Goal: Information Seeking & Learning: Compare options

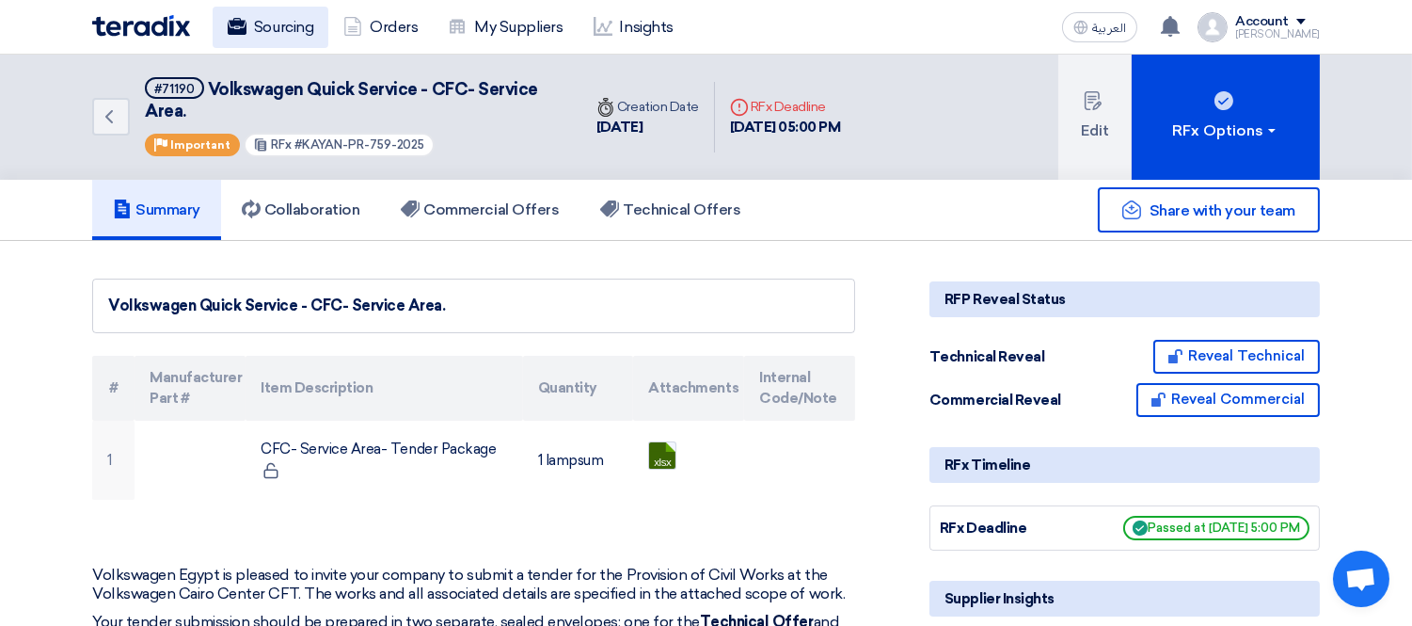
click at [276, 23] on link "Sourcing" at bounding box center [271, 27] width 116 height 41
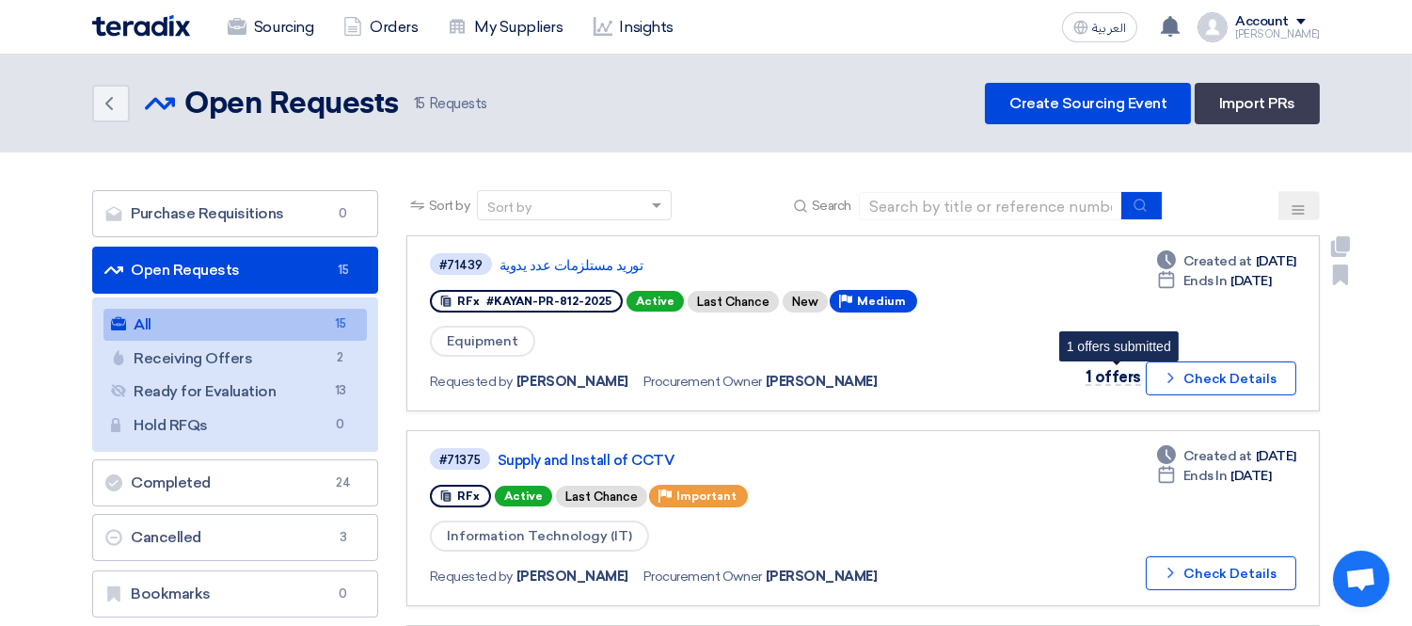
click at [1107, 368] on span "1 offers" at bounding box center [1112, 377] width 55 height 18
click at [1178, 24] on icon at bounding box center [1170, 26] width 21 height 21
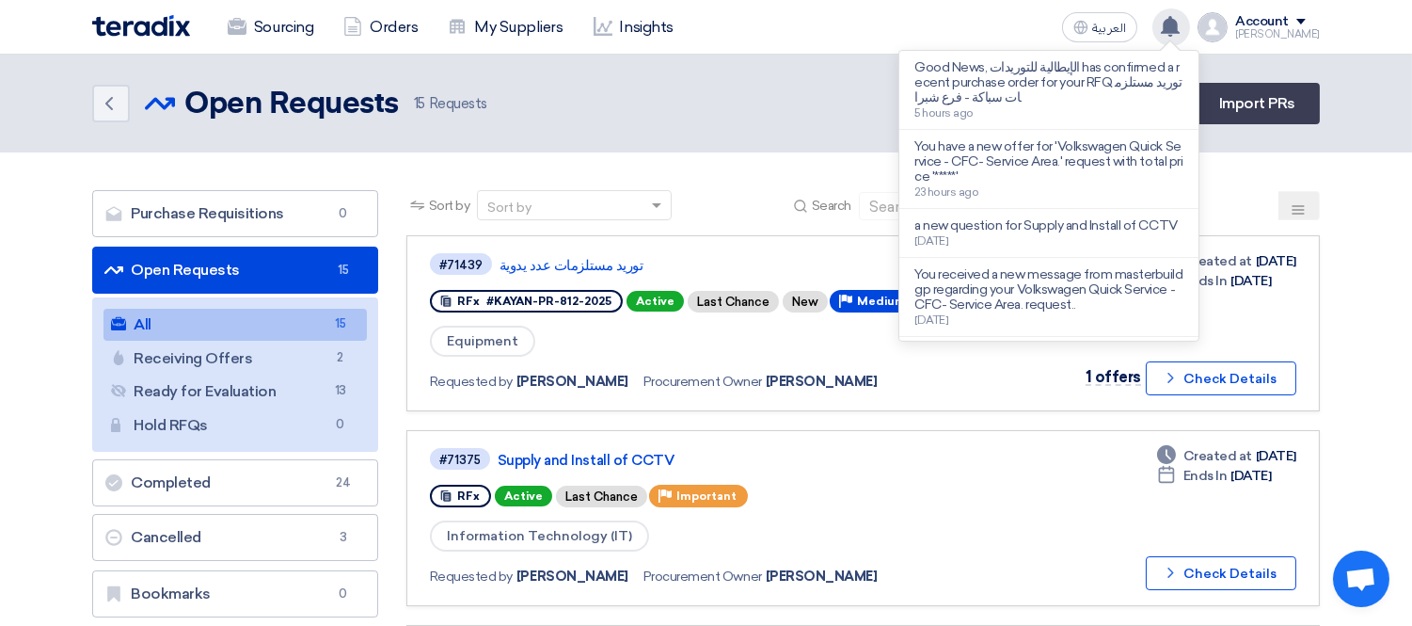
click at [1178, 24] on icon at bounding box center [1170, 26] width 21 height 21
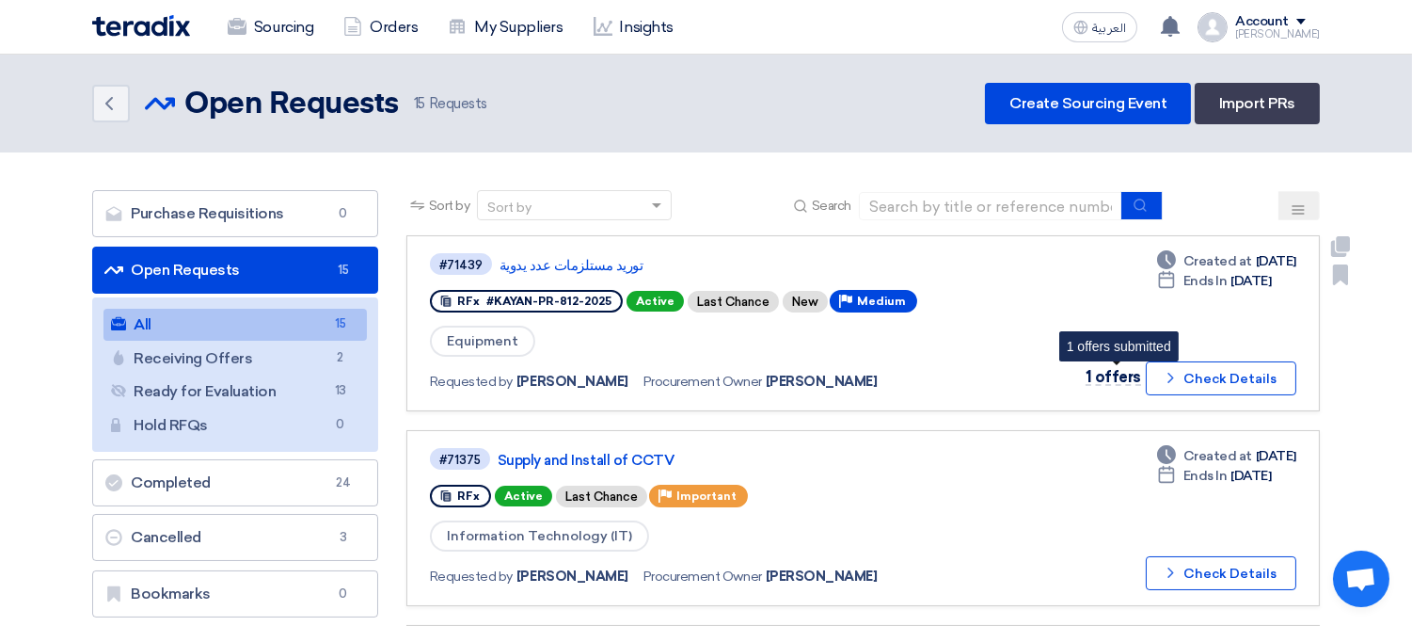
click at [1121, 371] on span "1 offers" at bounding box center [1112, 377] width 55 height 18
click at [566, 257] on link "توريد مستلزمات عدد يدوية" at bounding box center [734, 265] width 470 height 17
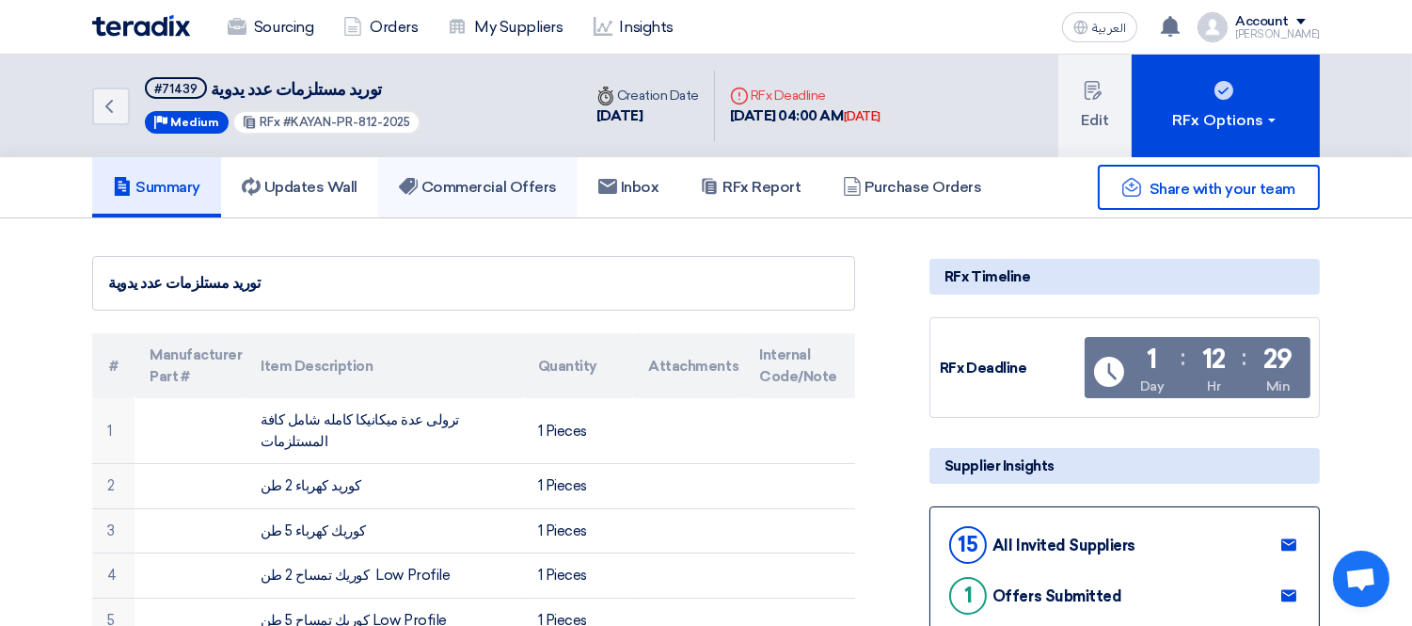
click at [462, 195] on link "Commercial Offers" at bounding box center [477, 187] width 199 height 60
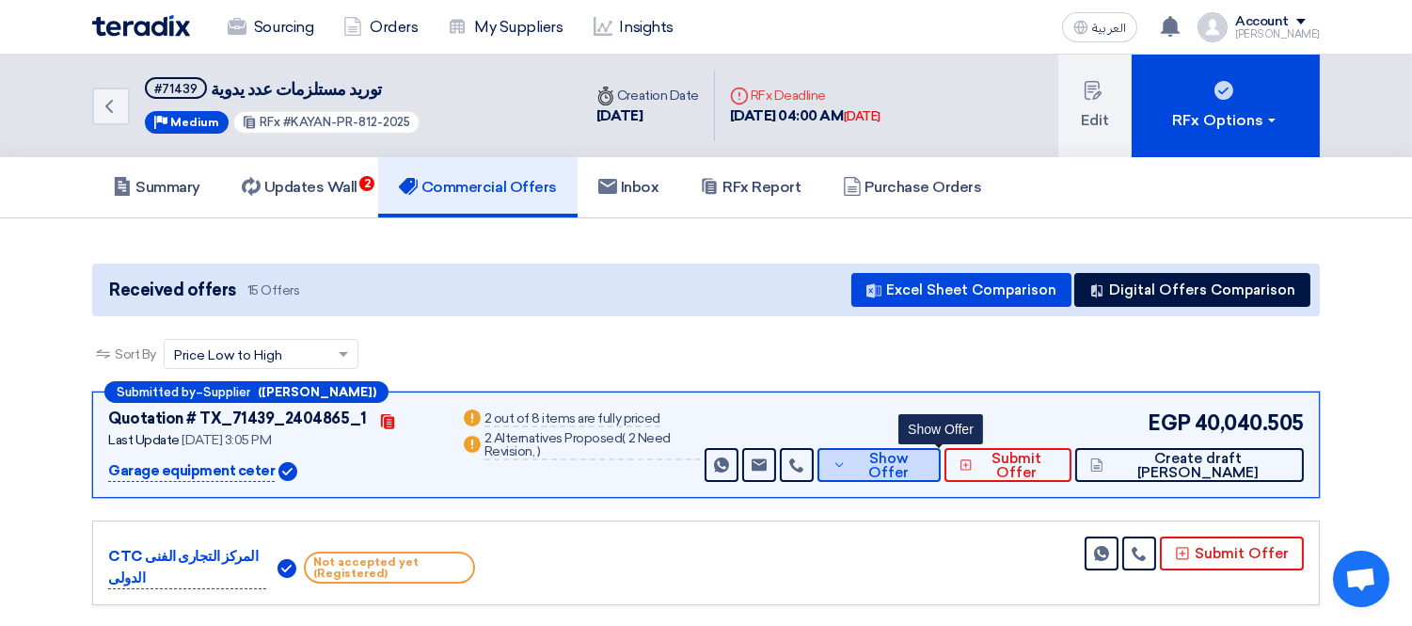
click at [903, 452] on button "Show Offer" at bounding box center [878, 465] width 123 height 34
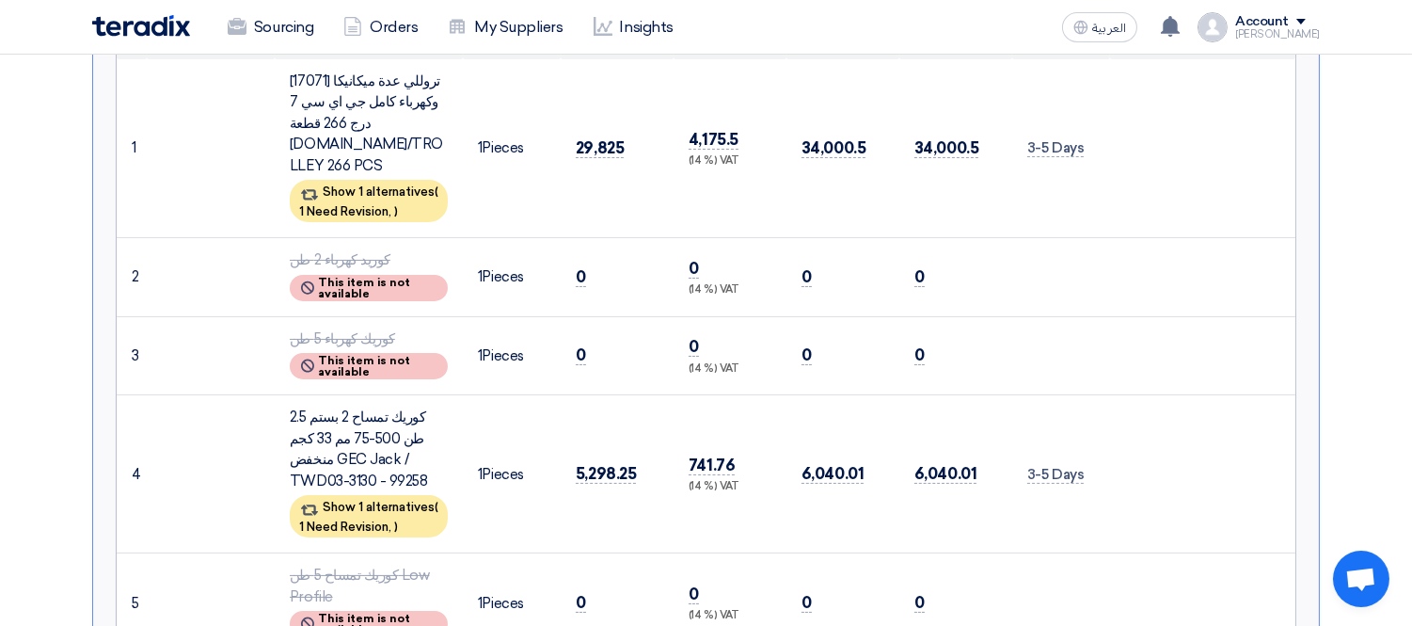
scroll to position [587, 0]
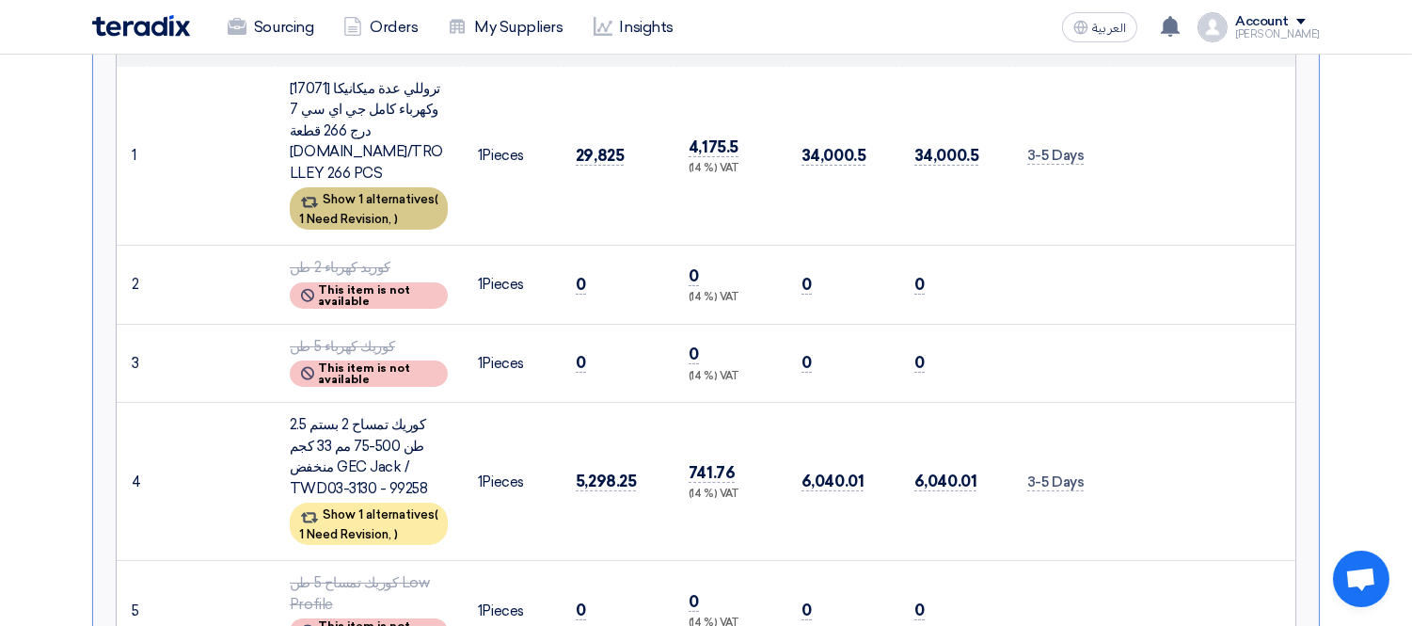
click at [393, 204] on div "Show 1 alternatives ( 1 Need Revision, )" at bounding box center [369, 208] width 158 height 42
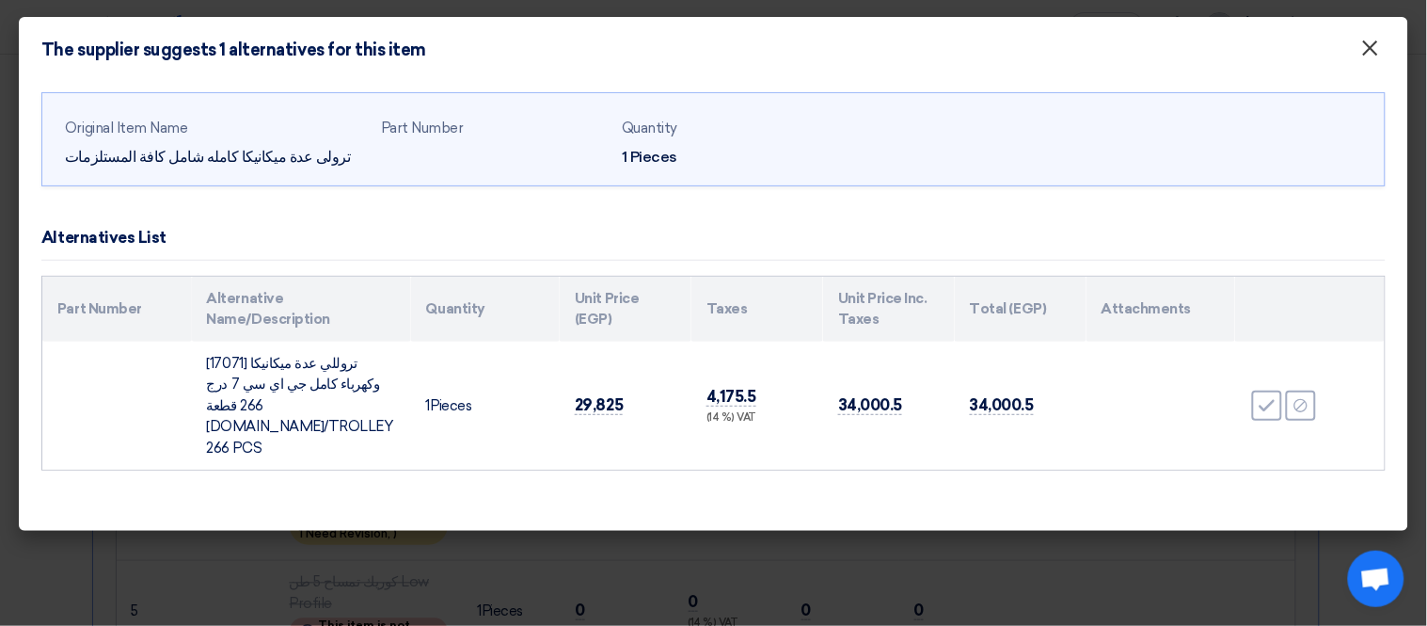
click at [1371, 56] on span "×" at bounding box center [1370, 53] width 19 height 38
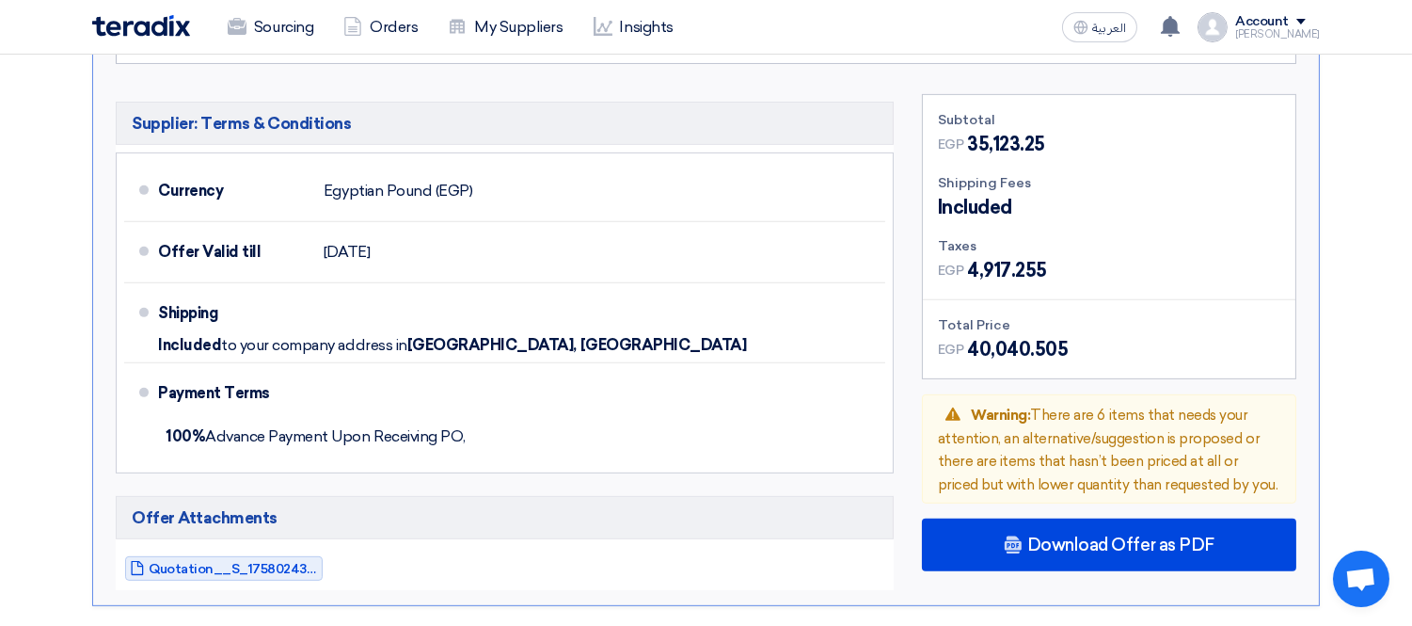
scroll to position [1632, 0]
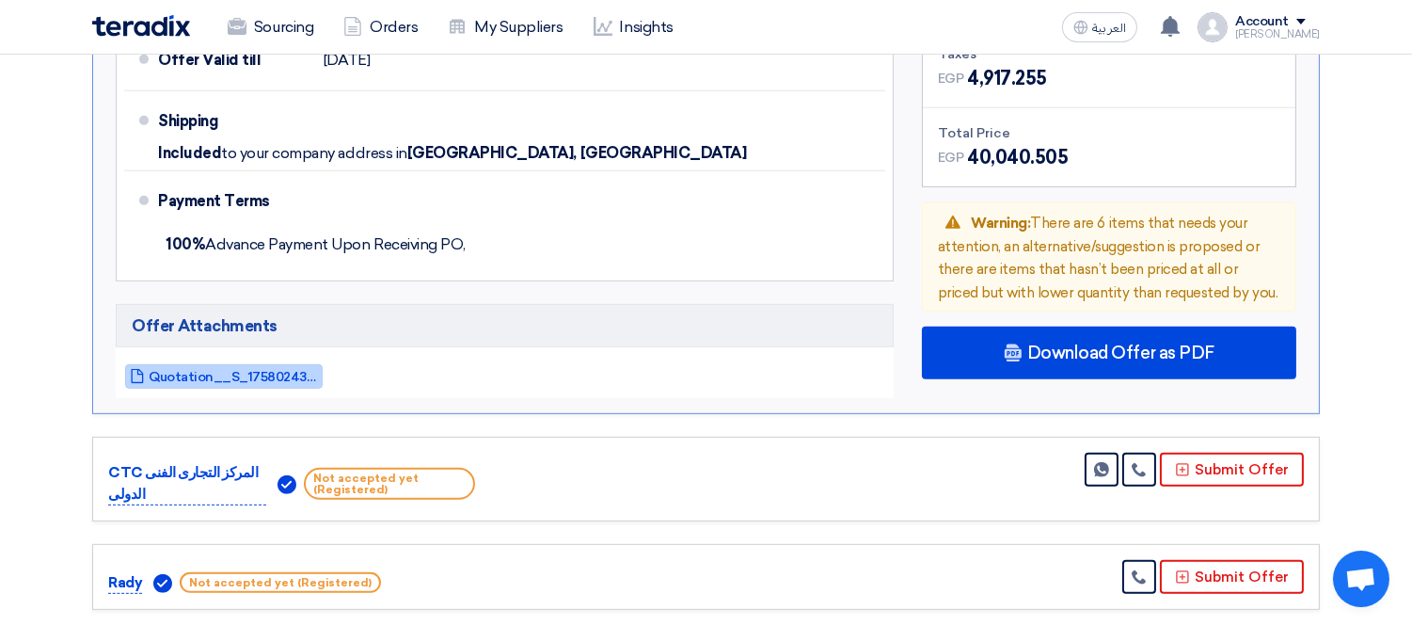
click at [223, 370] on span "Quotation__S_1758024313779.pdf" at bounding box center [233, 377] width 169 height 14
click at [56, 298] on section "Received offers 15 Offers Excel Sheet Comparison Digital Offers Comparison Sort…" at bounding box center [706, 151] width 1412 height 3130
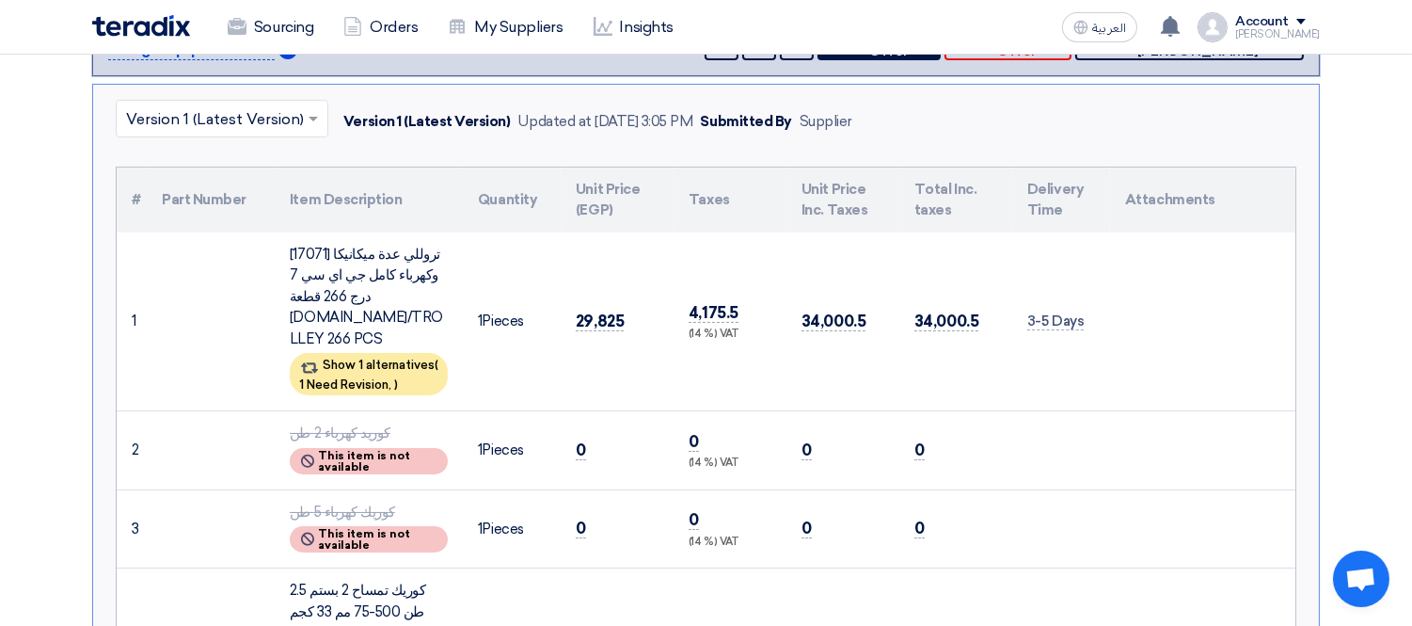
scroll to position [378, 0]
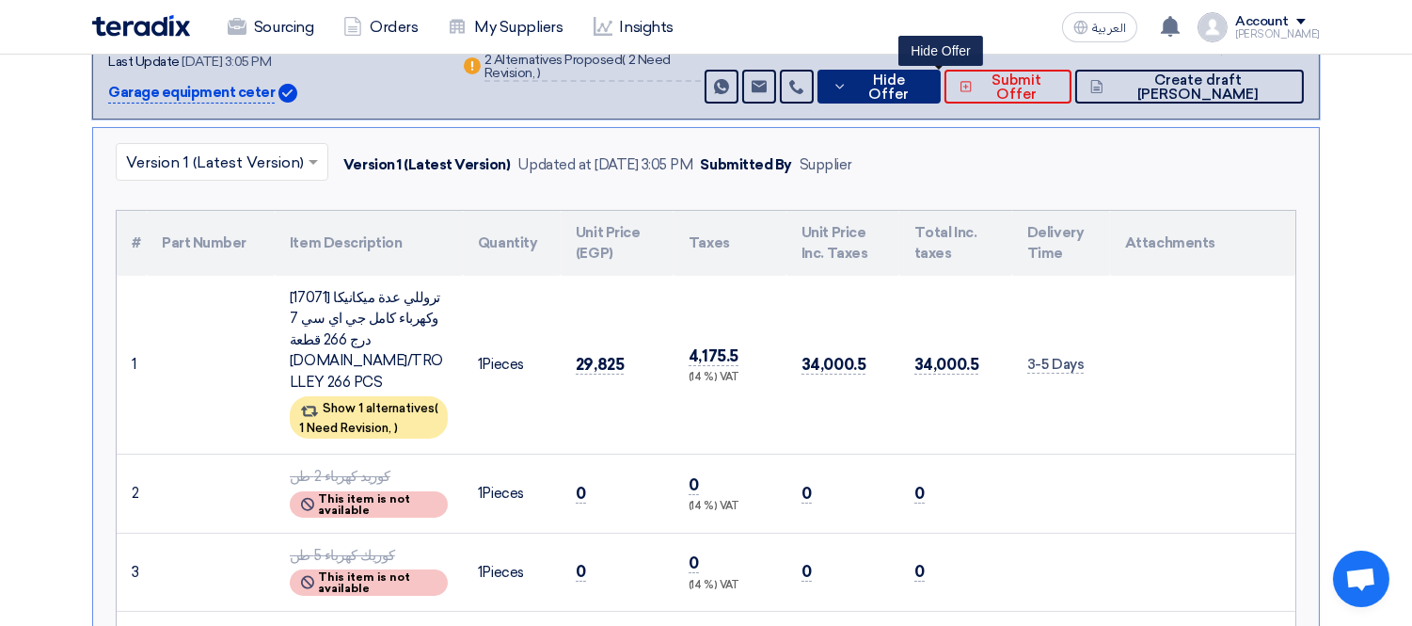
click at [926, 79] on span "Hide Offer" at bounding box center [888, 87] width 73 height 28
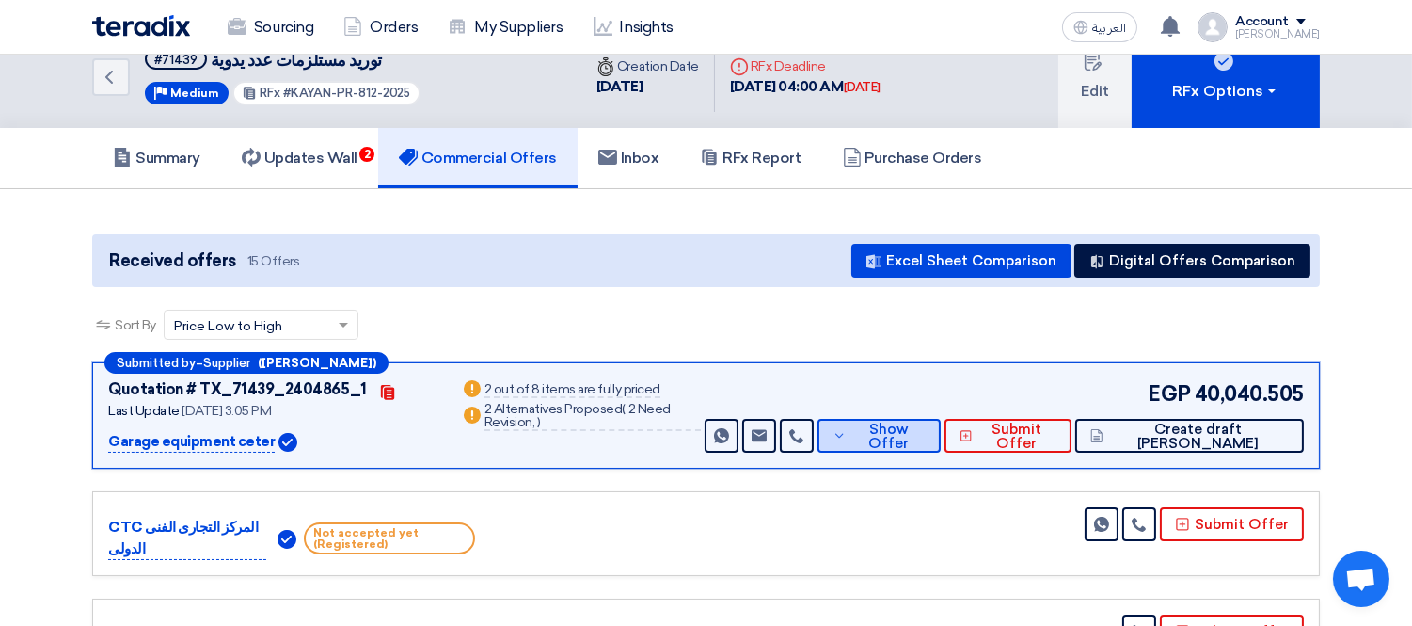
scroll to position [0, 0]
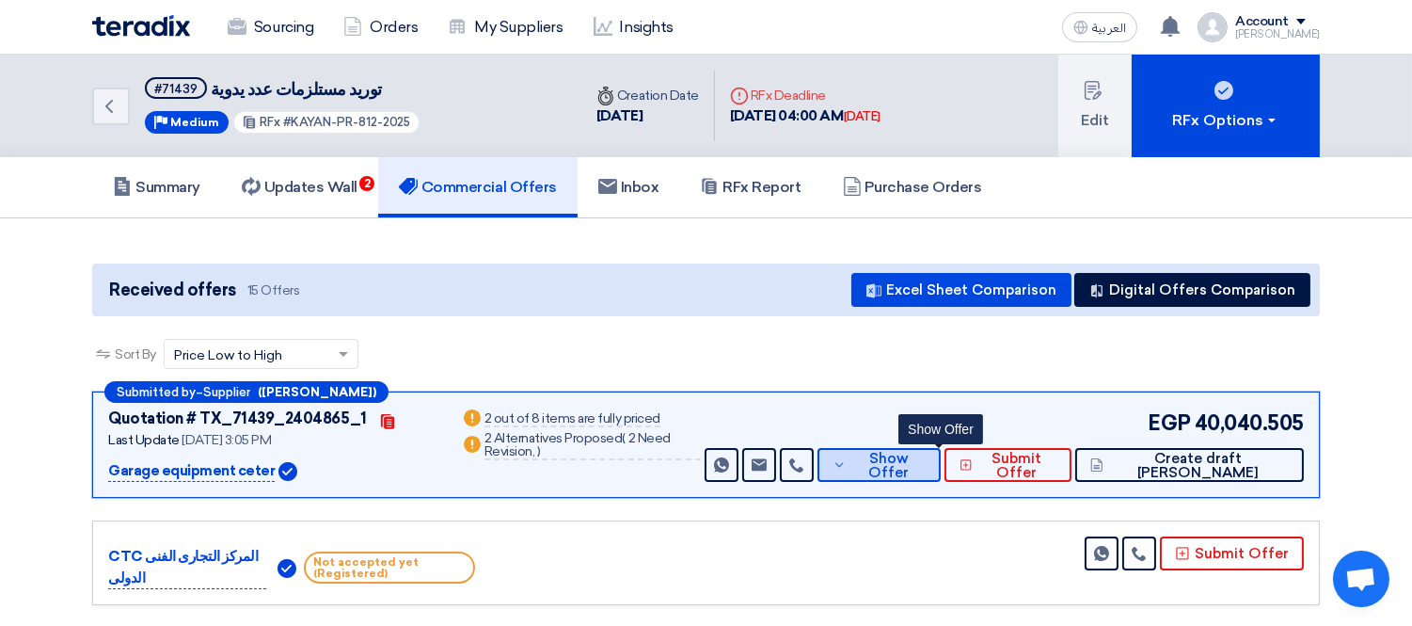
click at [914, 454] on span "Show Offer" at bounding box center [888, 466] width 74 height 28
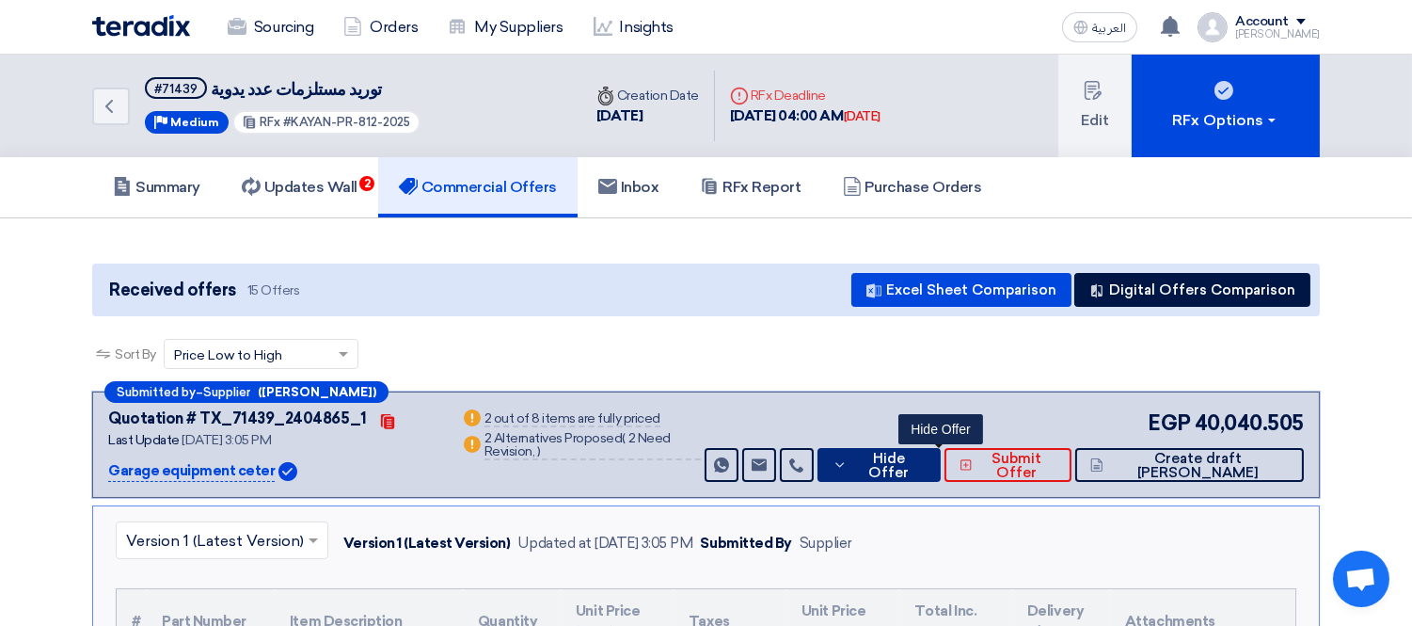
click at [926, 461] on span "Hide Offer" at bounding box center [888, 466] width 73 height 28
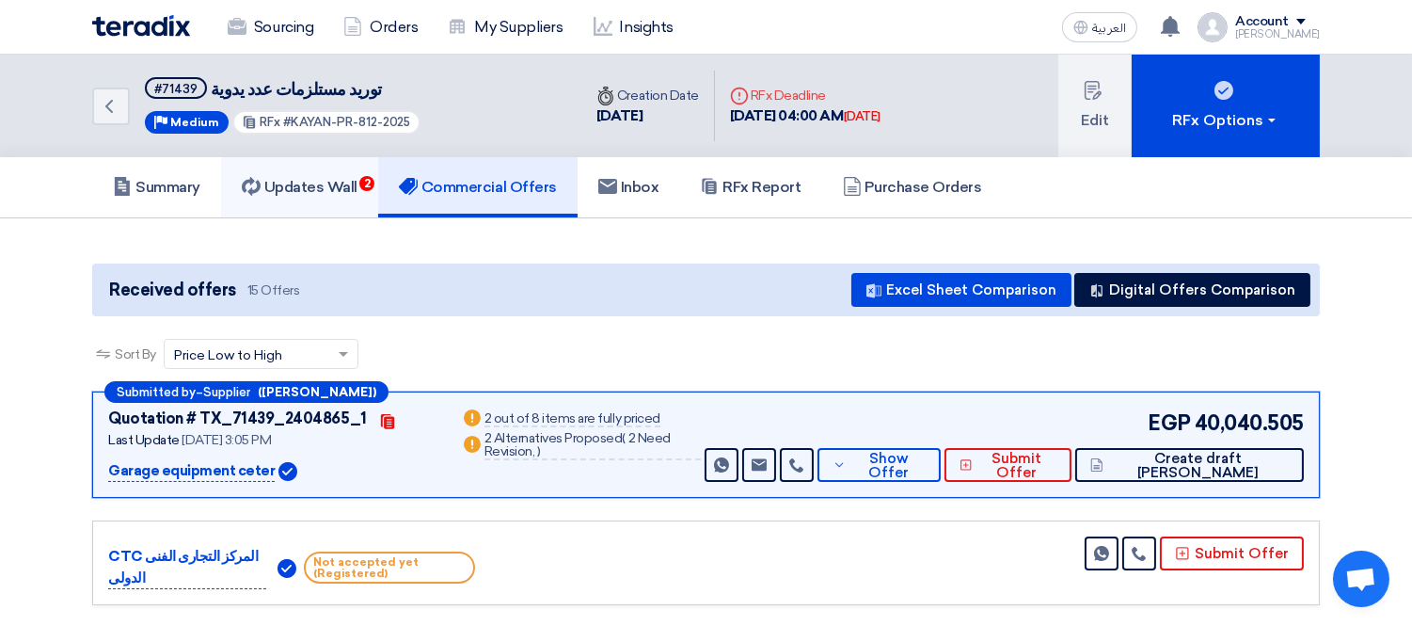
click at [297, 157] on link "Updates Wall 2" at bounding box center [299, 187] width 157 height 60
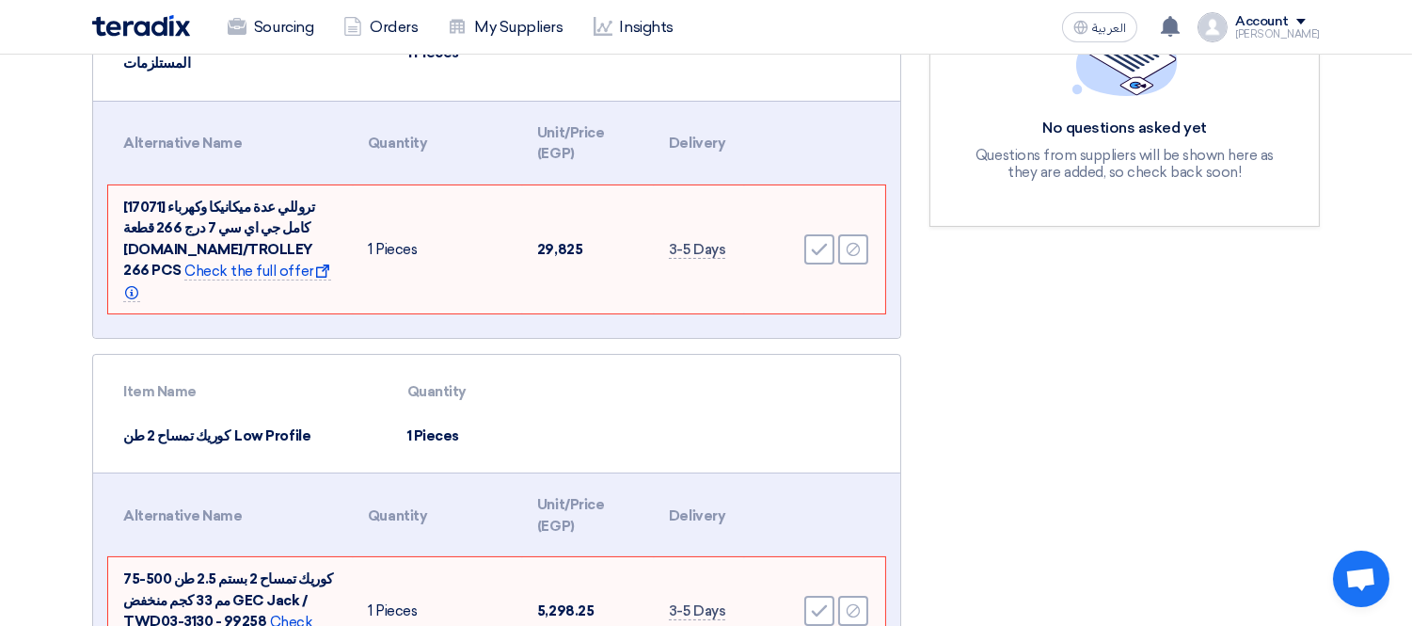
scroll to position [418, 0]
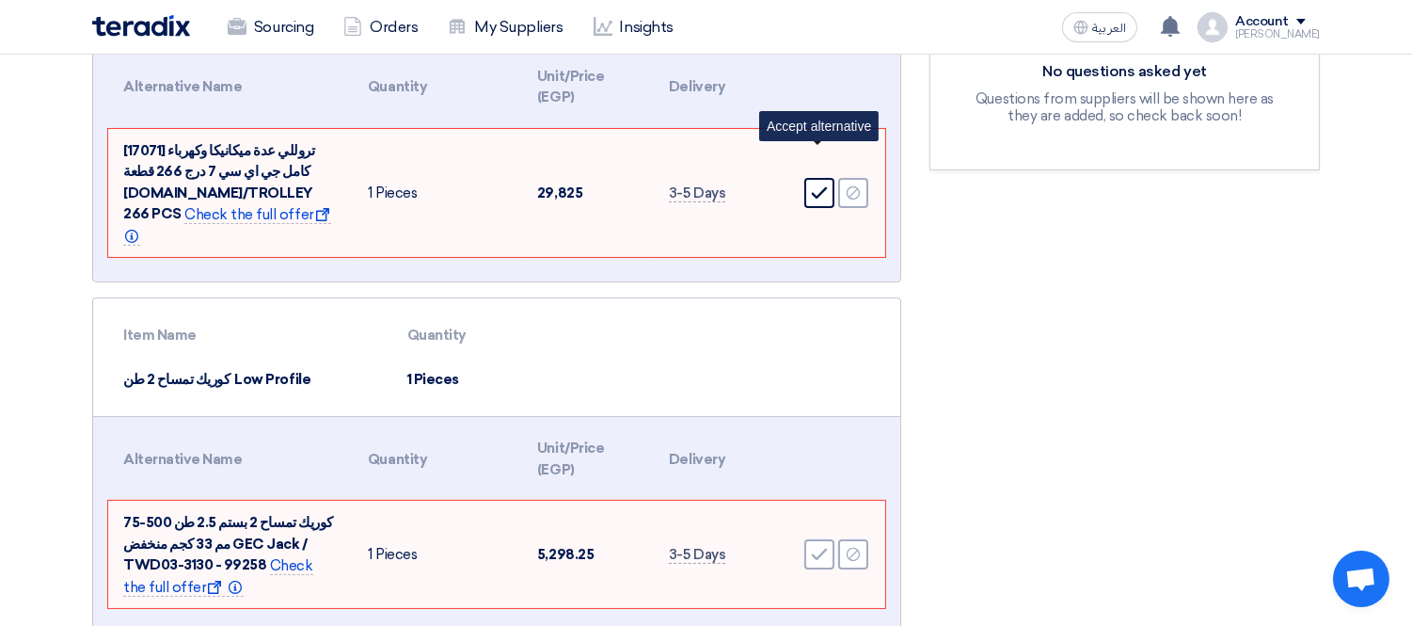
click at [815, 184] on icon "Accept" at bounding box center [819, 192] width 17 height 17
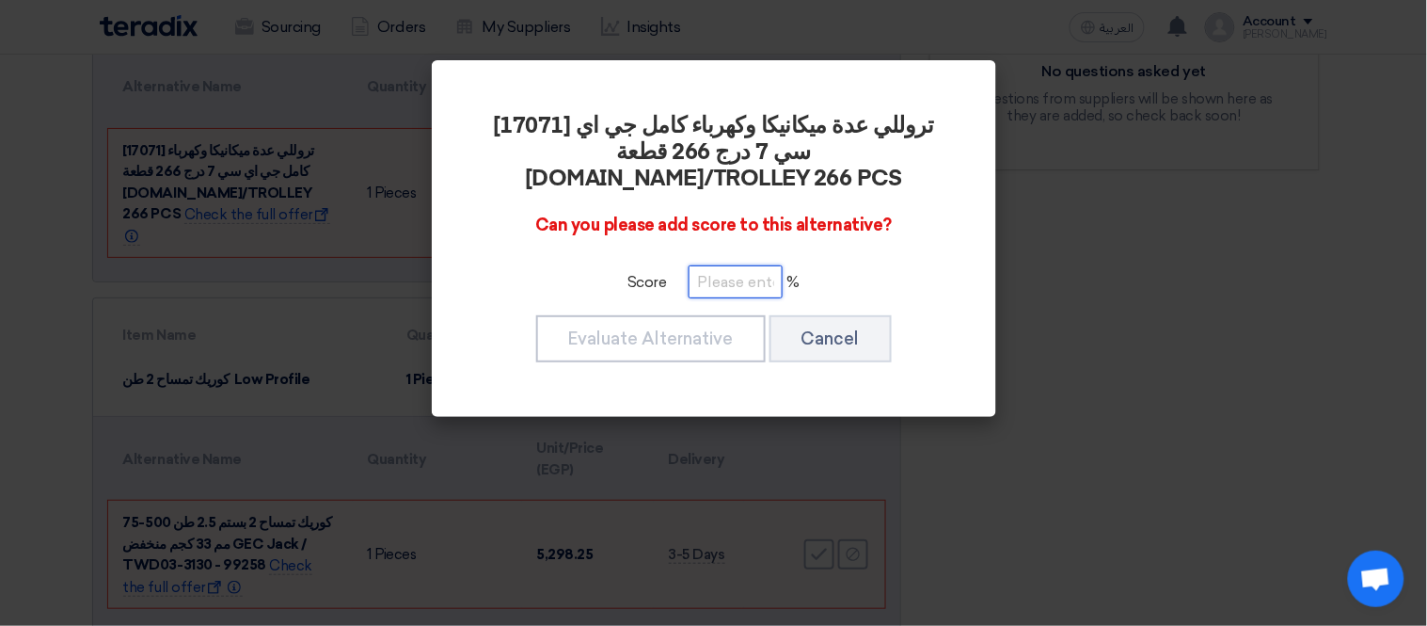
click at [716, 265] on input "number" at bounding box center [736, 281] width 94 height 33
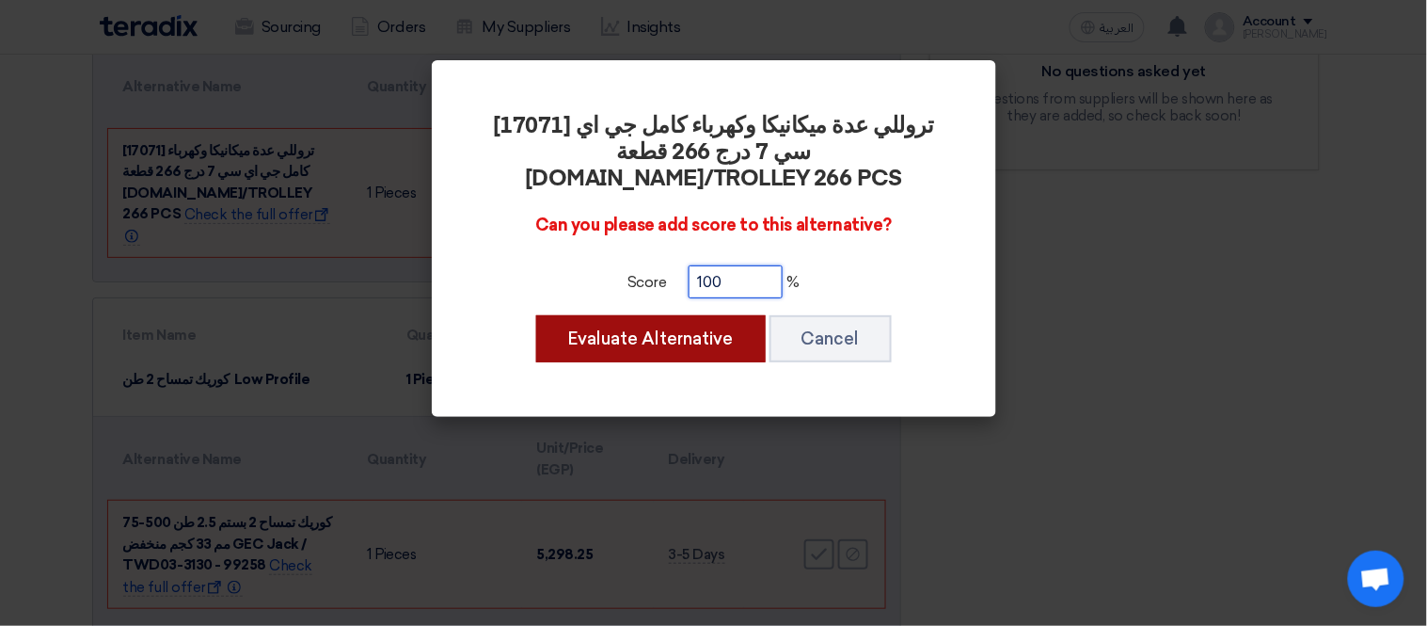
type input "100"
click at [645, 315] on button "Evaluate Alternative" at bounding box center [651, 338] width 230 height 47
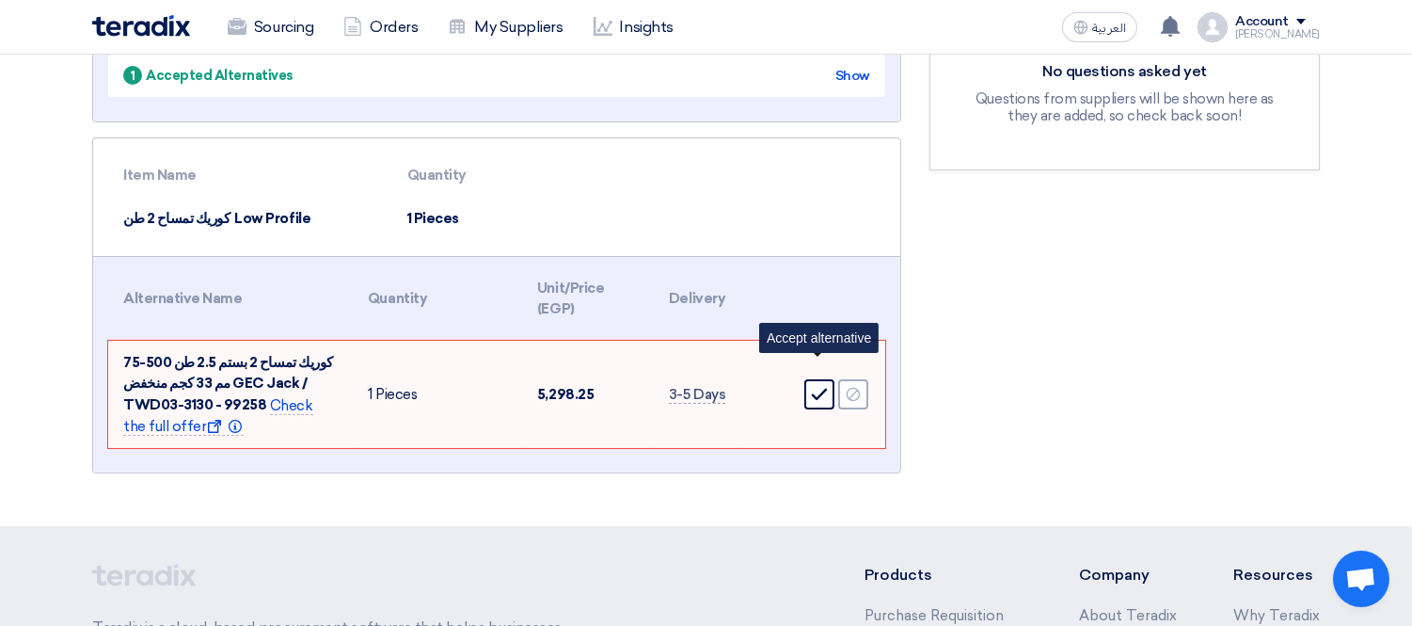
click at [811, 386] on icon "Accept" at bounding box center [819, 394] width 17 height 17
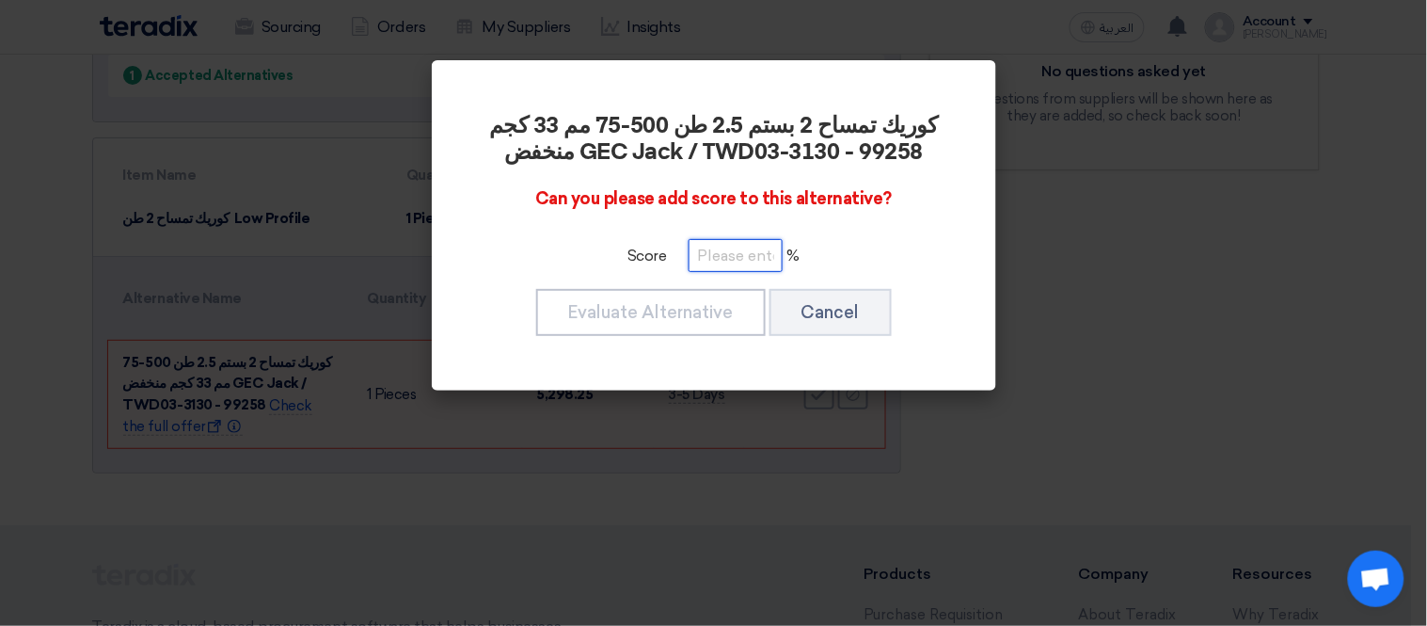
click at [724, 257] on input "number" at bounding box center [736, 255] width 94 height 33
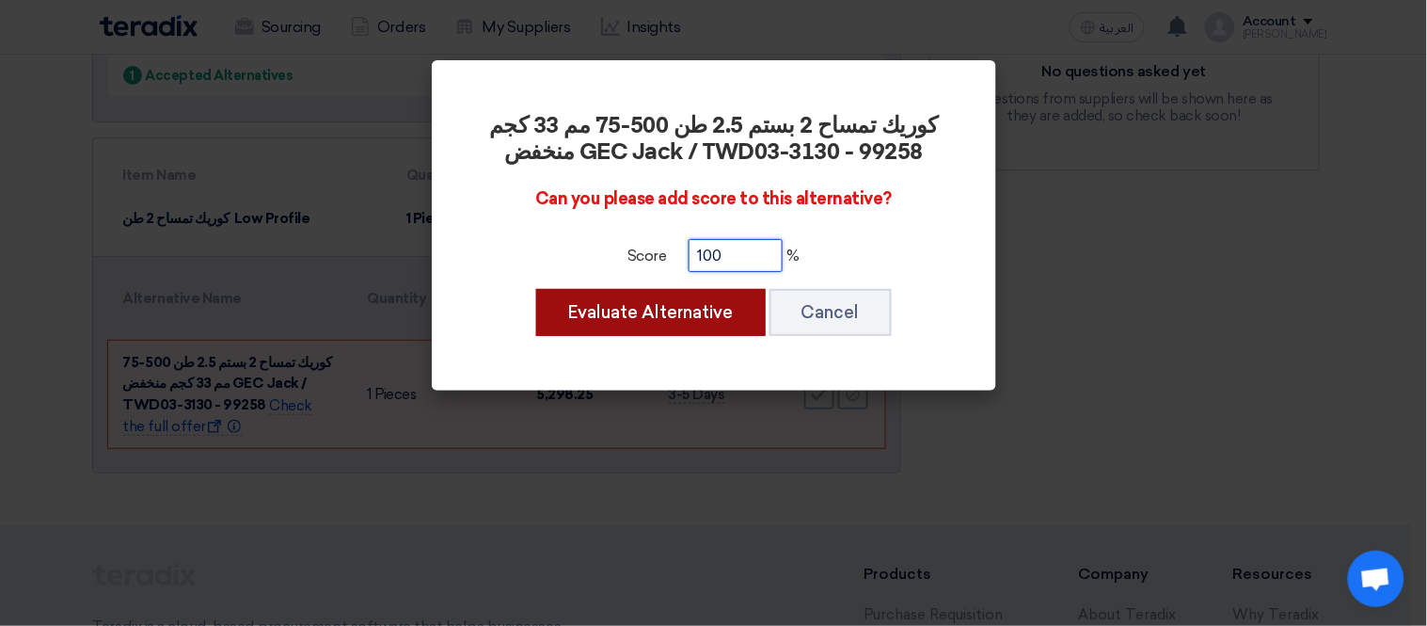
type input "100"
click at [643, 314] on button "Evaluate Alternative" at bounding box center [651, 312] width 230 height 47
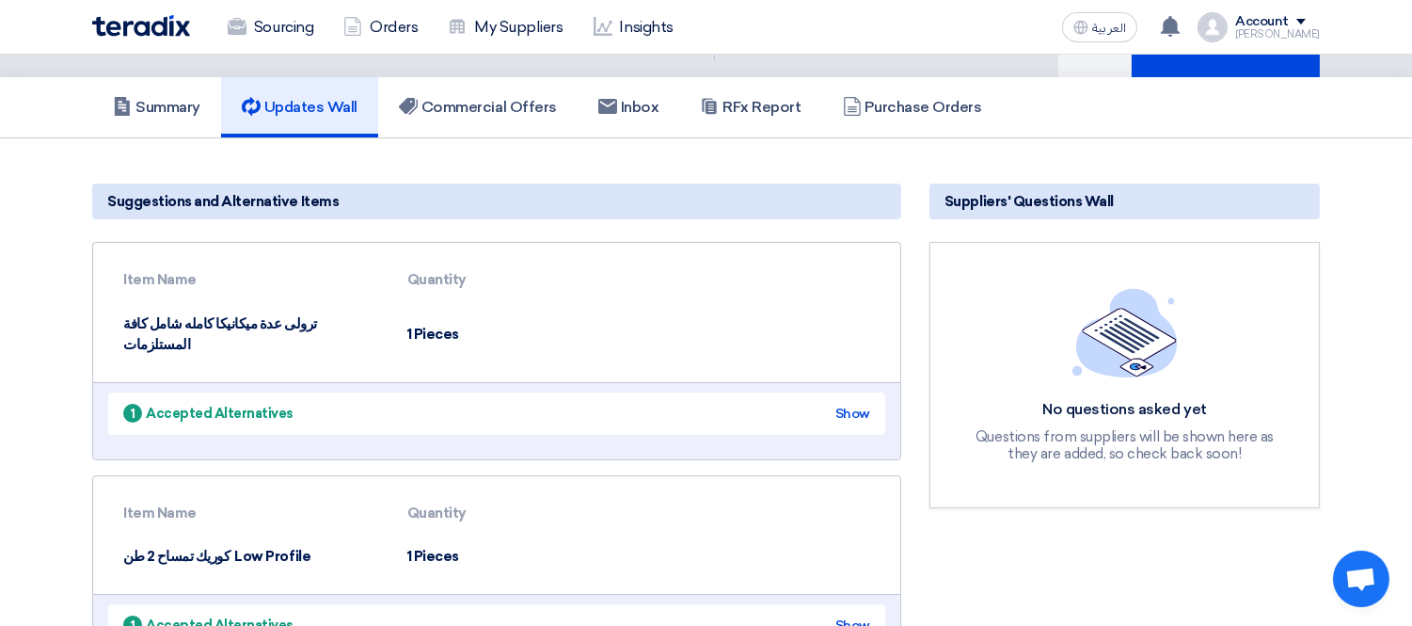
scroll to position [0, 0]
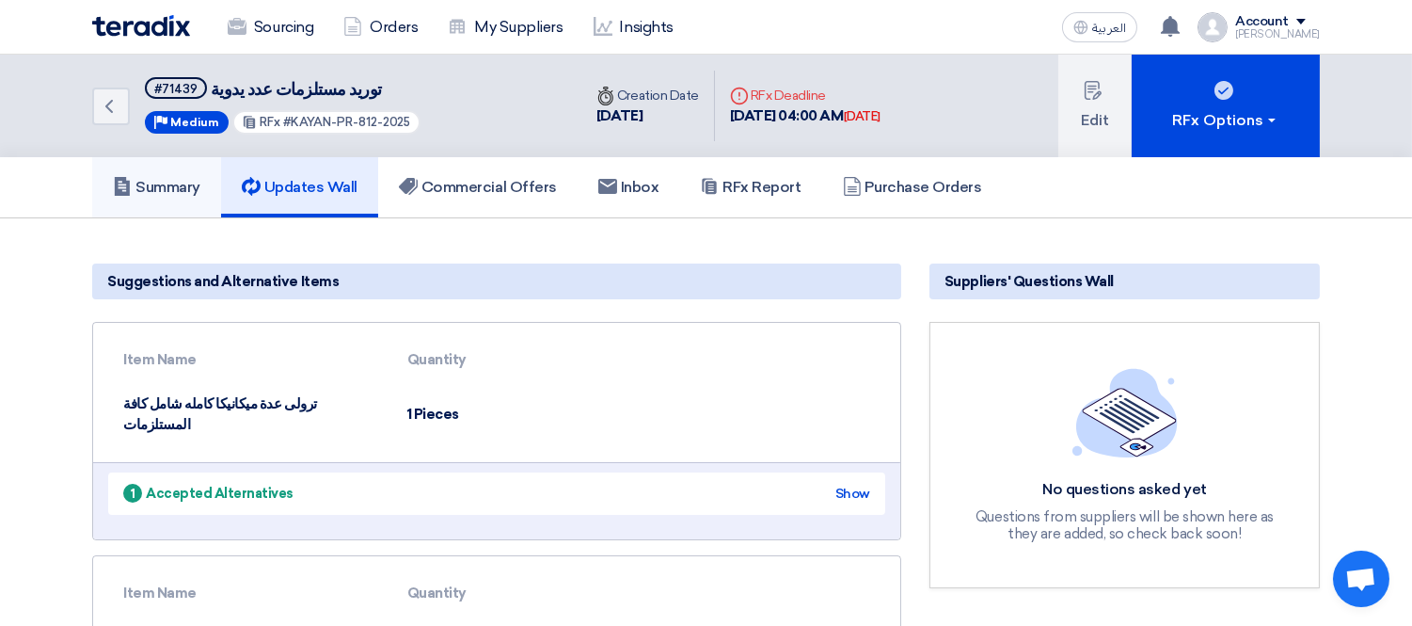
click at [151, 182] on h5 "Summary" at bounding box center [156, 187] width 87 height 19
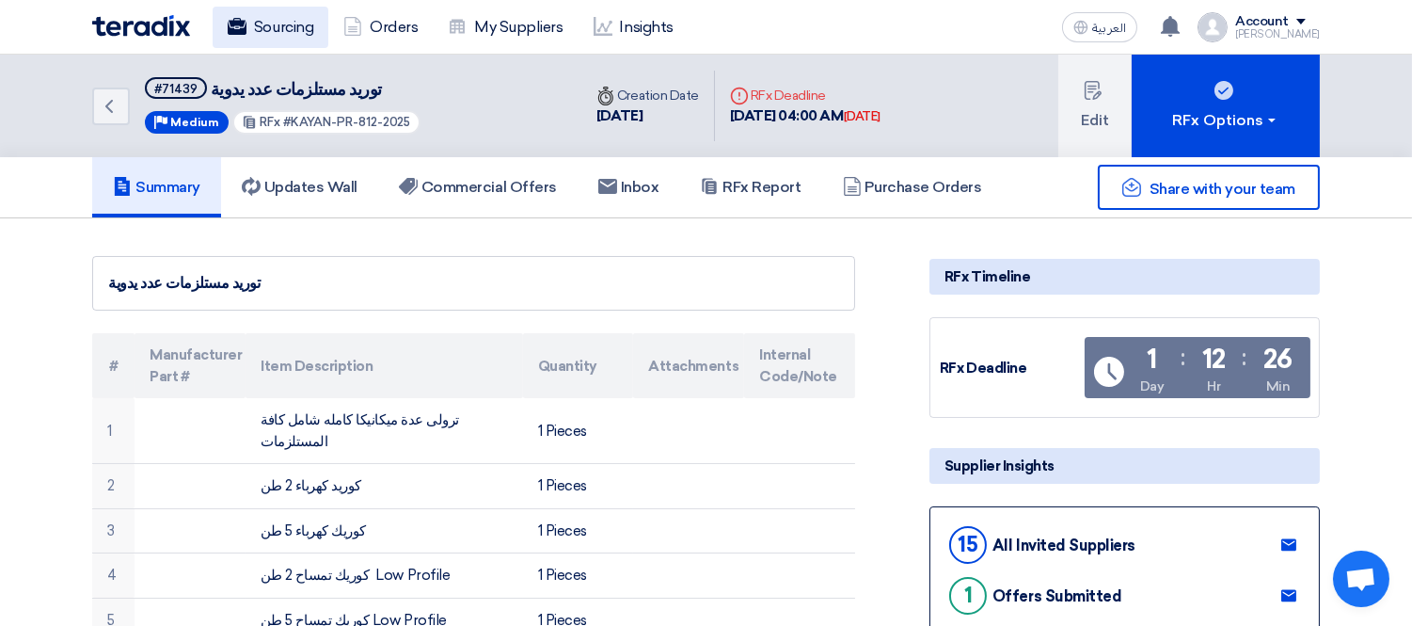
click at [304, 28] on link "Sourcing" at bounding box center [271, 27] width 116 height 41
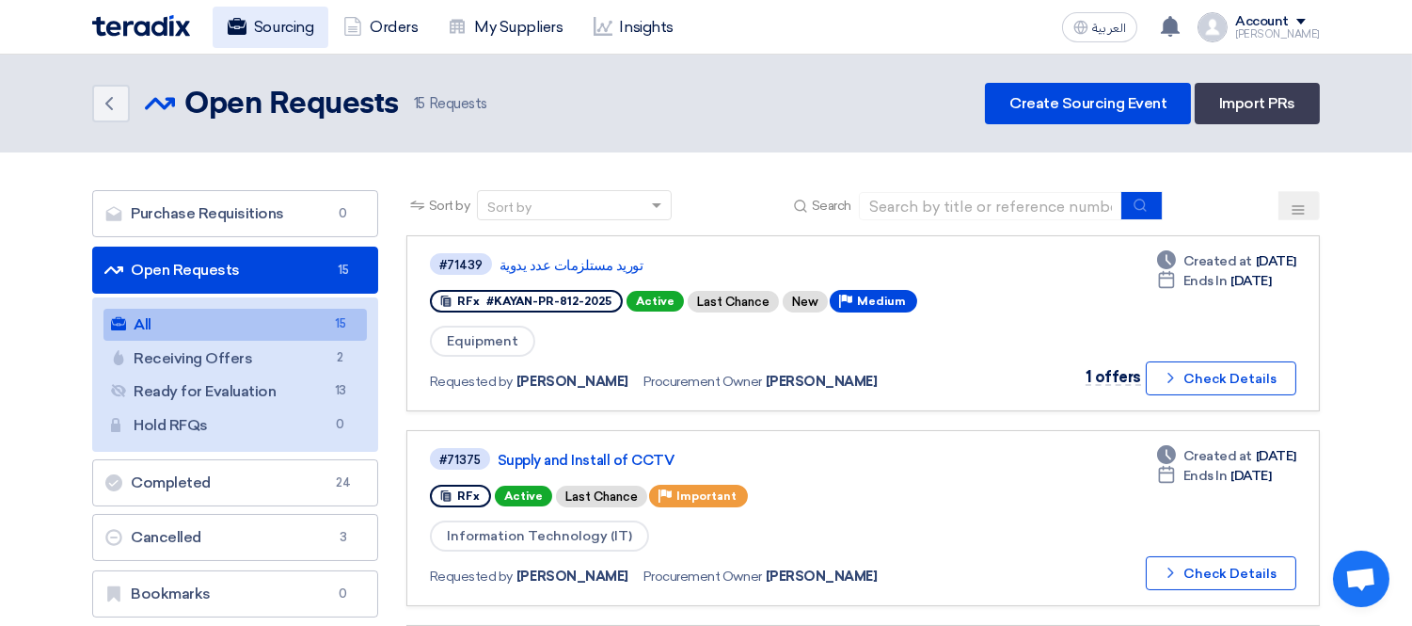
click at [270, 30] on link "Sourcing" at bounding box center [271, 27] width 116 height 41
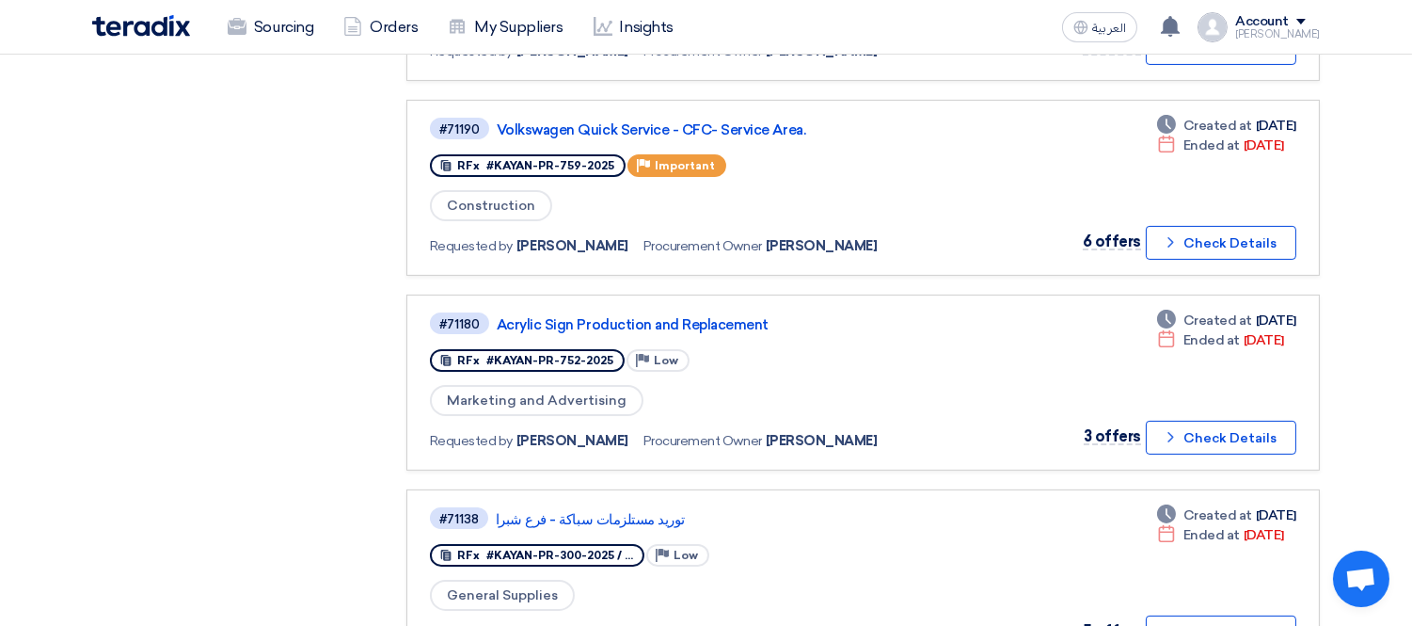
scroll to position [918, 0]
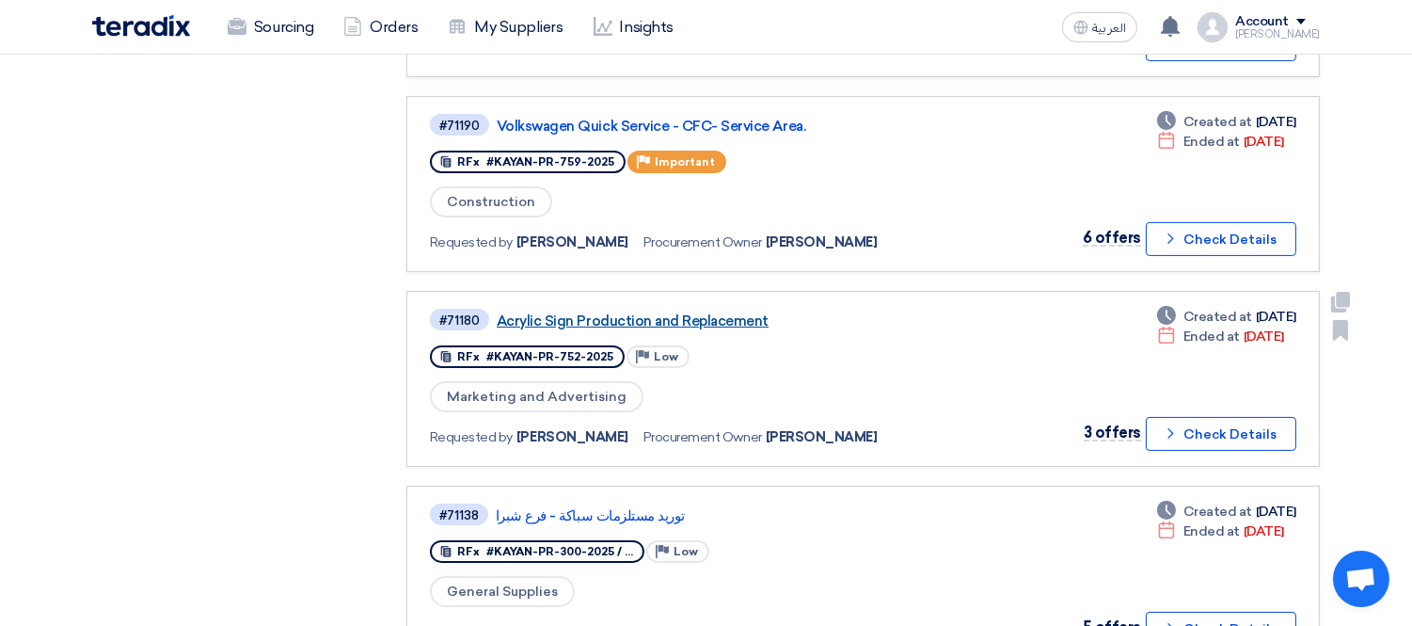
click at [662, 312] on link "Acrylic Sign Production and Replacement" at bounding box center [732, 320] width 470 height 17
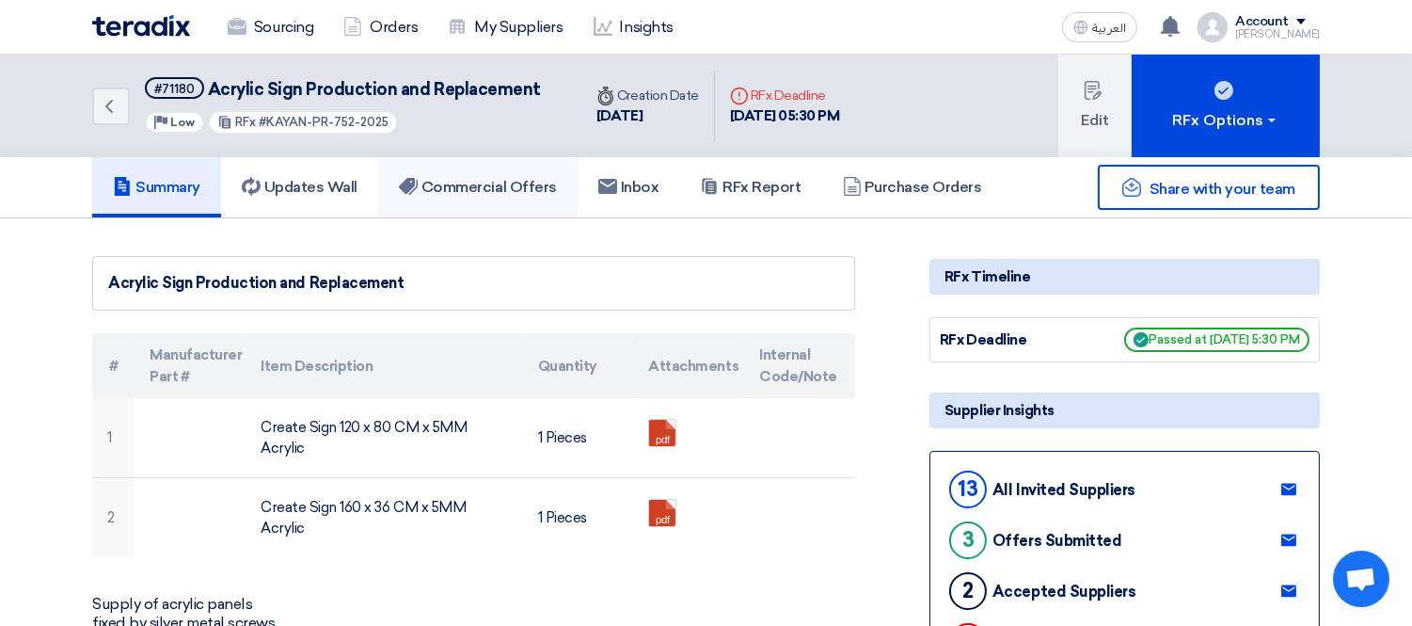
click at [487, 165] on link "Commercial Offers" at bounding box center [477, 187] width 199 height 60
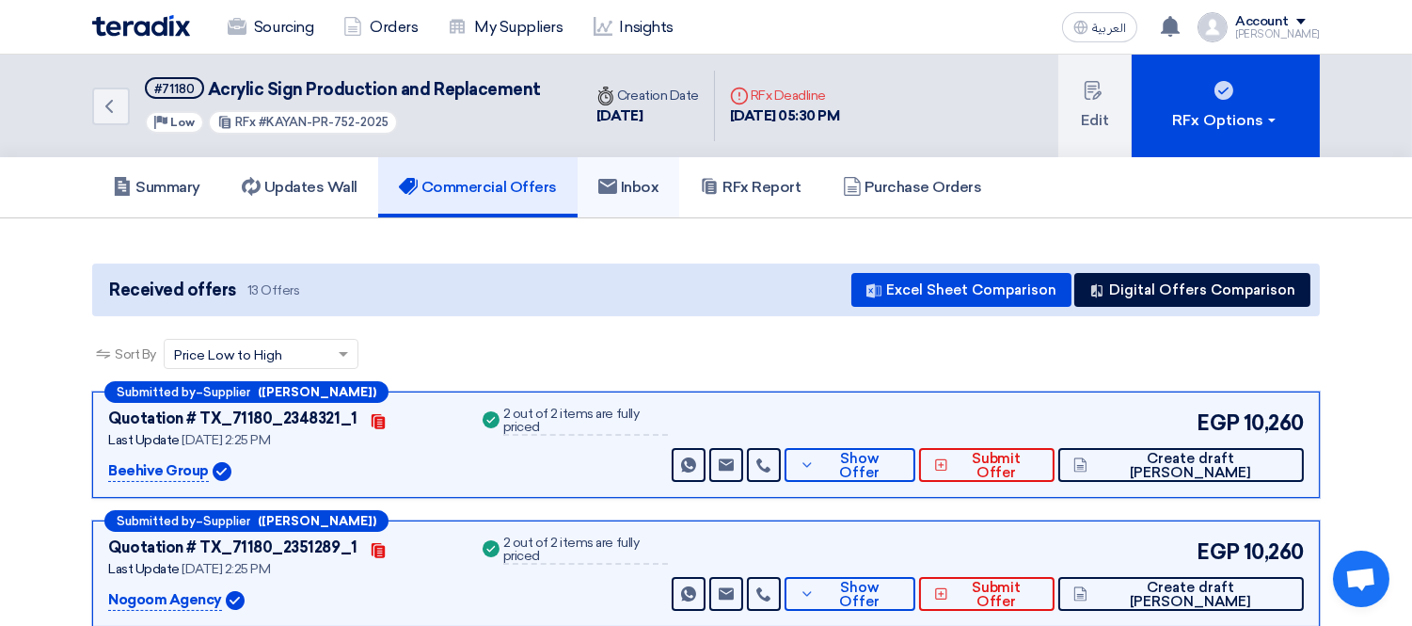
click at [669, 182] on link "Inbox" at bounding box center [629, 187] width 103 height 60
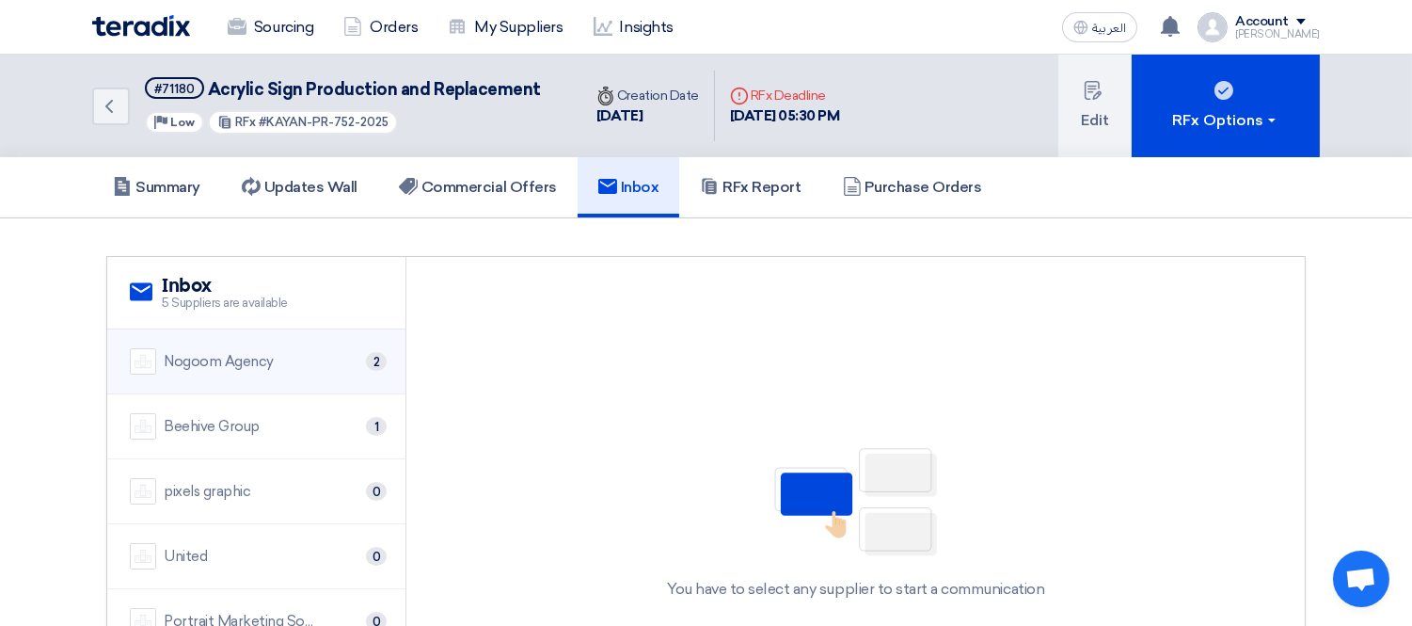
click at [298, 355] on div "Nogoom Agency 2" at bounding box center [256, 361] width 253 height 26
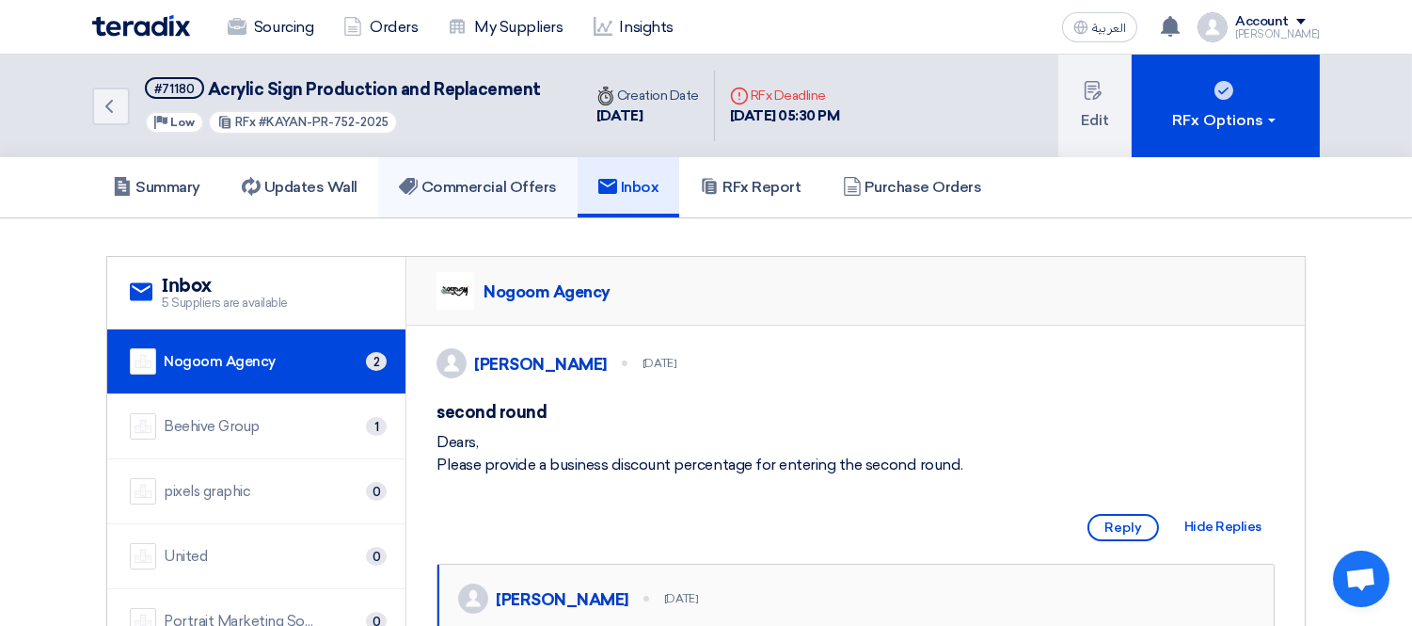
click at [505, 170] on link "Commercial Offers" at bounding box center [477, 187] width 199 height 60
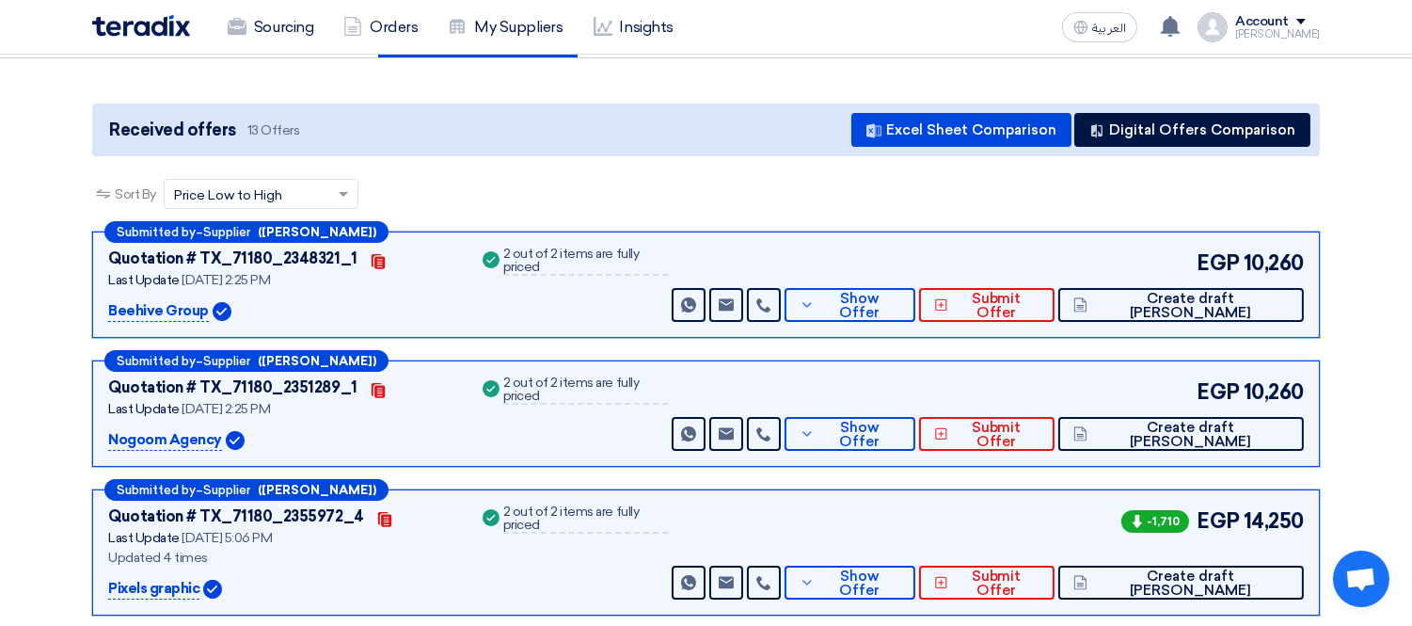
scroll to position [209, 0]
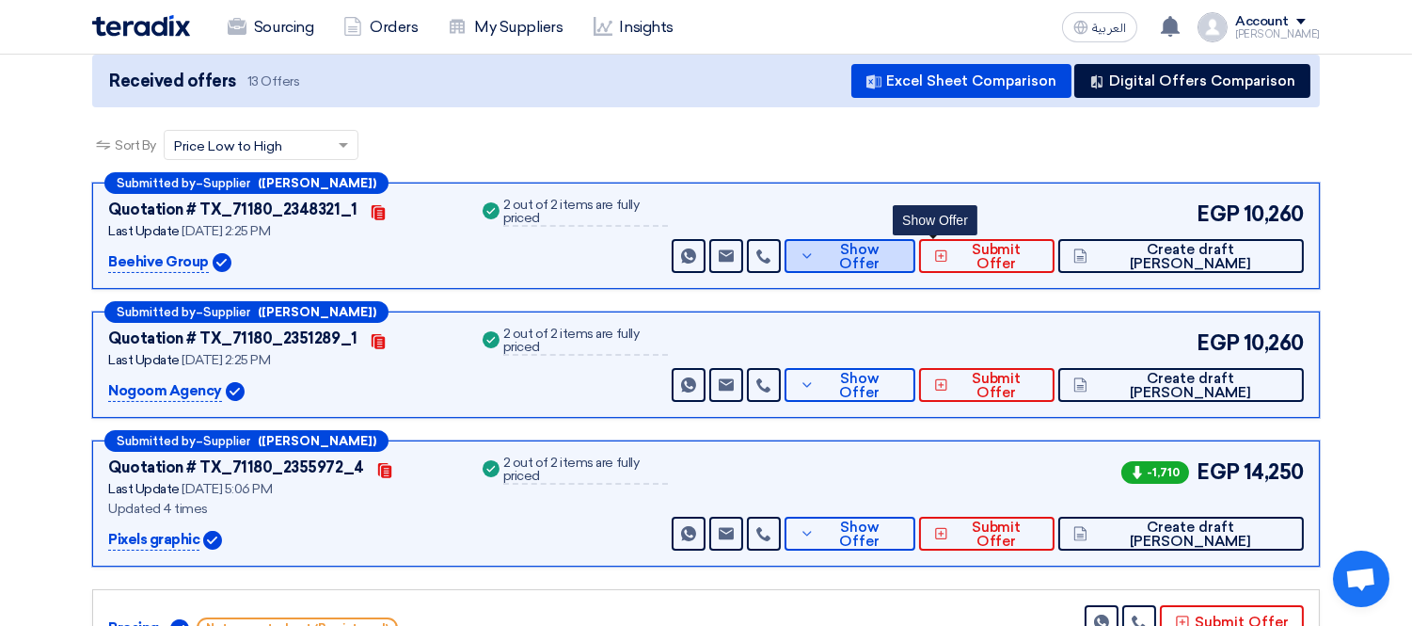
click at [901, 257] on span "Show Offer" at bounding box center [860, 257] width 82 height 28
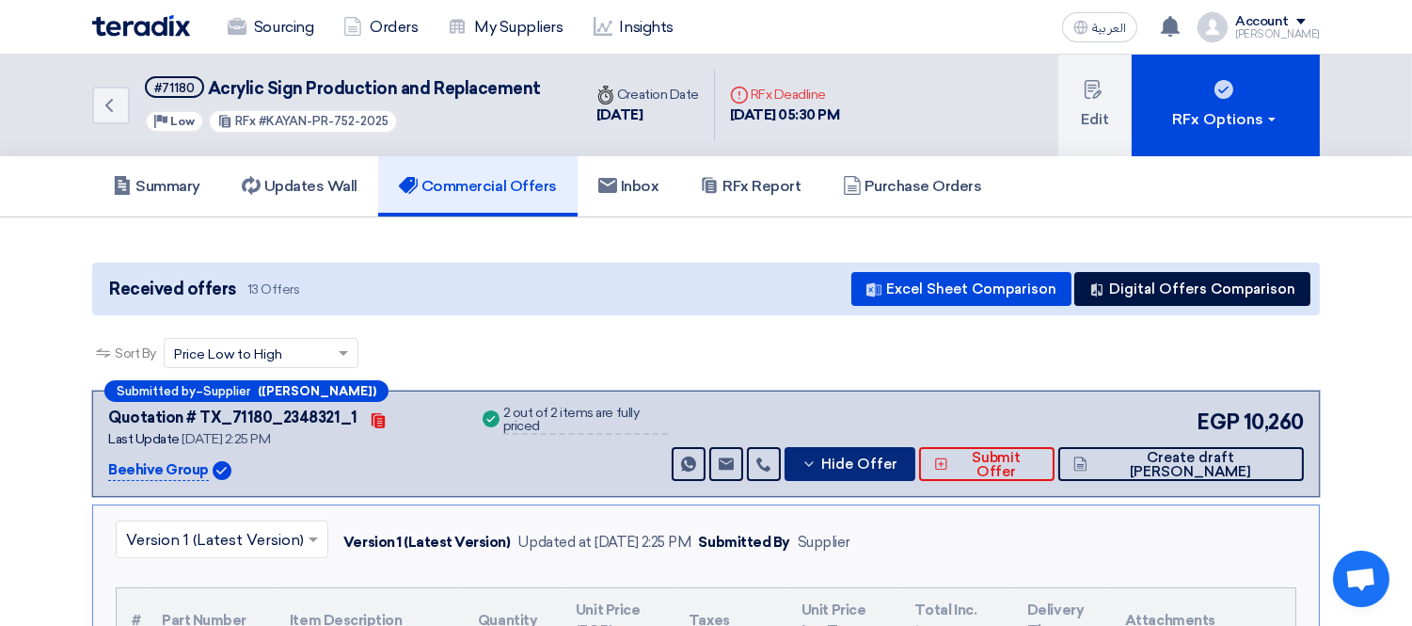
scroll to position [0, 0]
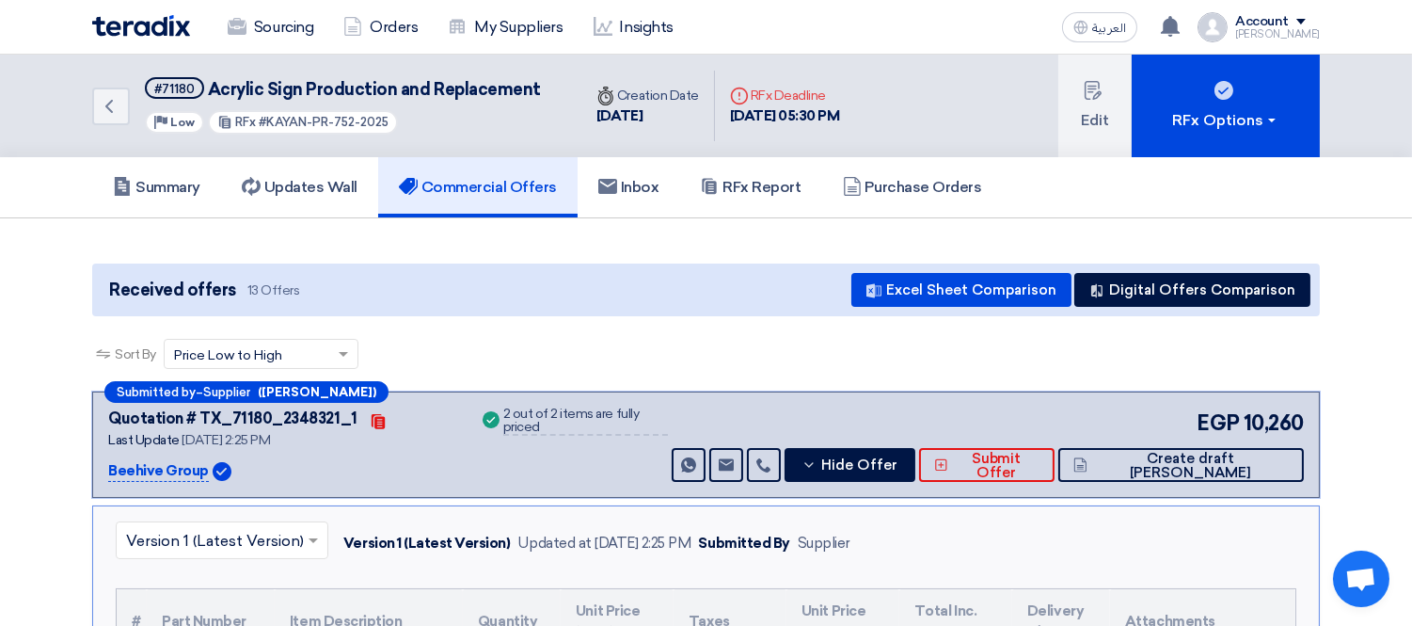
click at [138, 462] on p "Beehive Group" at bounding box center [158, 471] width 101 height 23
copy div "Beehive Group"
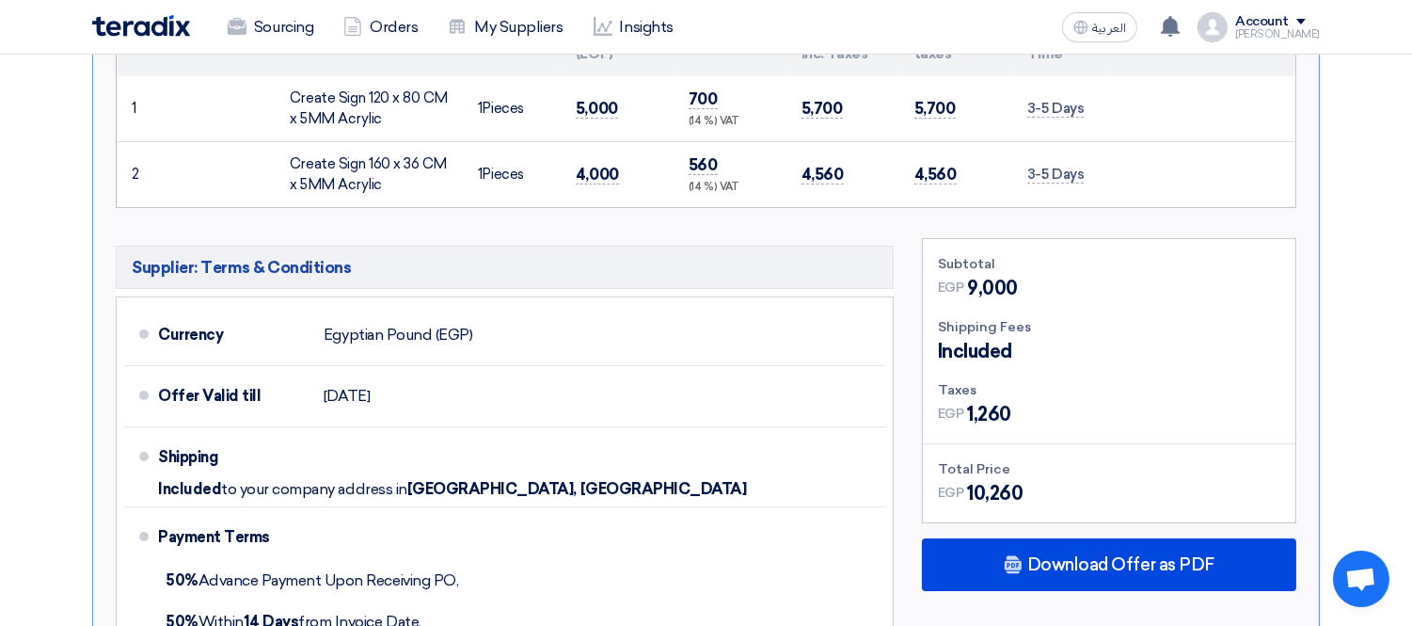
scroll to position [626, 0]
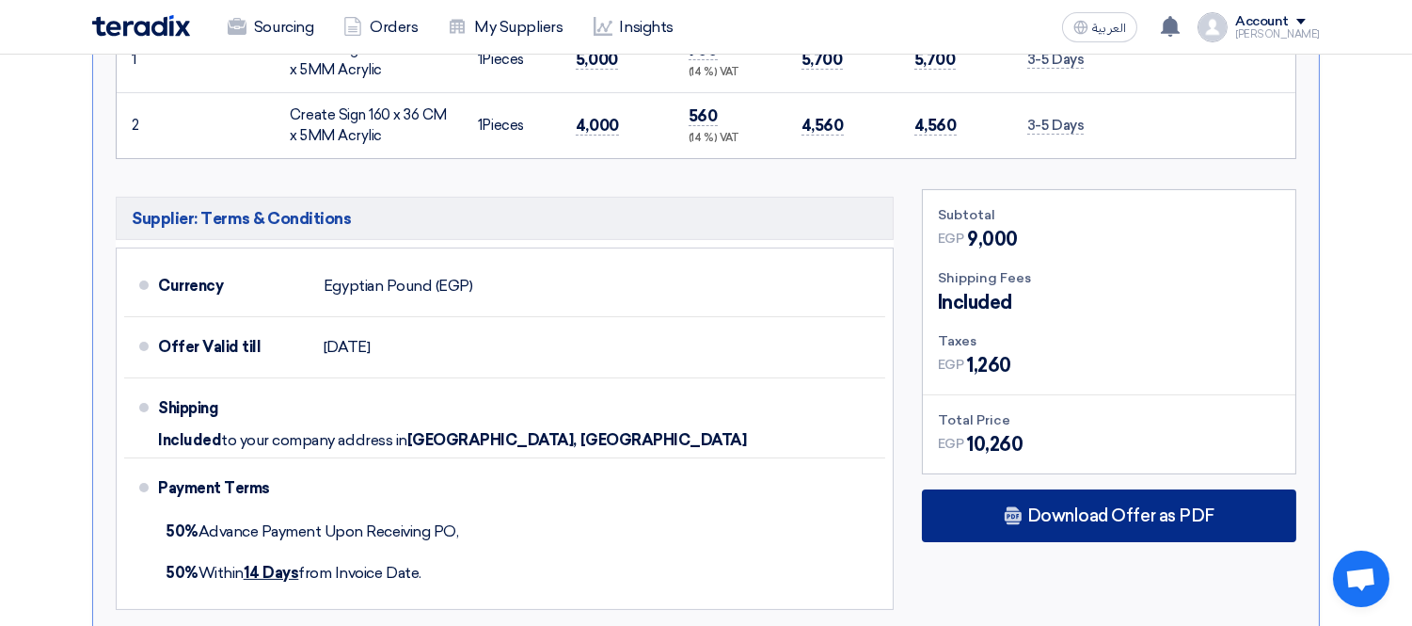
click at [1127, 497] on div "Download Offer as PDF" at bounding box center [1109, 515] width 374 height 53
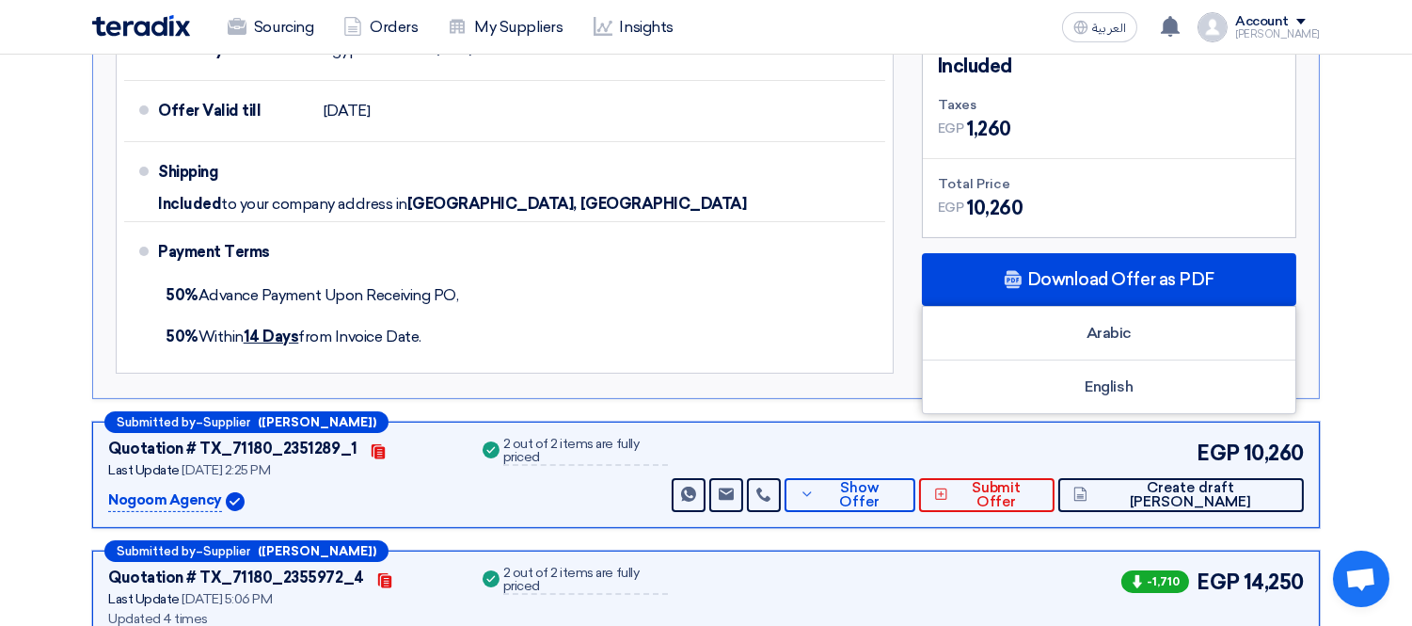
scroll to position [868, 0]
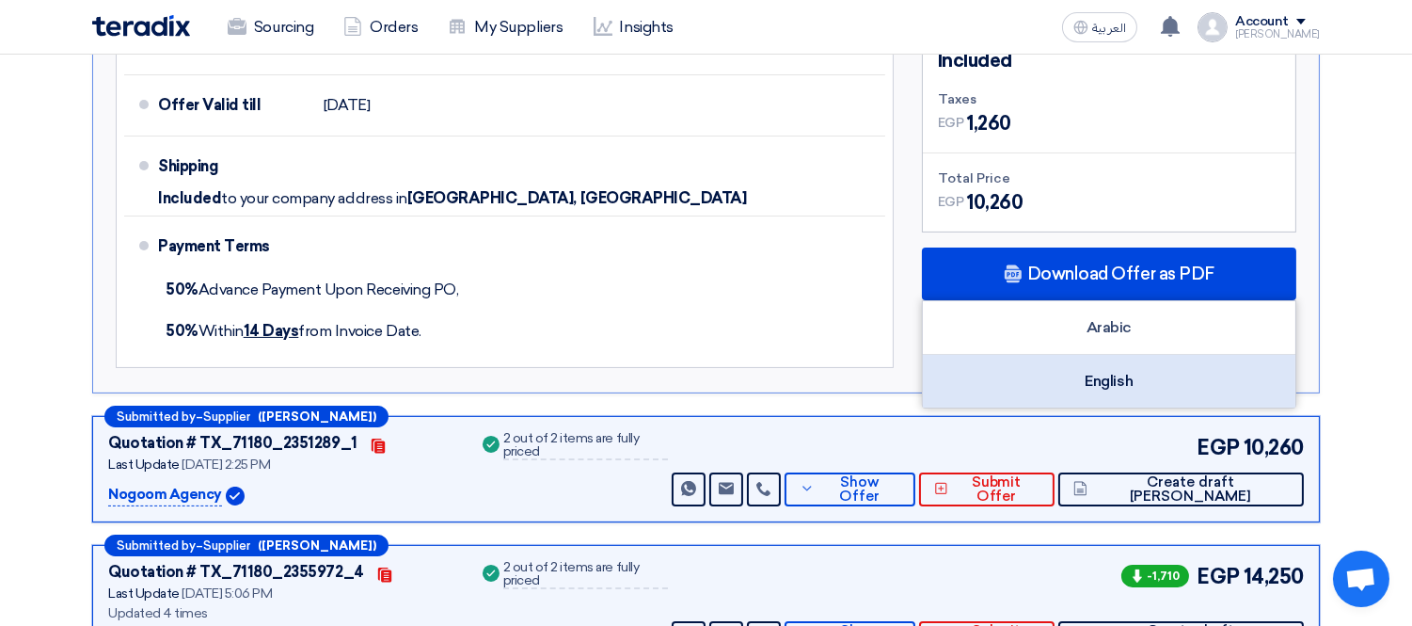
click at [1149, 389] on div "English" at bounding box center [1109, 381] width 372 height 53
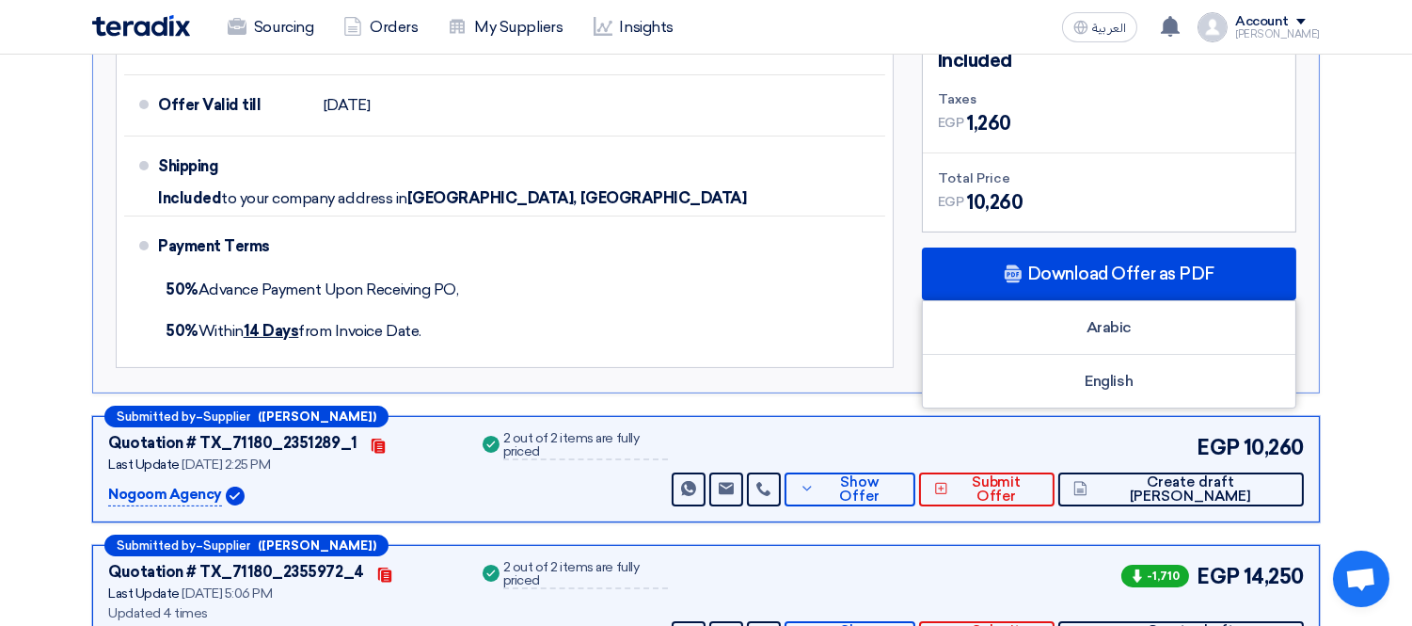
click at [158, 484] on p "Nogoom Agency" at bounding box center [165, 494] width 114 height 23
copy div "Nogoom Agency"
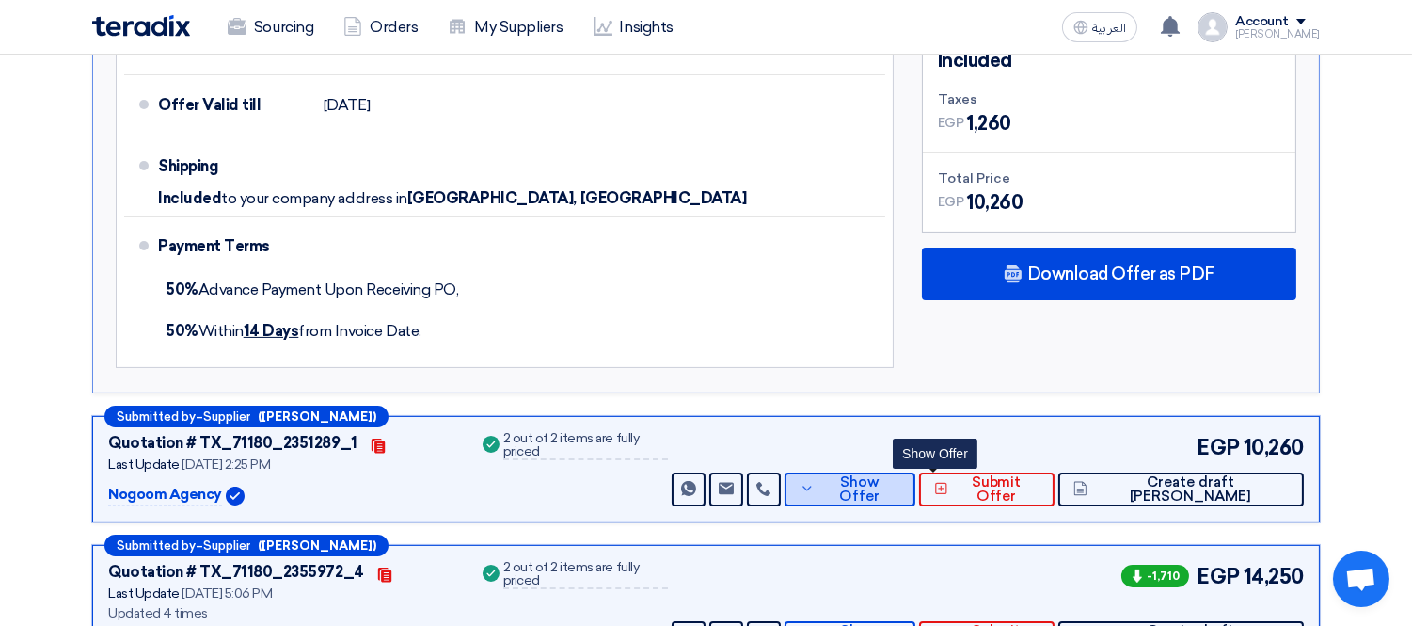
click at [901, 491] on span "Show Offer" at bounding box center [860, 489] width 82 height 28
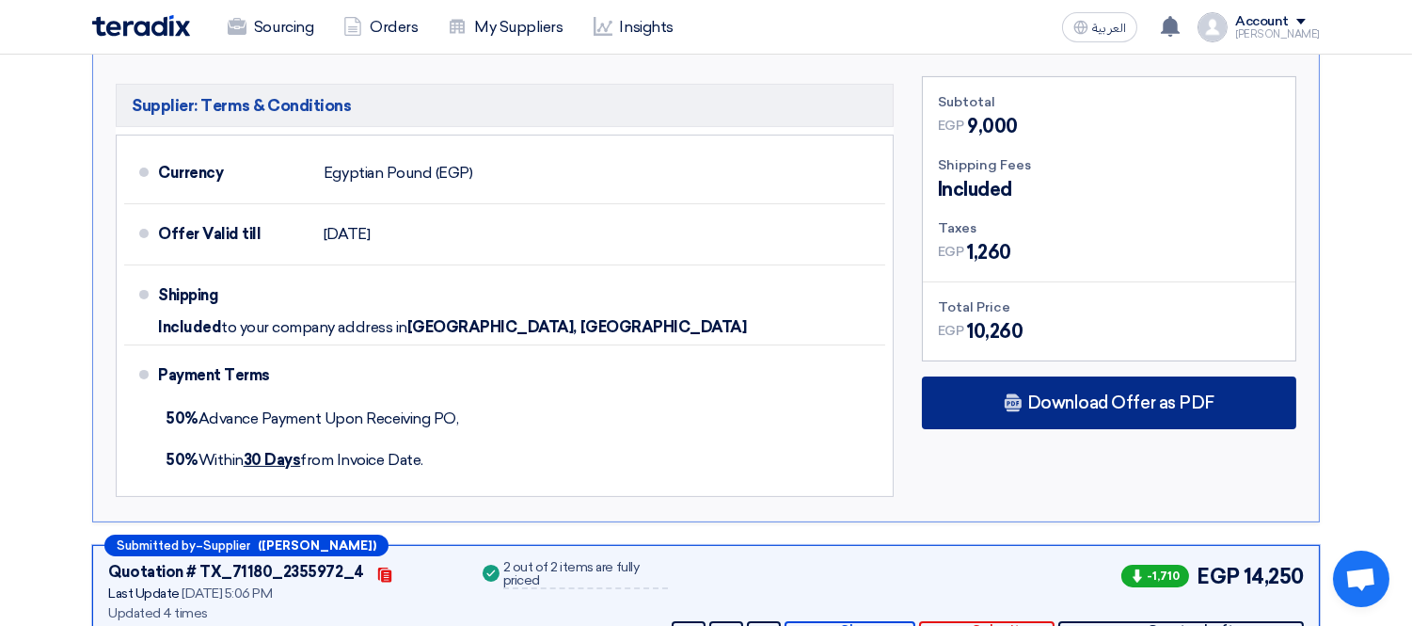
click at [1063, 388] on div "Download Offer as PDF" at bounding box center [1109, 402] width 374 height 53
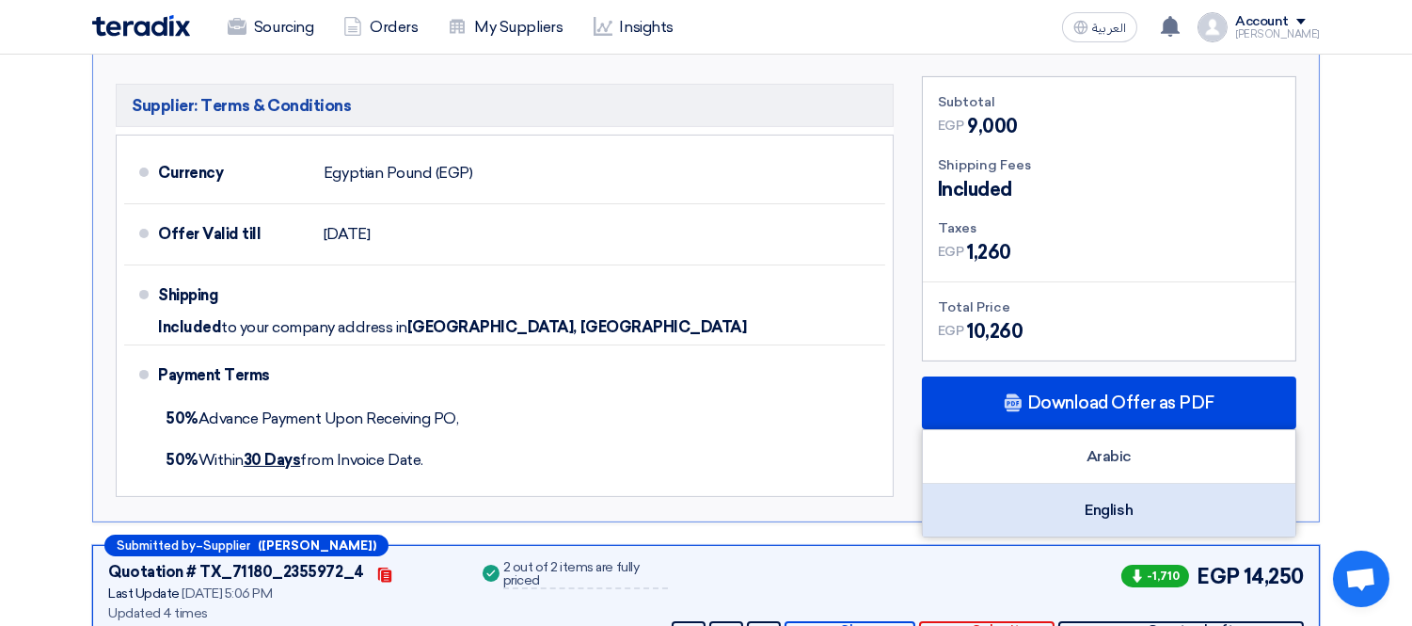
click at [1069, 499] on div "English" at bounding box center [1109, 509] width 372 height 53
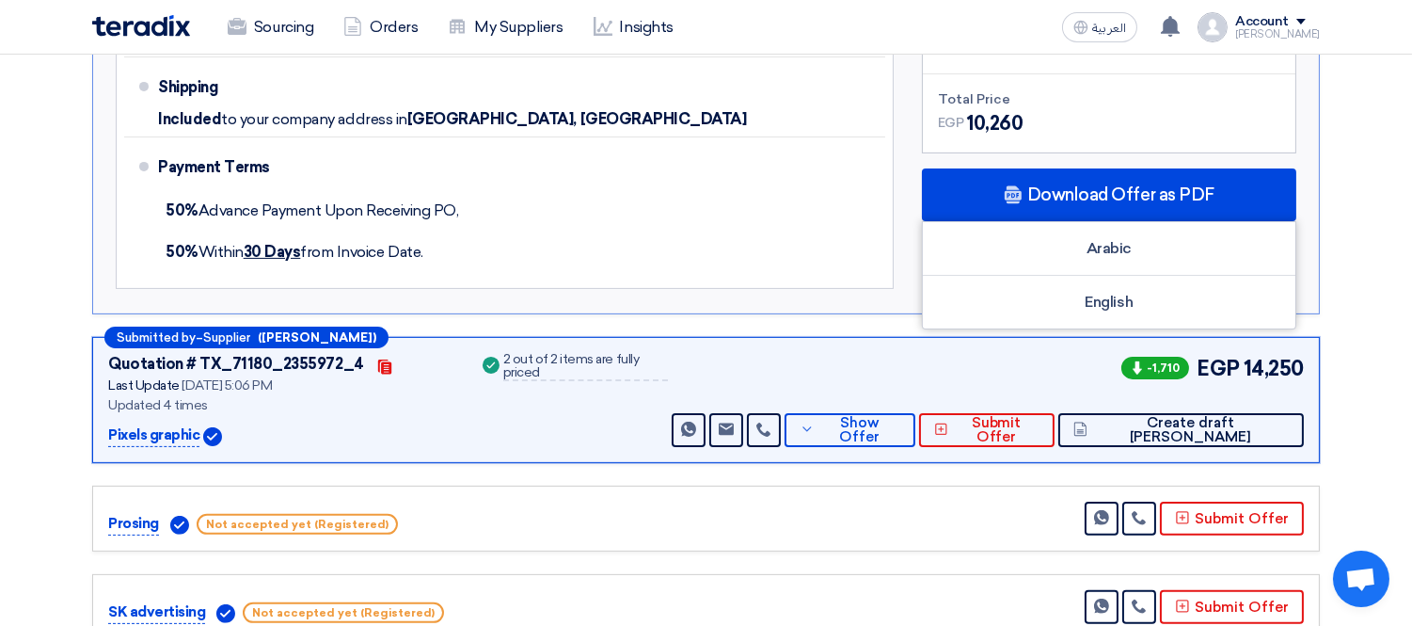
scroll to position [1286, 0]
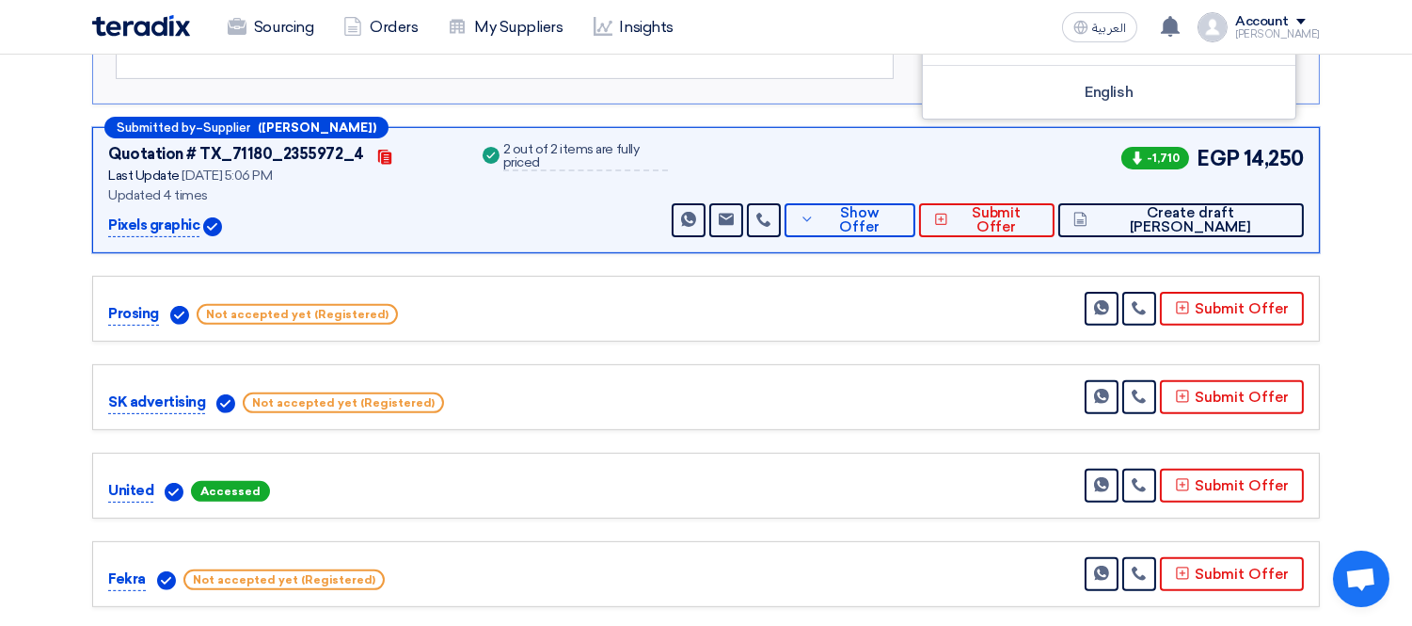
click at [127, 223] on p "Pixels graphic" at bounding box center [153, 225] width 91 height 23
copy div "Pixels graphic"
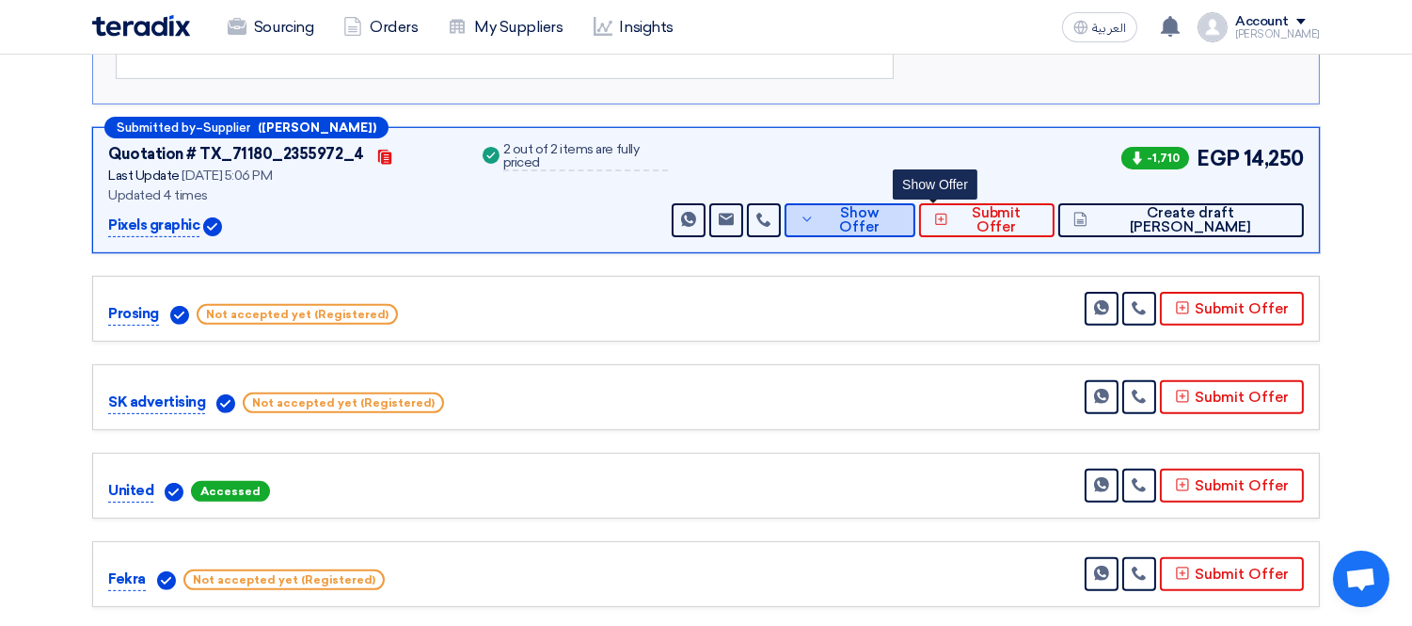
click at [901, 214] on span "Show Offer" at bounding box center [860, 220] width 82 height 28
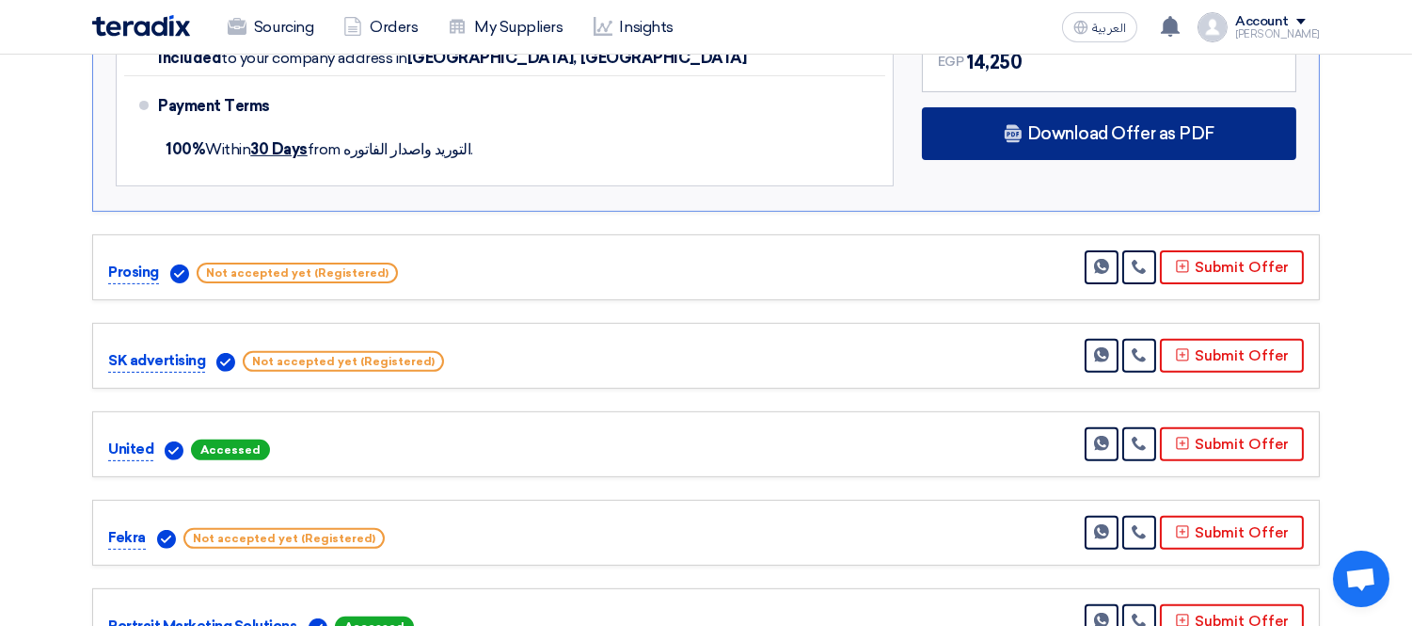
click at [1120, 133] on span "Download Offer as PDF" at bounding box center [1120, 133] width 187 height 17
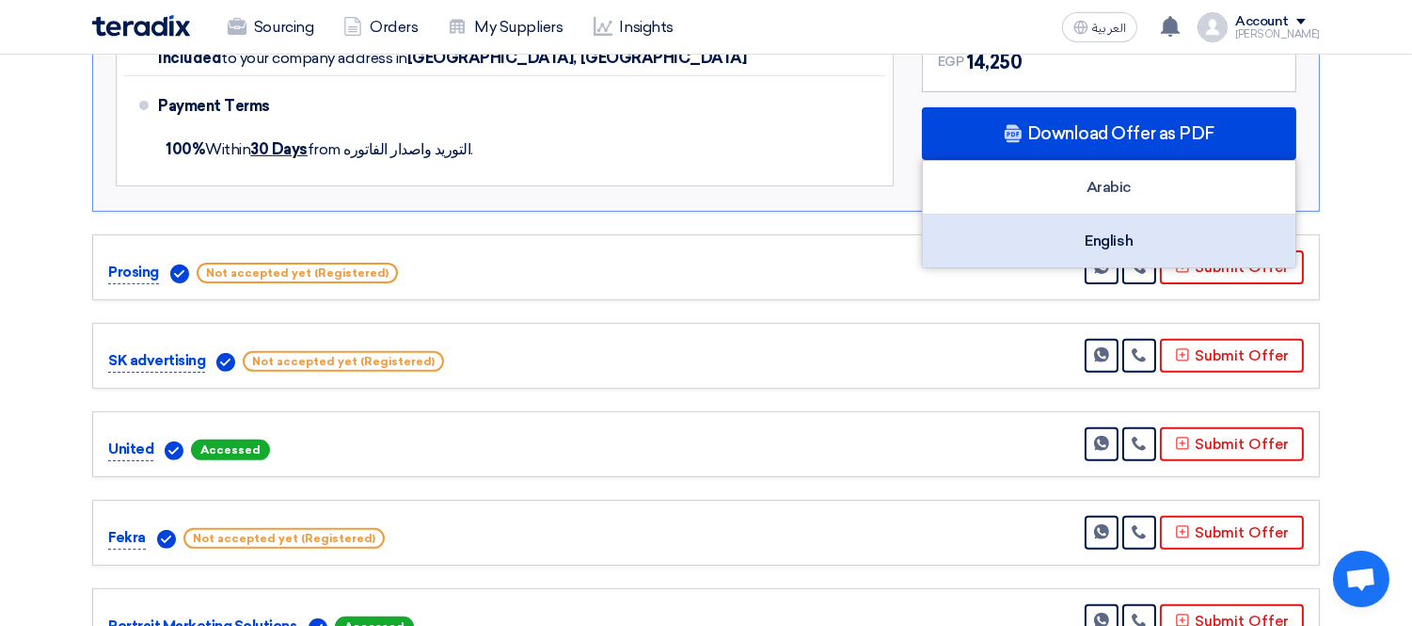
click at [1057, 249] on div "English" at bounding box center [1109, 240] width 372 height 53
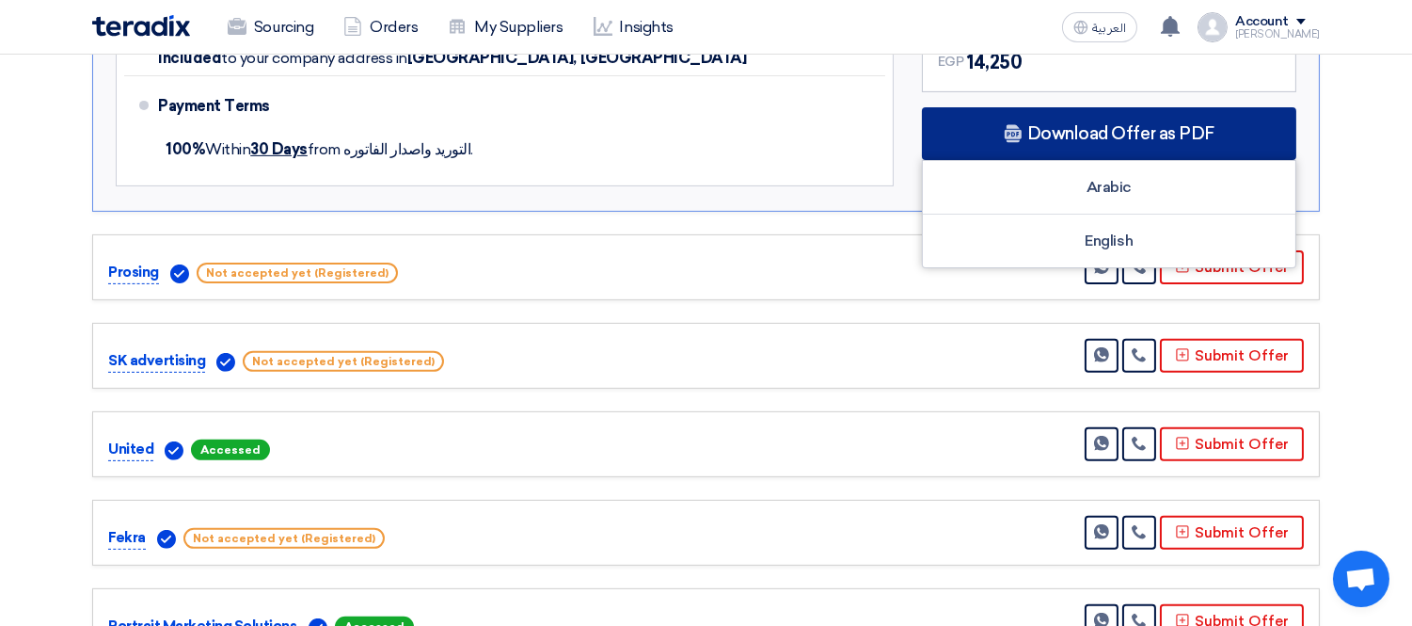
click at [1022, 115] on div "Download Offer as PDF" at bounding box center [1109, 133] width 374 height 53
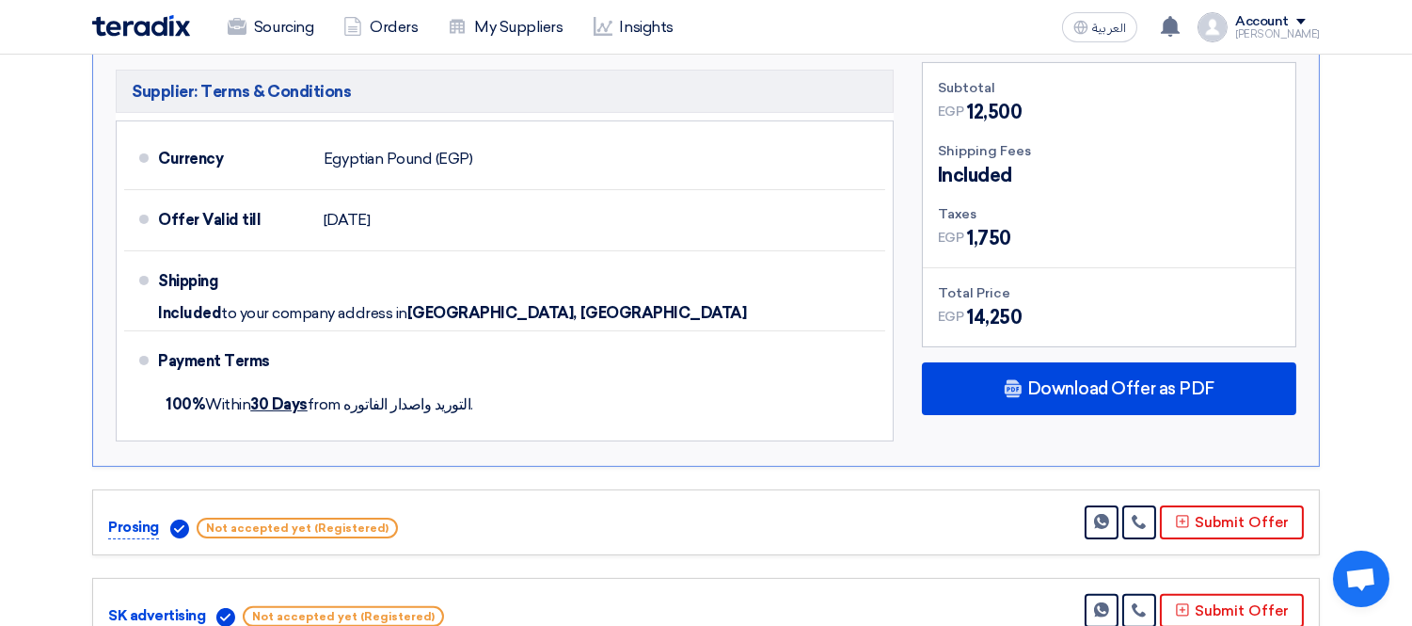
scroll to position [659, 0]
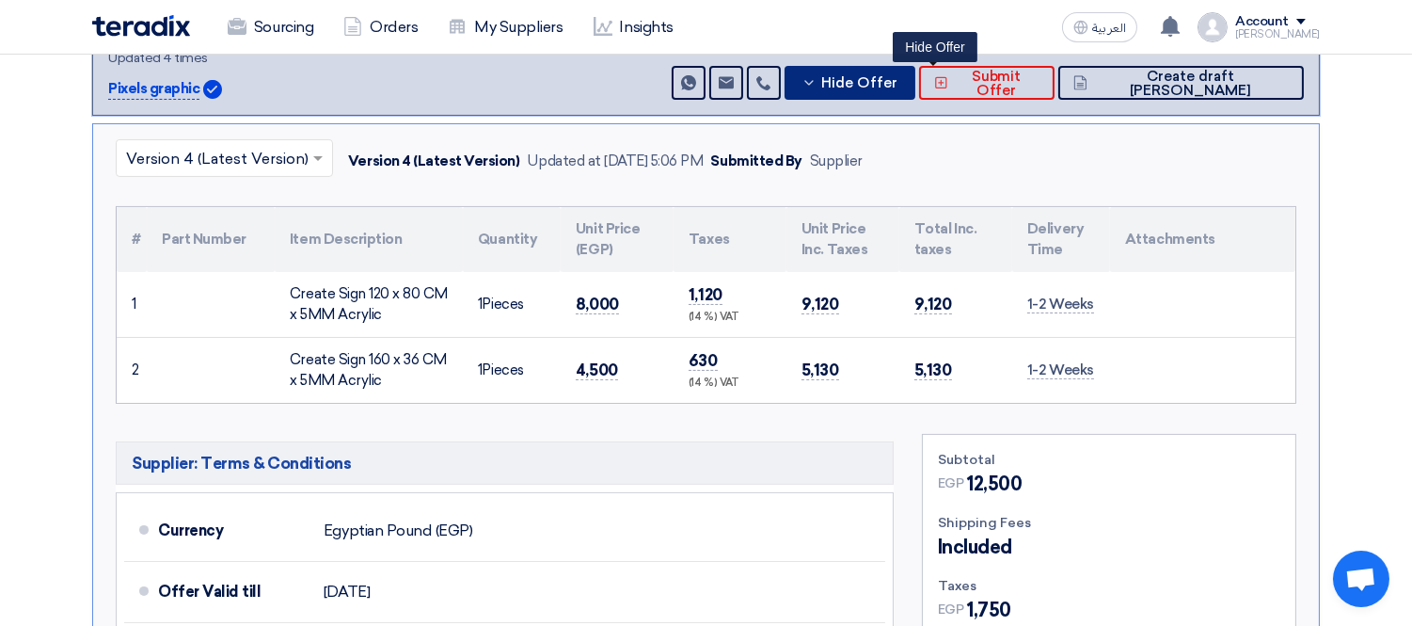
click at [897, 81] on span "Hide Offer" at bounding box center [859, 83] width 76 height 14
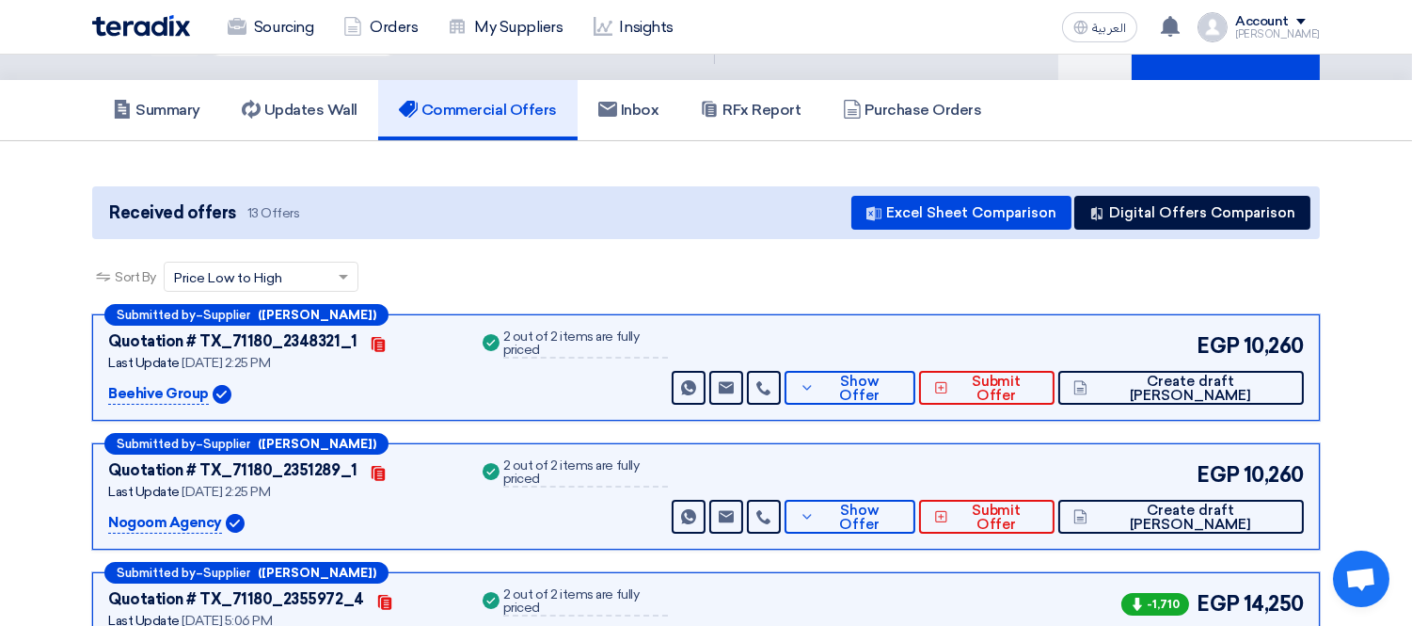
scroll to position [32, 0]
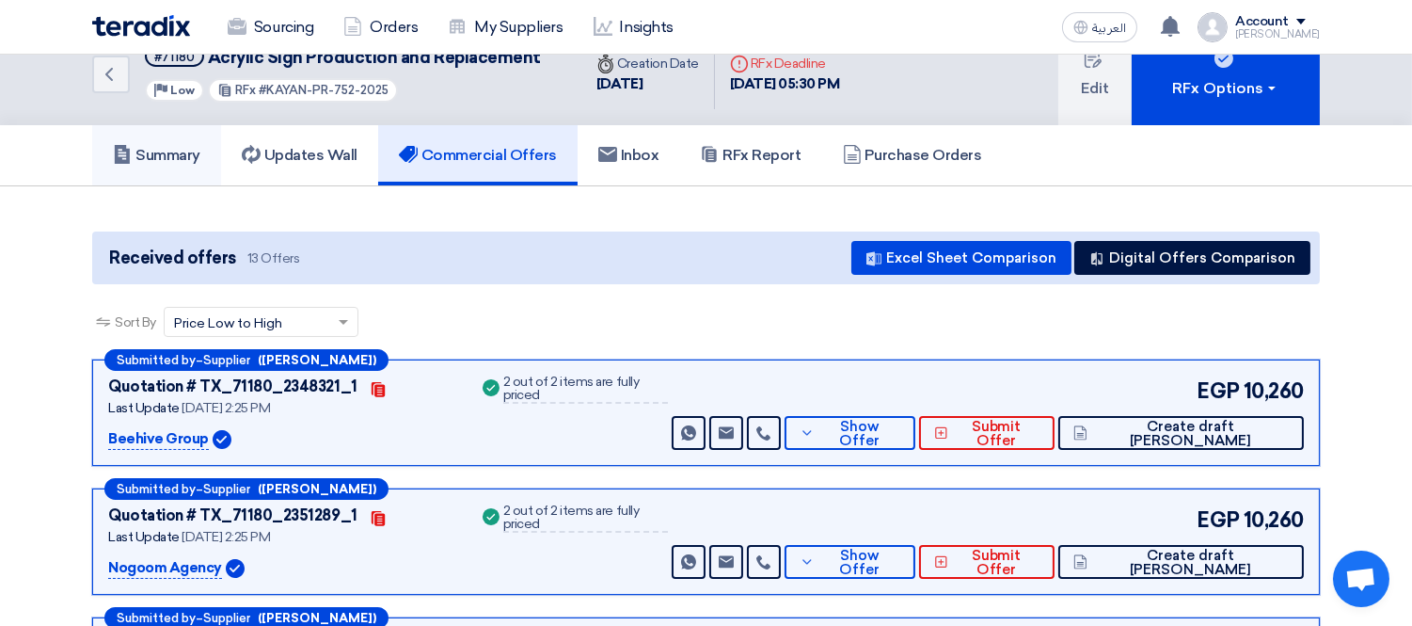
click at [198, 153] on h5 "Summary" at bounding box center [156, 155] width 87 height 19
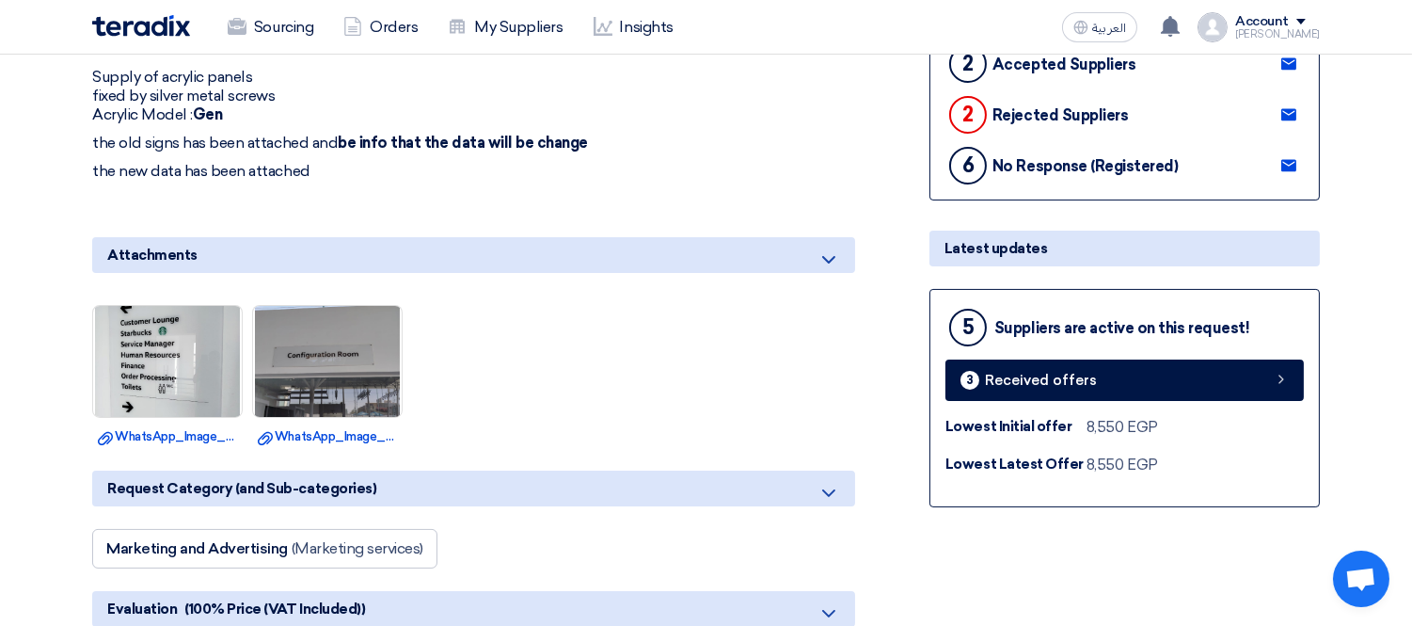
scroll to position [475, 0]
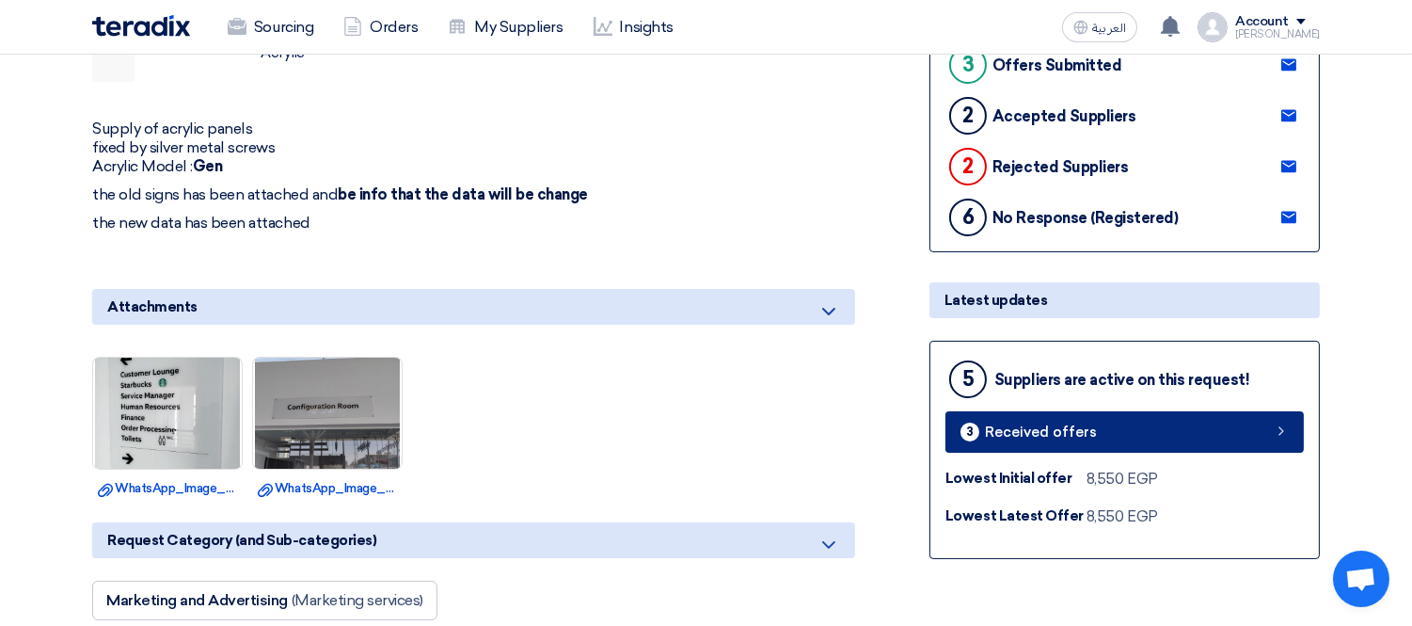
click at [1180, 428] on link "3 Received offers" at bounding box center [1124, 431] width 358 height 41
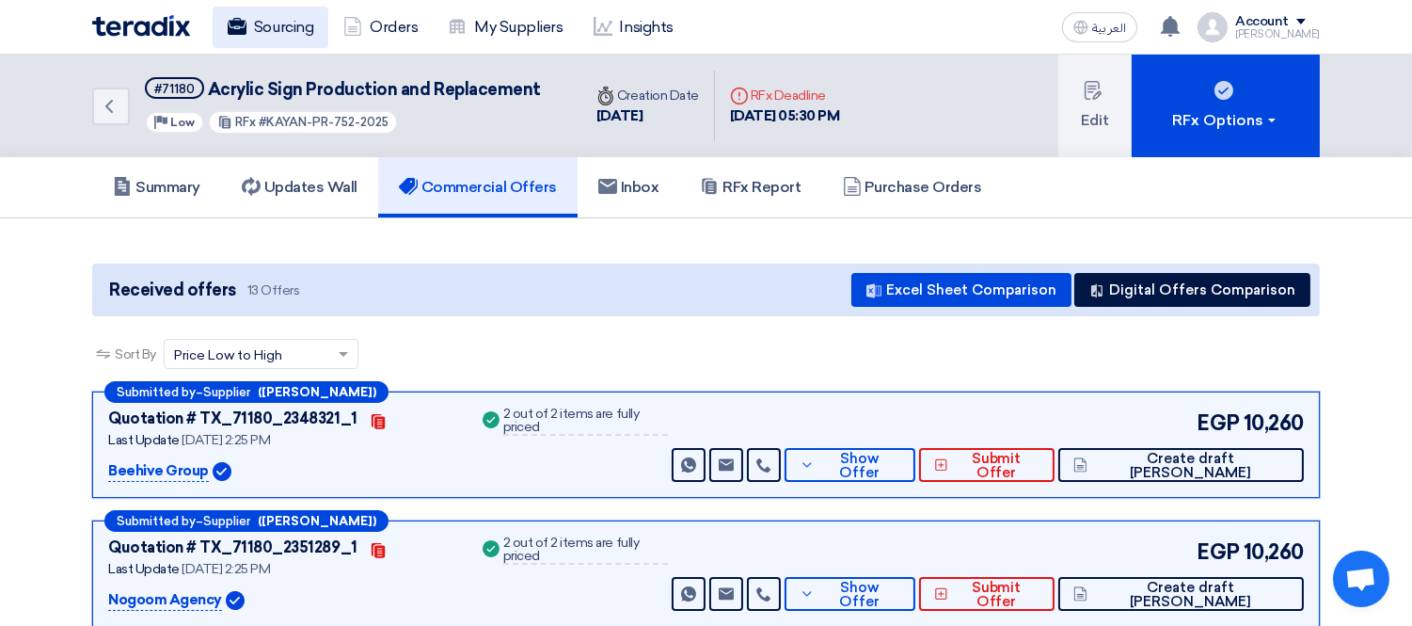
click at [283, 28] on link "Sourcing" at bounding box center [271, 27] width 116 height 41
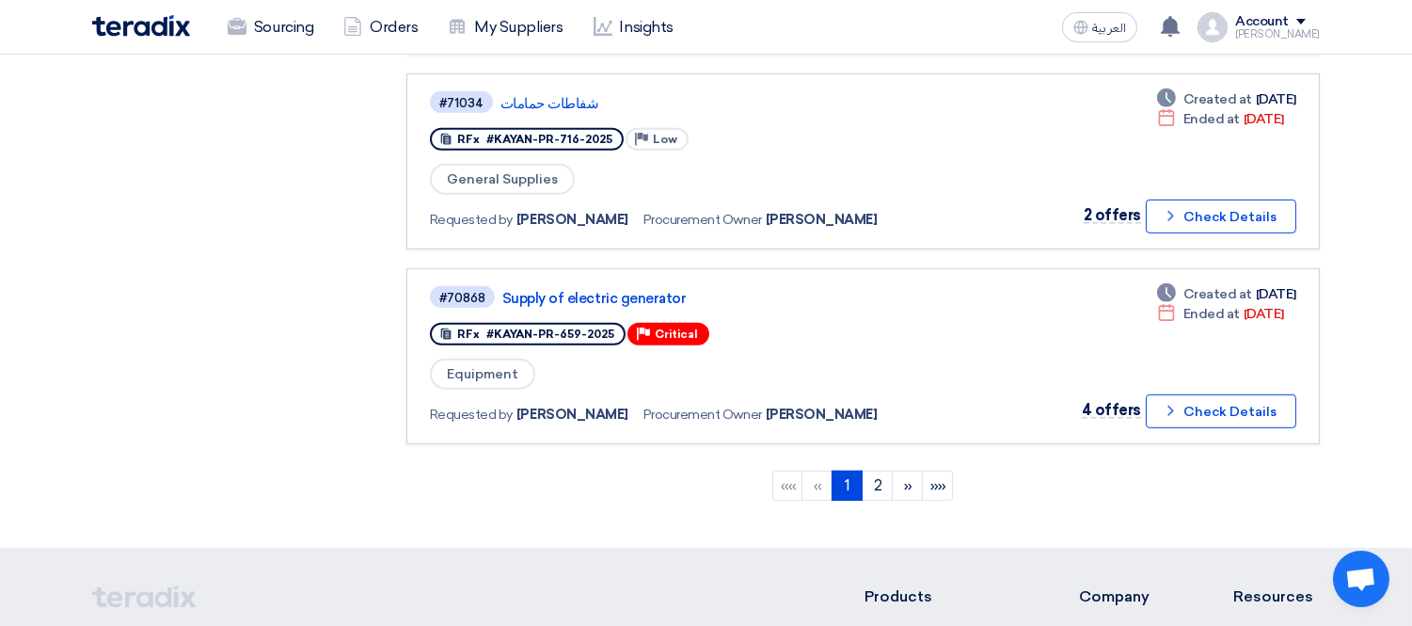
scroll to position [1734, 0]
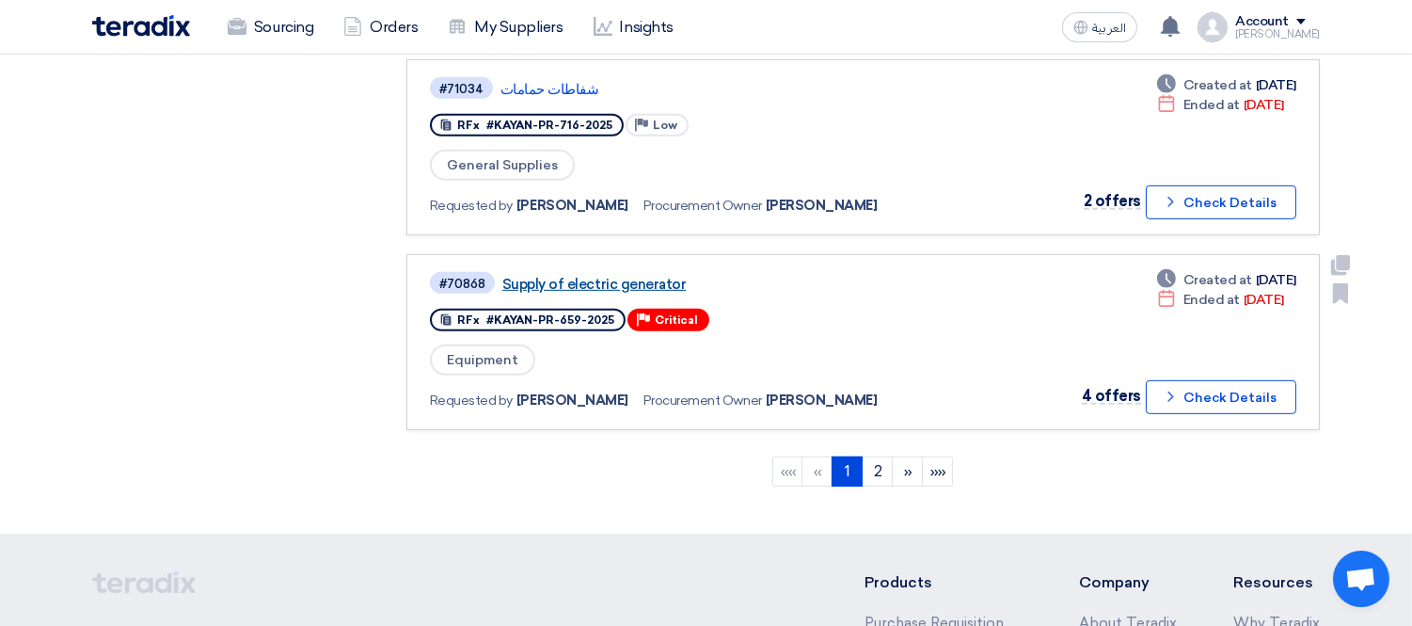
click at [630, 276] on link "Supply of electric generator" at bounding box center [737, 284] width 470 height 17
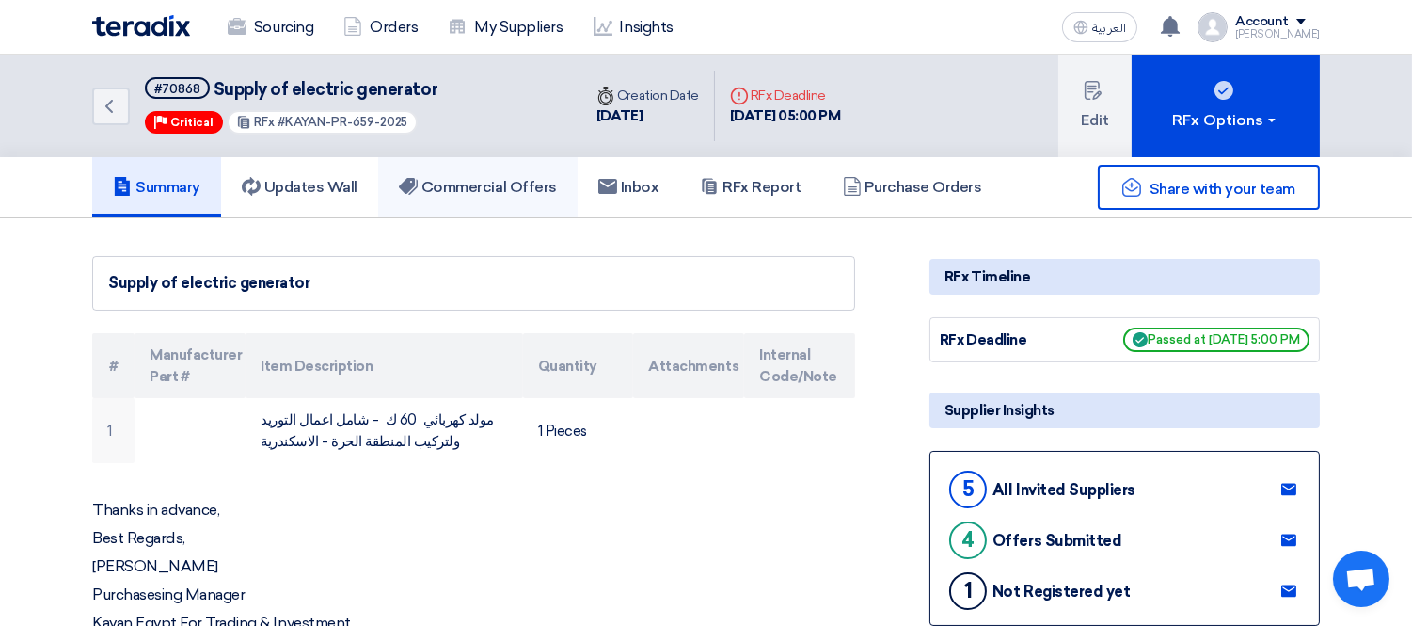
click at [530, 198] on link "Commercial Offers" at bounding box center [477, 187] width 199 height 60
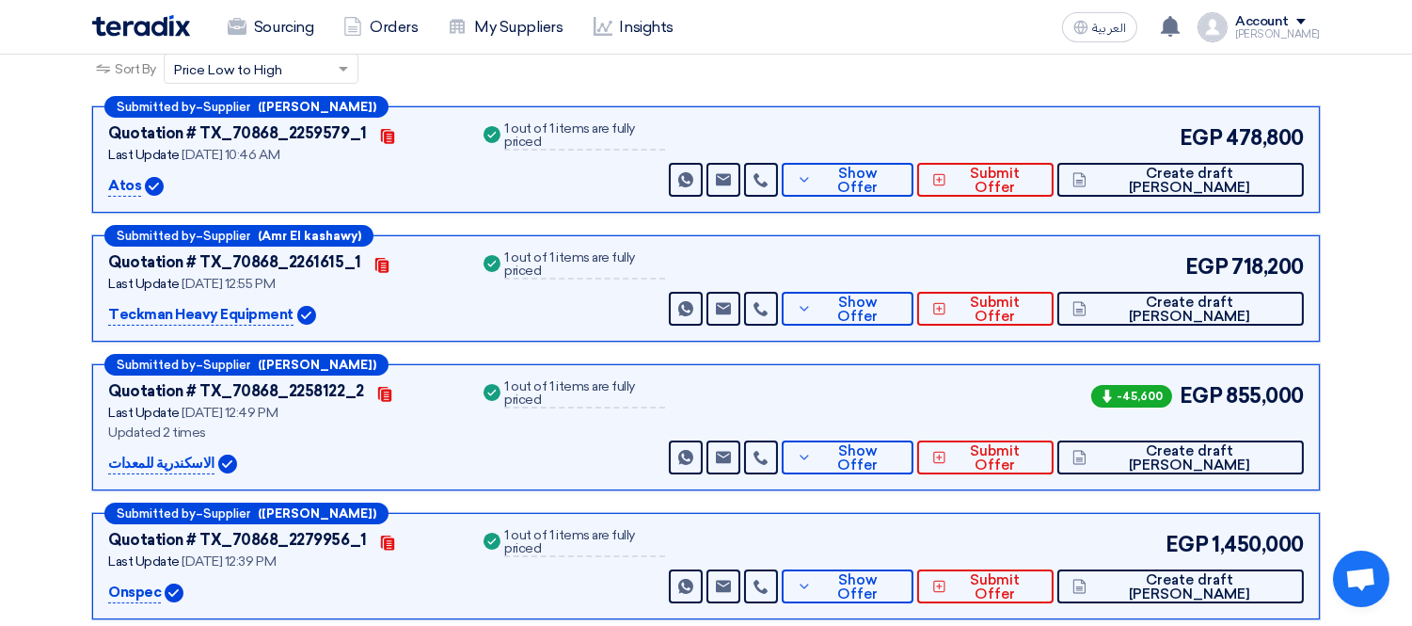
scroll to position [283, 0]
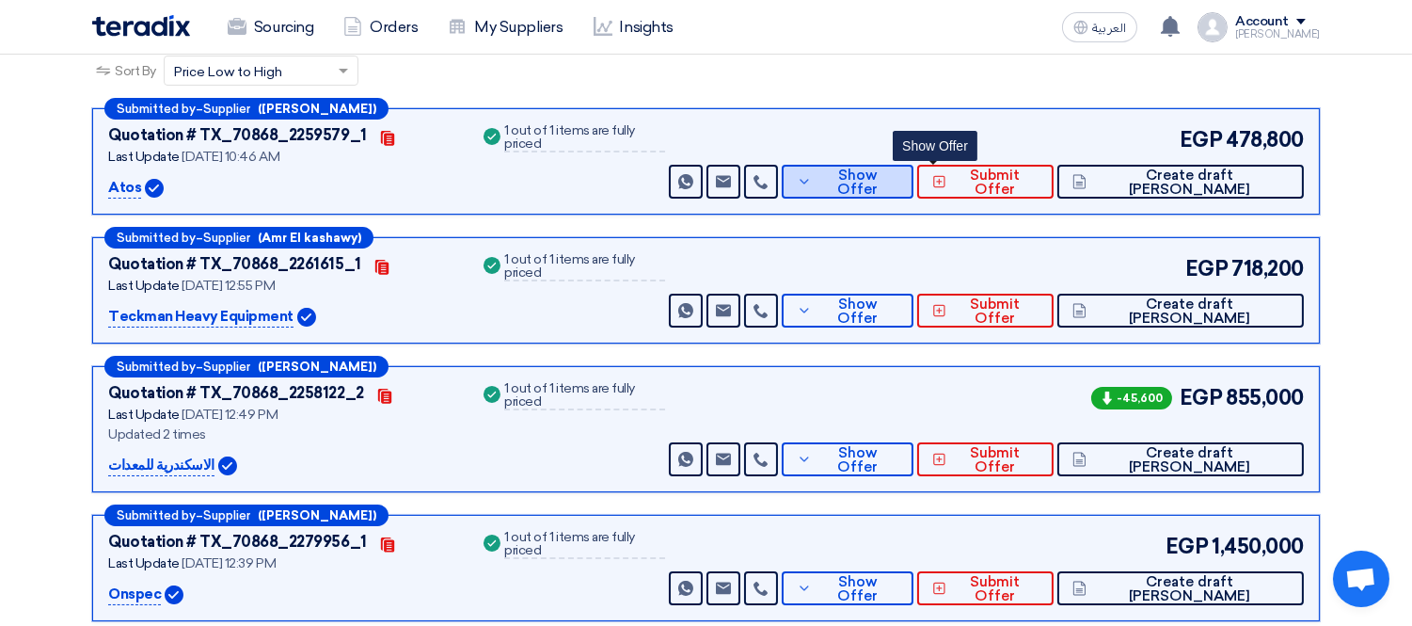
click at [898, 172] on span "Show Offer" at bounding box center [857, 182] width 82 height 28
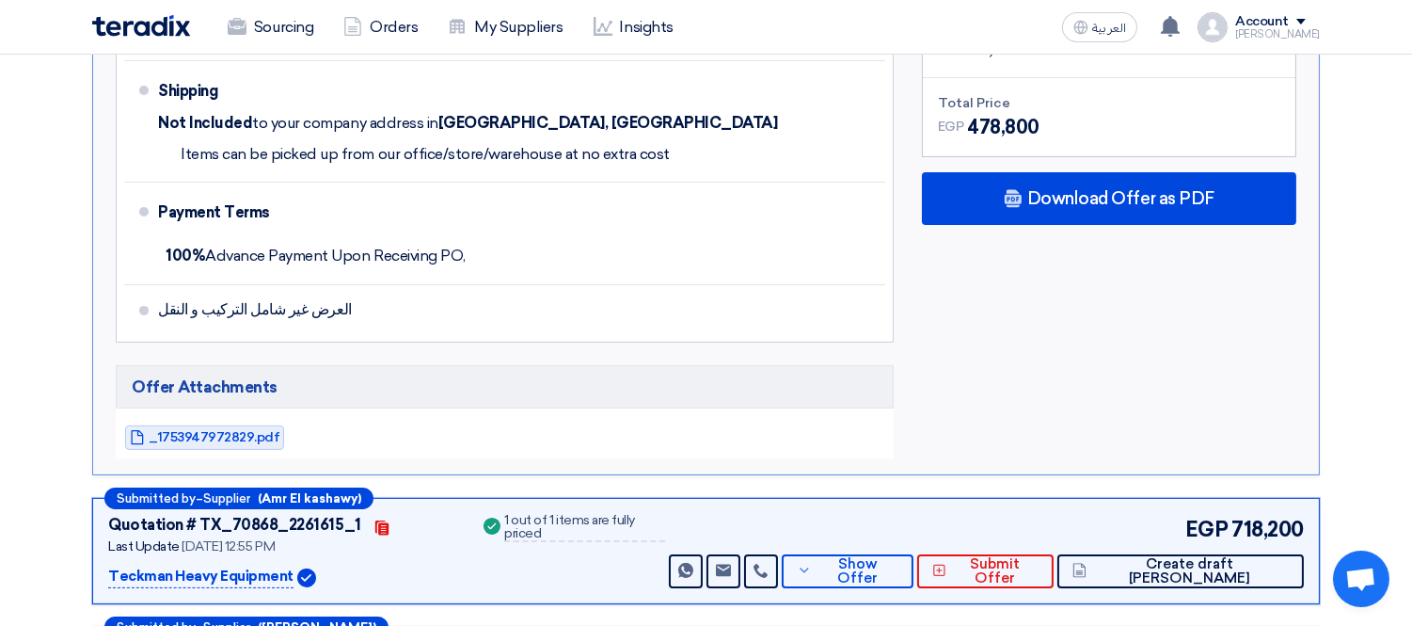
scroll to position [960, 0]
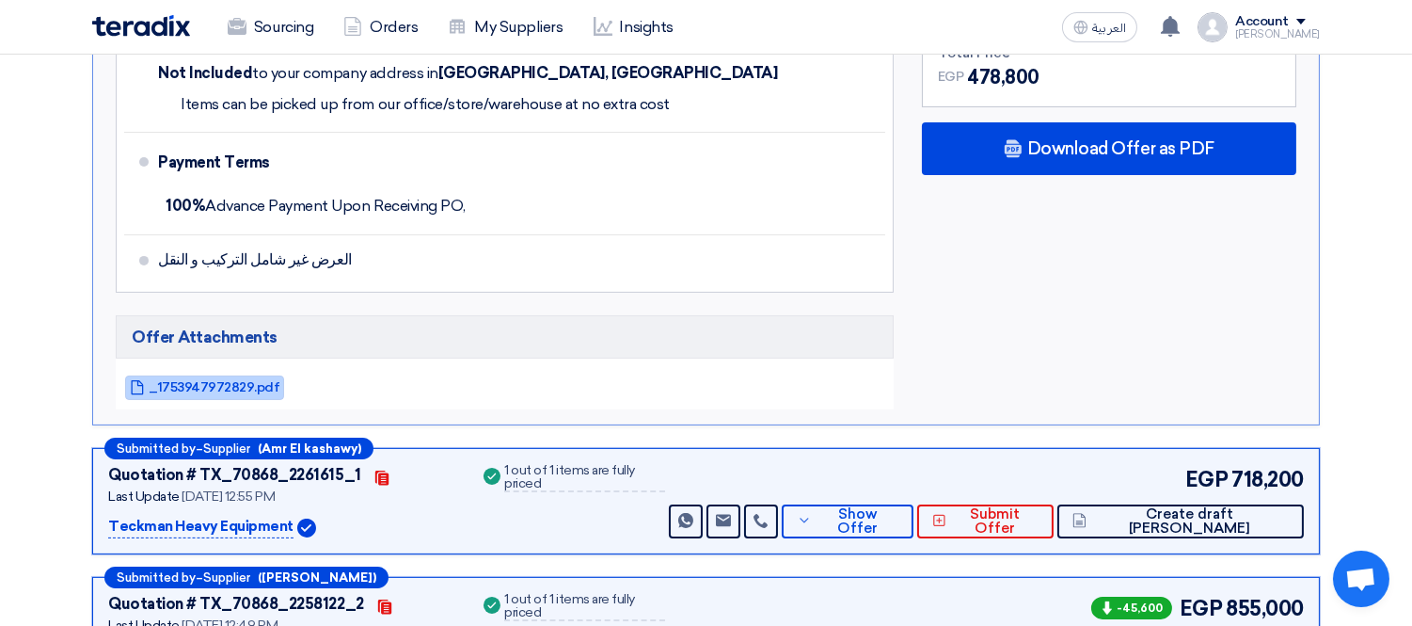
click at [223, 377] on link "_1753947972829.pdf" at bounding box center [204, 387] width 159 height 24
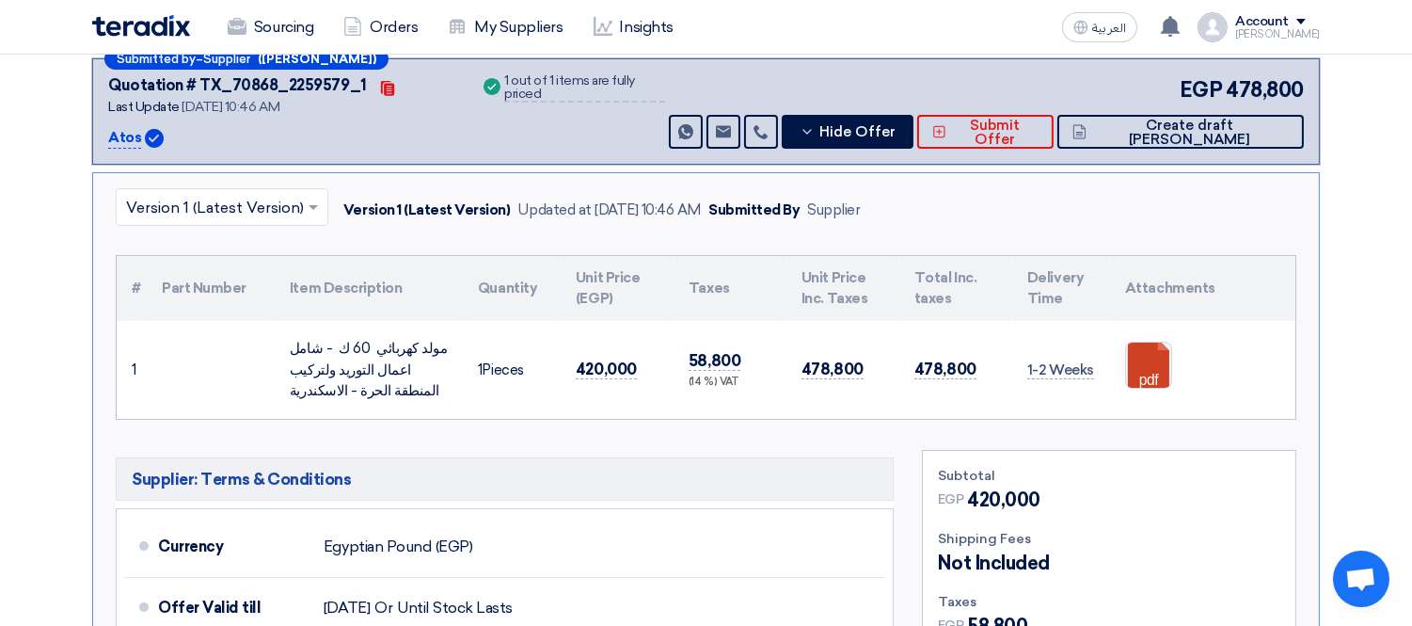
scroll to position [124, 0]
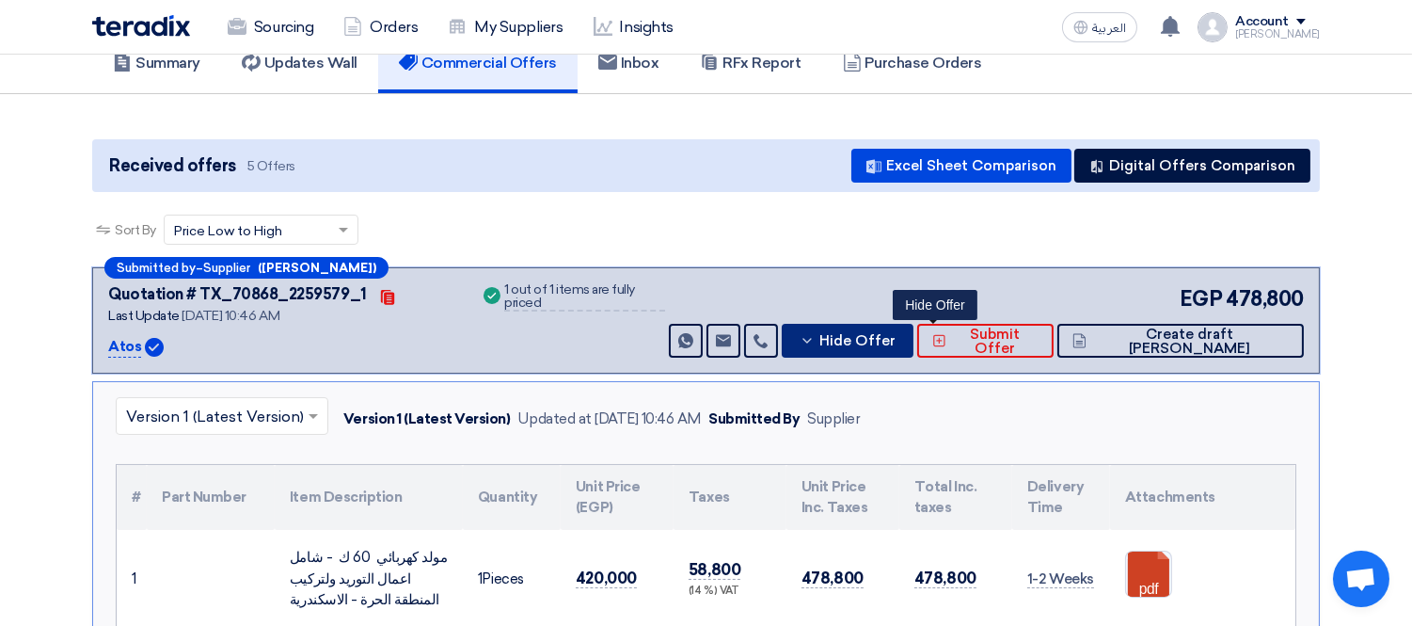
click at [913, 346] on button "Hide Offer" at bounding box center [848, 341] width 132 height 34
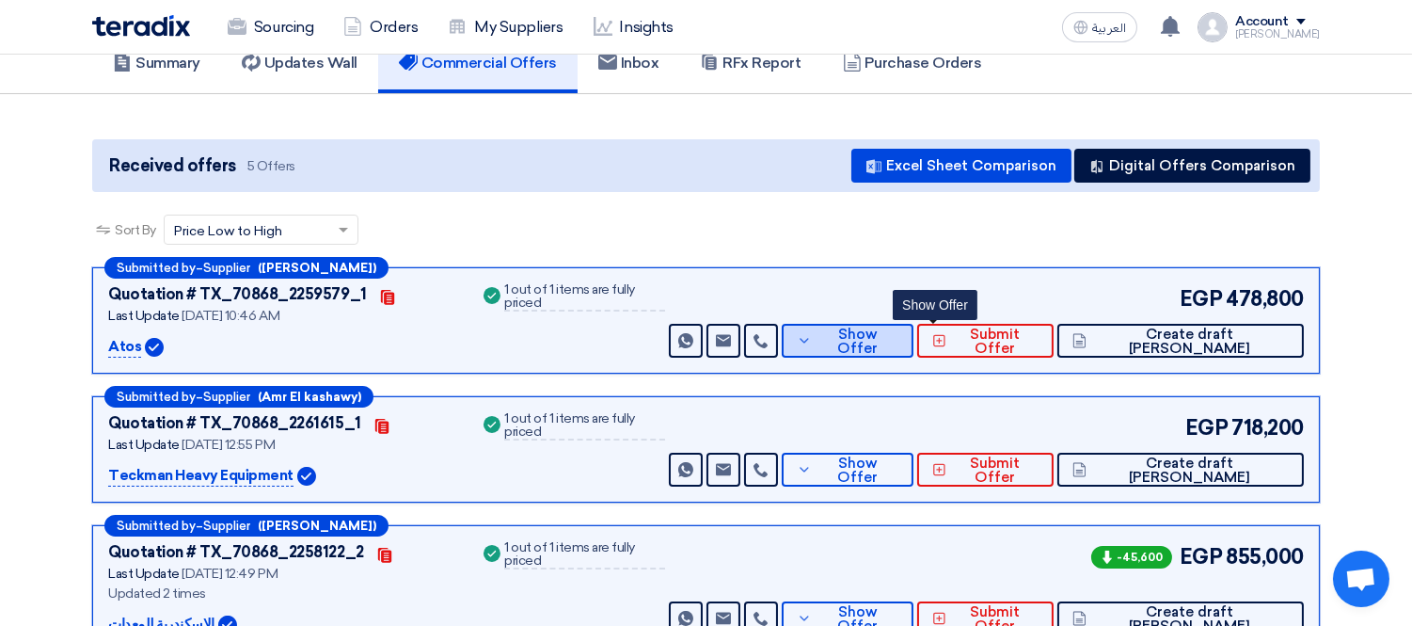
click at [898, 333] on span "Show Offer" at bounding box center [857, 341] width 82 height 28
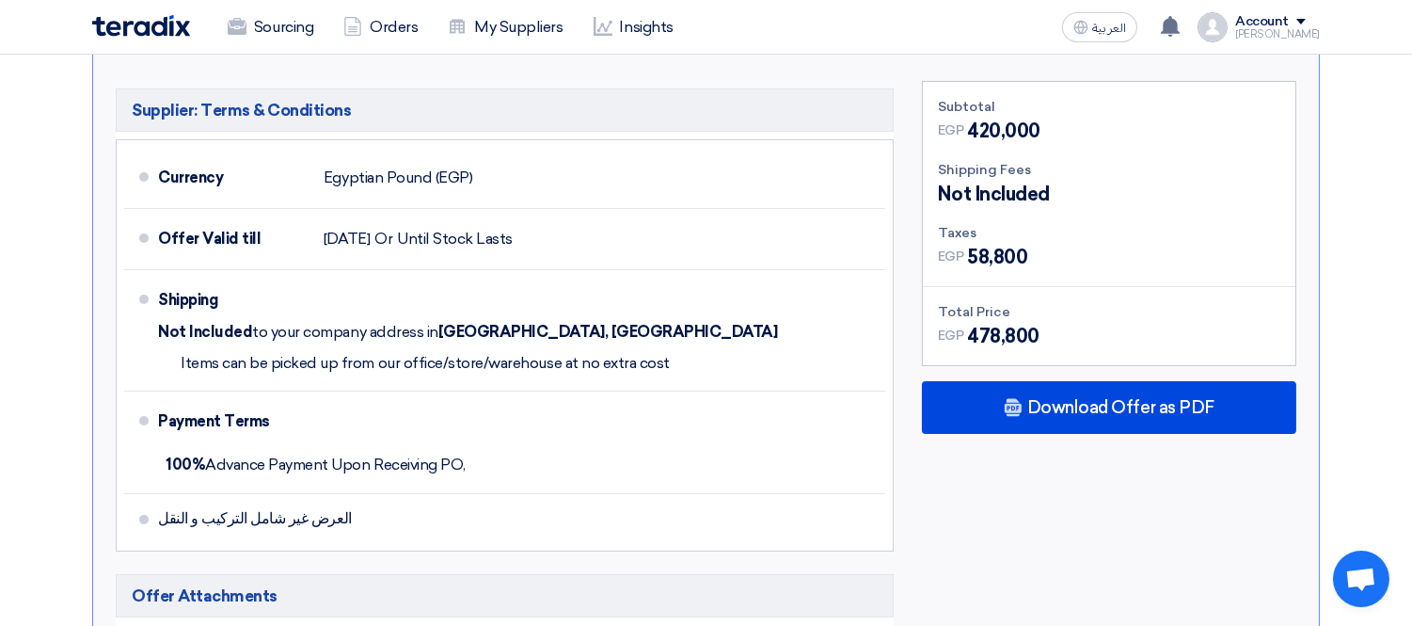
scroll to position [751, 0]
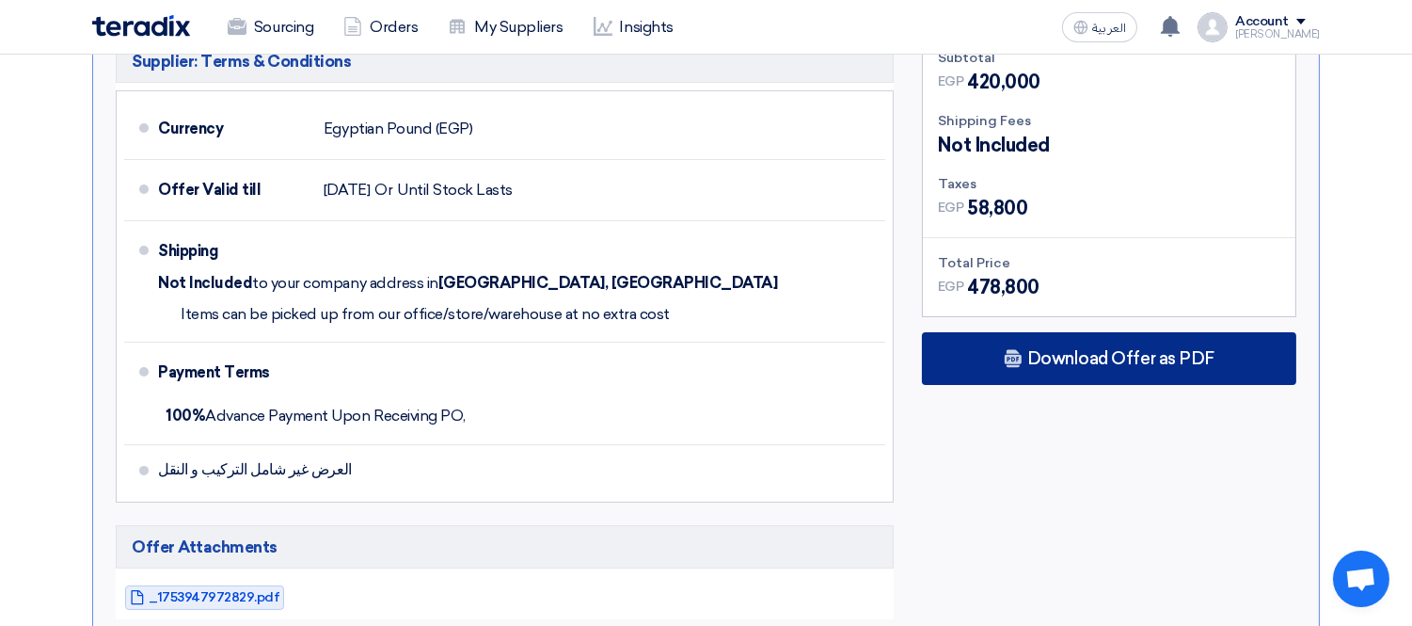
click at [1054, 357] on span "Download Offer as PDF" at bounding box center [1120, 358] width 187 height 17
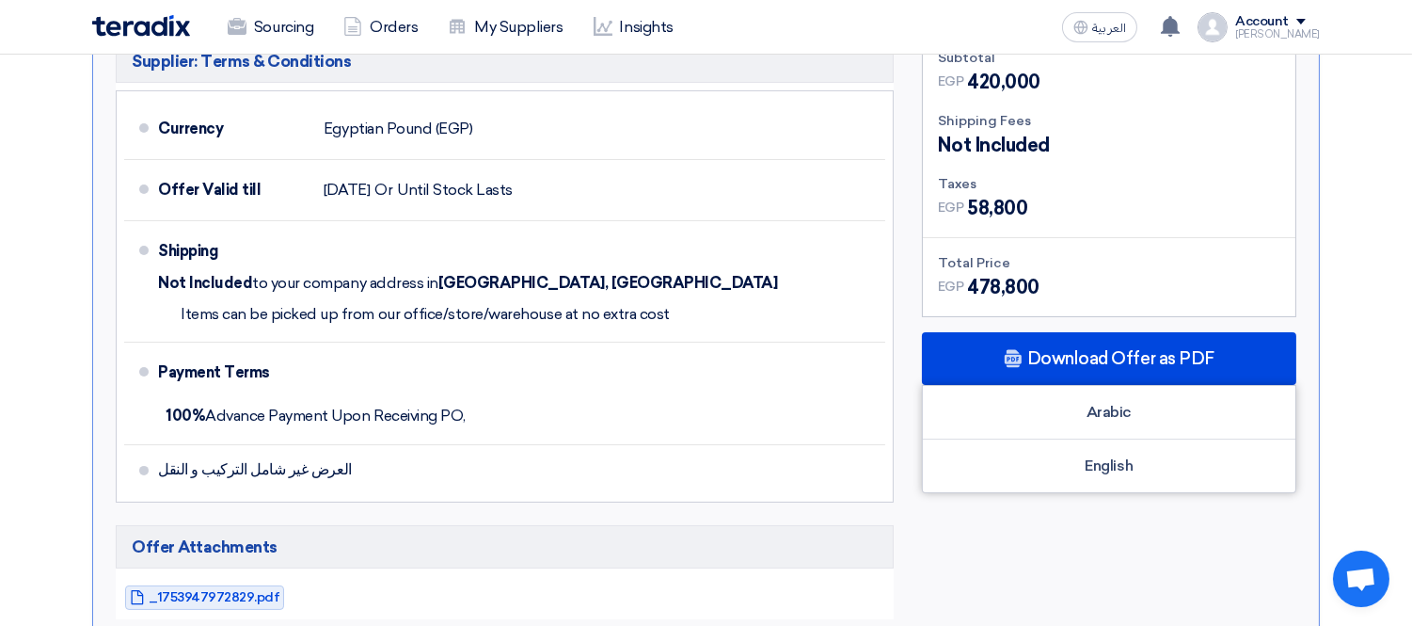
click at [1041, 523] on div "Subtotal EGP 420,000 Shipping Fees Not Included Taxes EGP EGP" at bounding box center [1109, 325] width 403 height 587
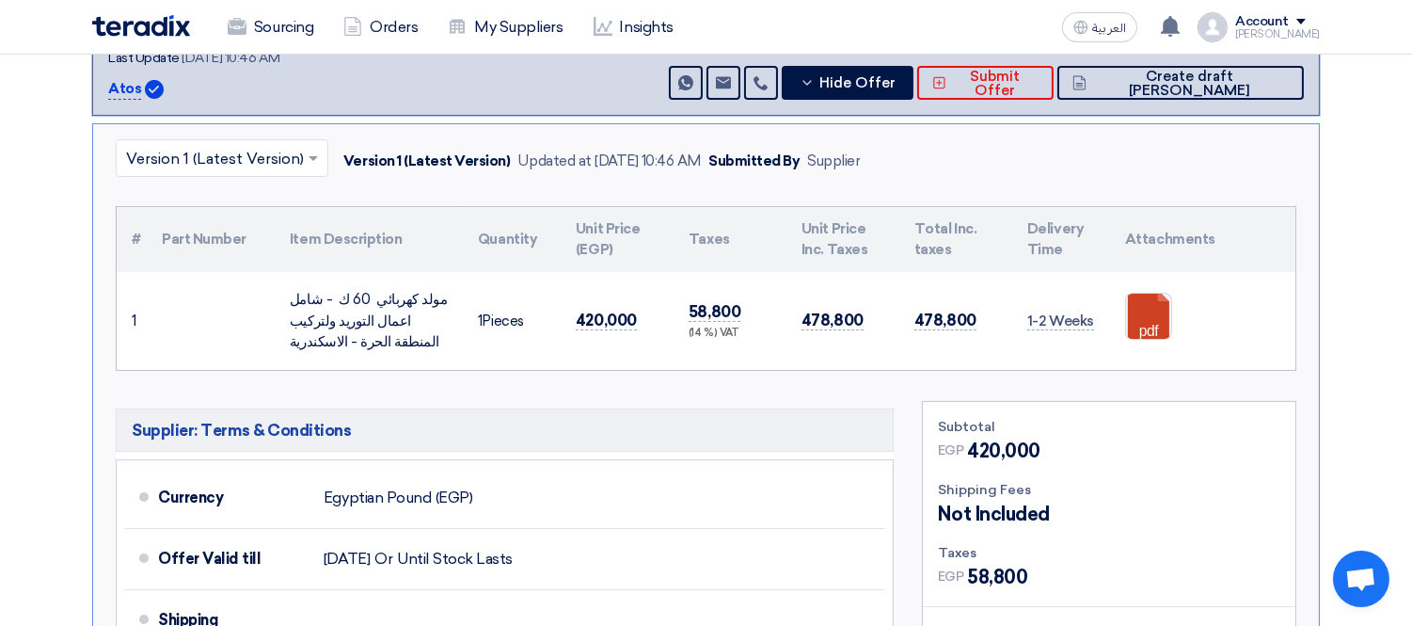
scroll to position [333, 0]
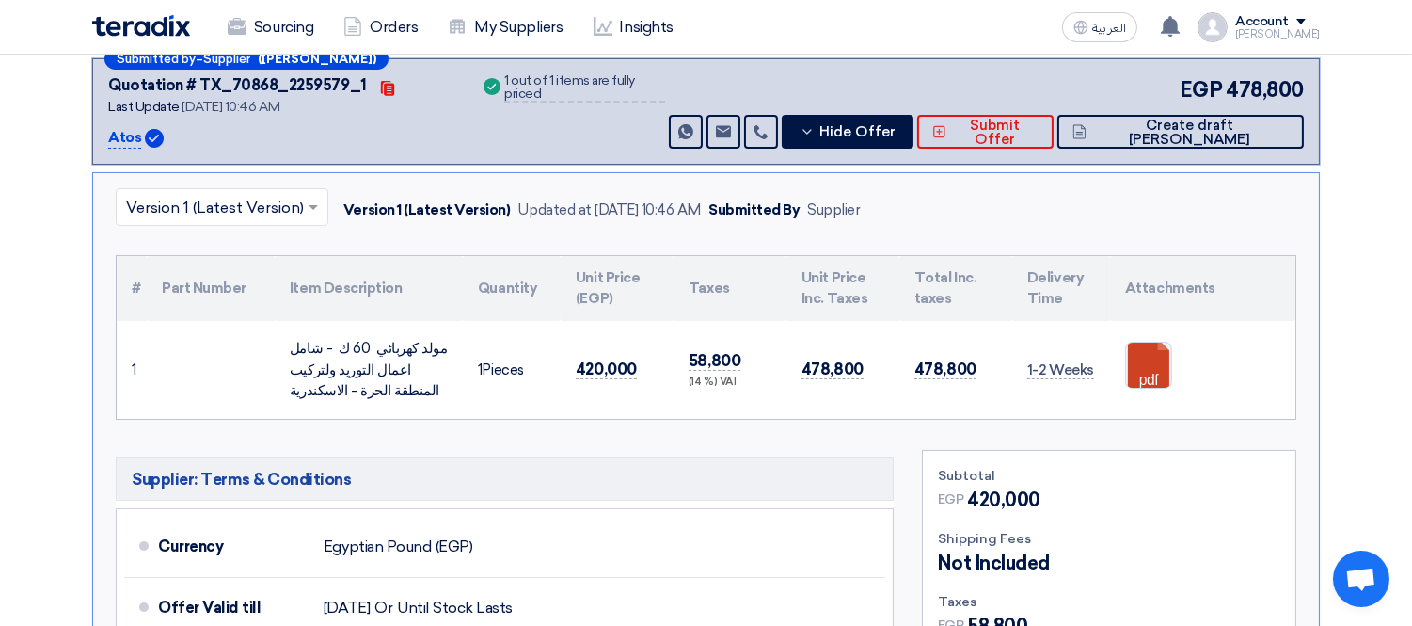
click at [130, 135] on p "Atos" at bounding box center [124, 138] width 33 height 23
copy p "Atos"
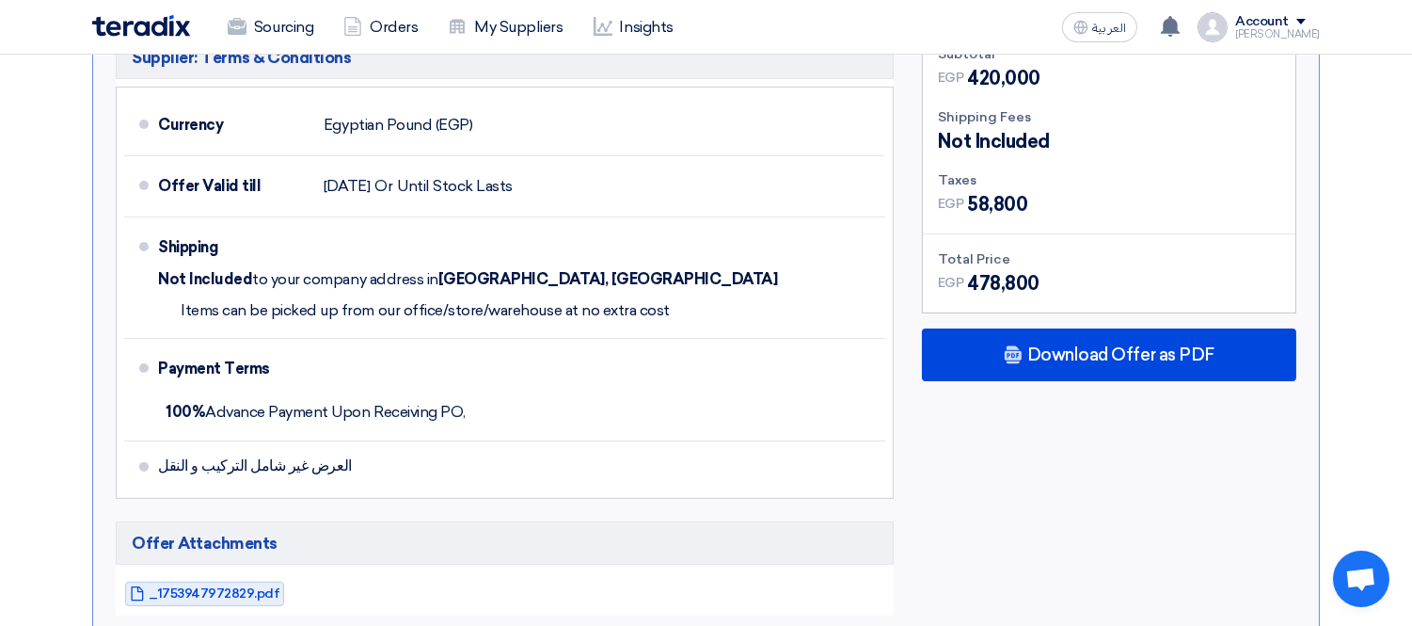
scroll to position [960, 0]
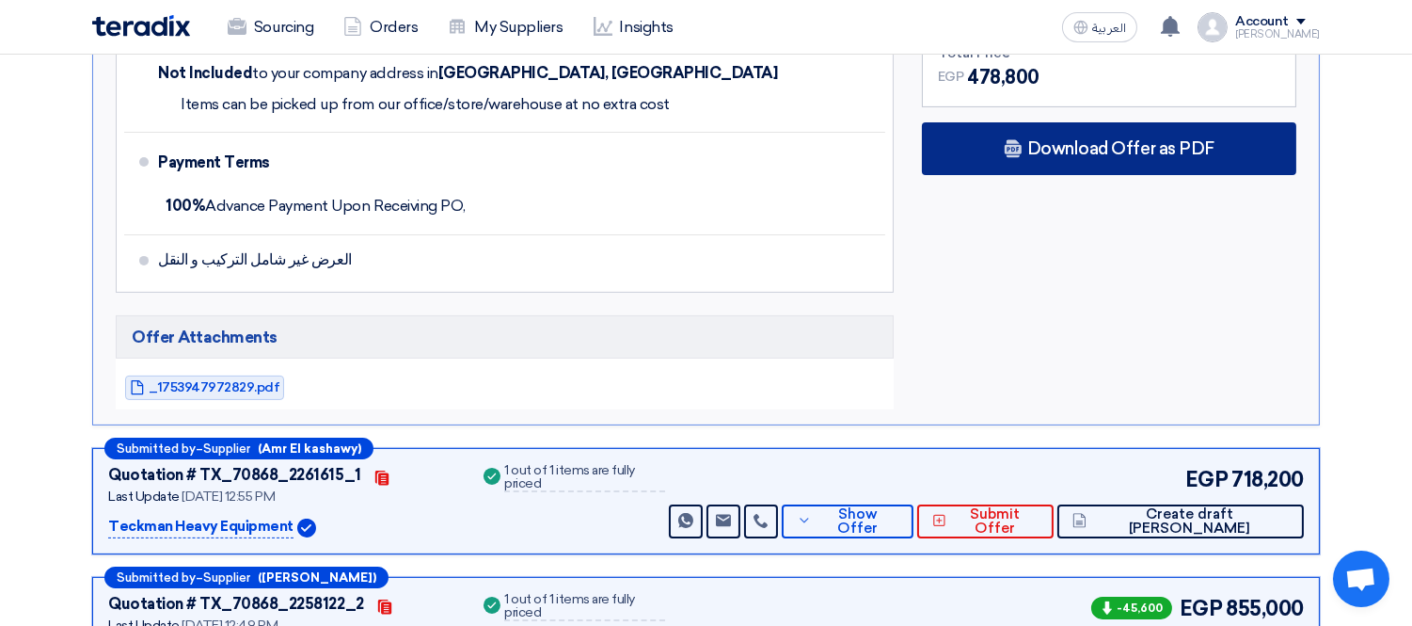
click at [1083, 142] on span "Download Offer as PDF" at bounding box center [1120, 148] width 187 height 17
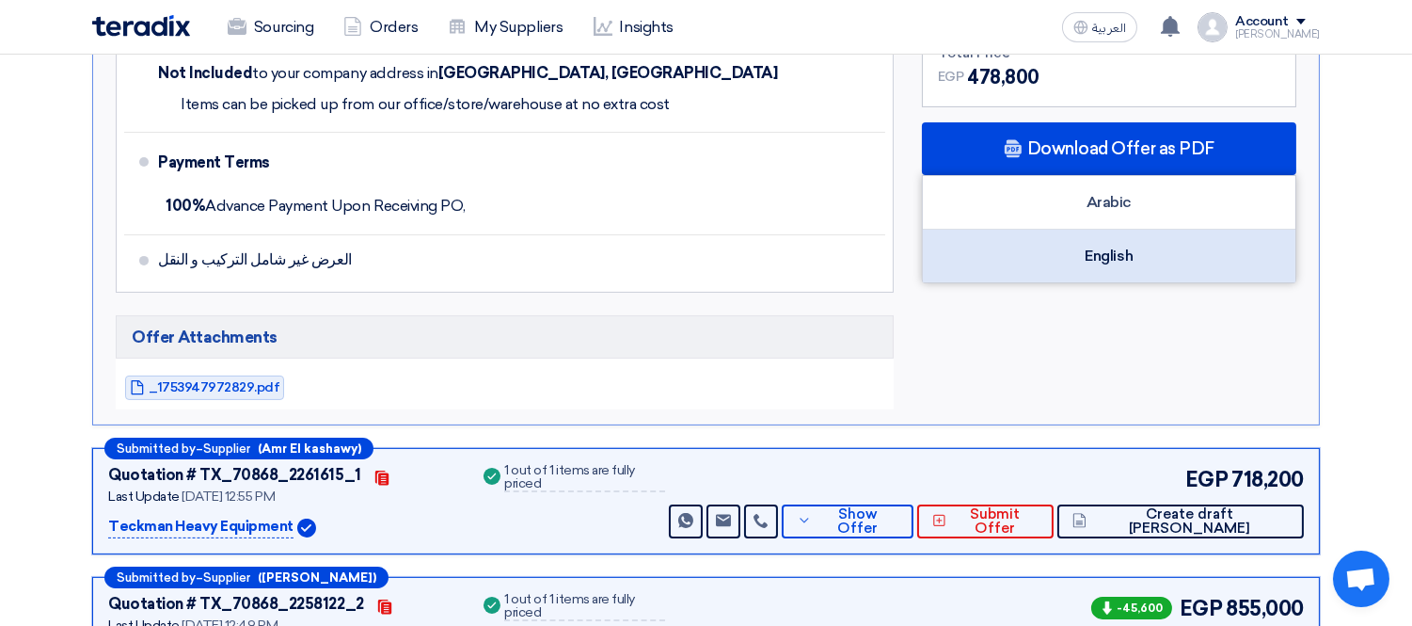
click at [1096, 263] on div "English" at bounding box center [1109, 256] width 372 height 53
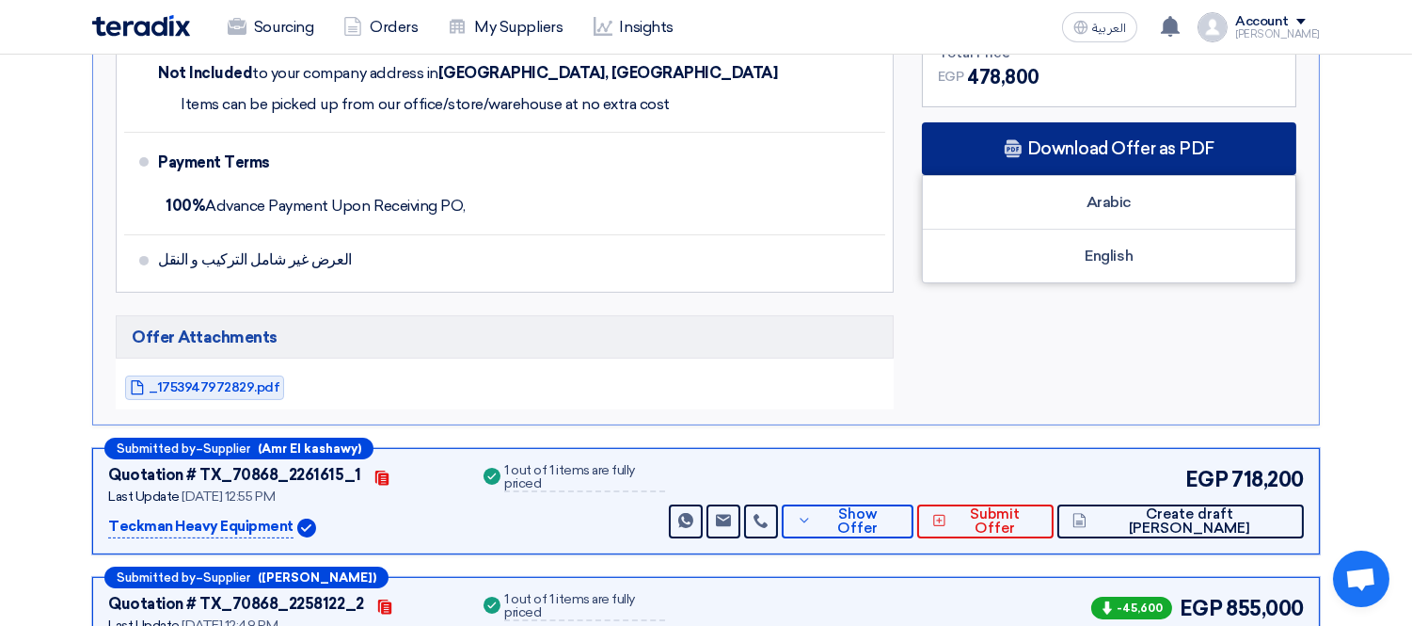
click at [1150, 151] on span "Download Offer as PDF" at bounding box center [1120, 148] width 187 height 17
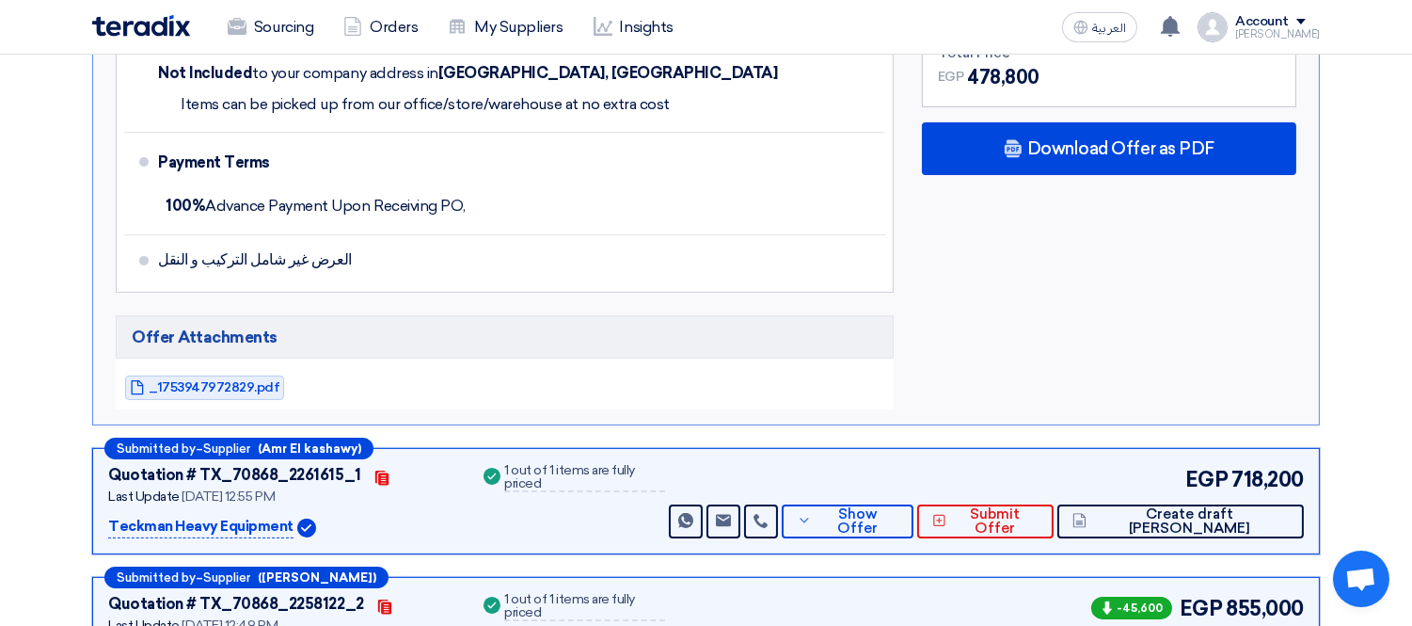
click at [1367, 164] on section "Received offers 5 Offers Excel Sheet Comparison Digital Offers Comparison Sort …" at bounding box center [706, 112] width 1412 height 1708
click at [147, 521] on p "Teckman Heavy Equipment" at bounding box center [200, 526] width 185 height 23
copy div "Teckman Heavy Equipment"
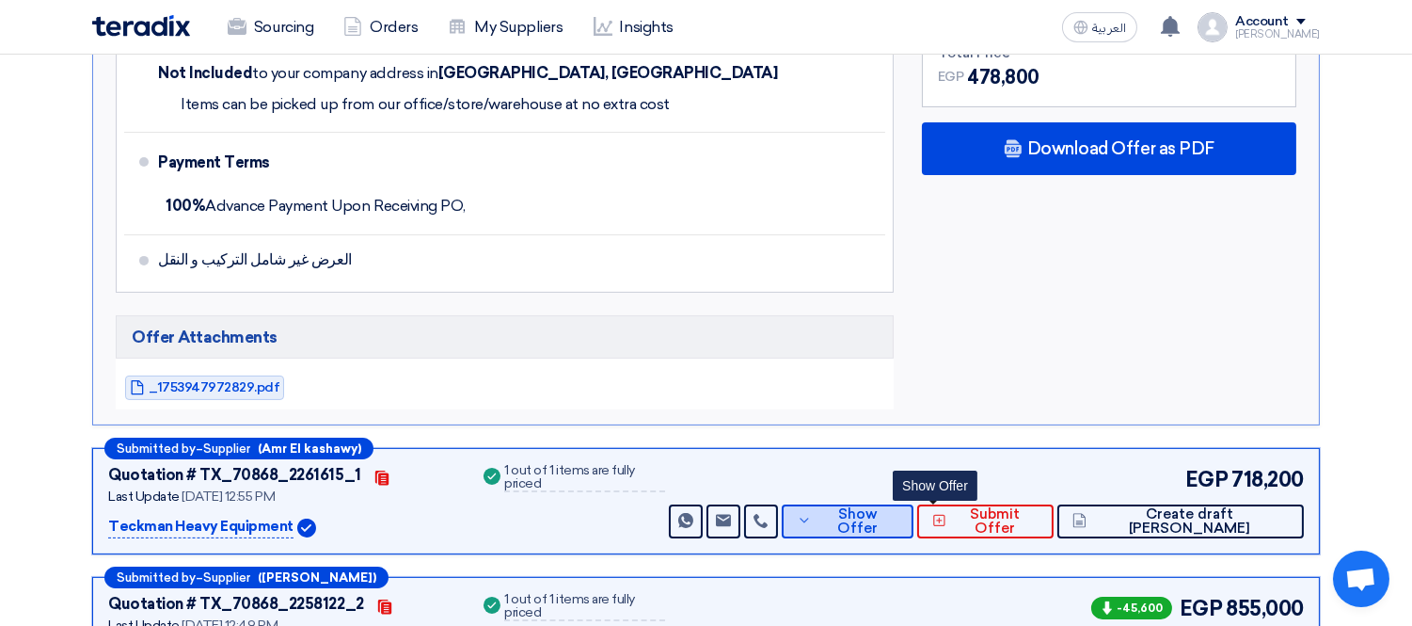
click at [898, 513] on span "Show Offer" at bounding box center [857, 521] width 82 height 28
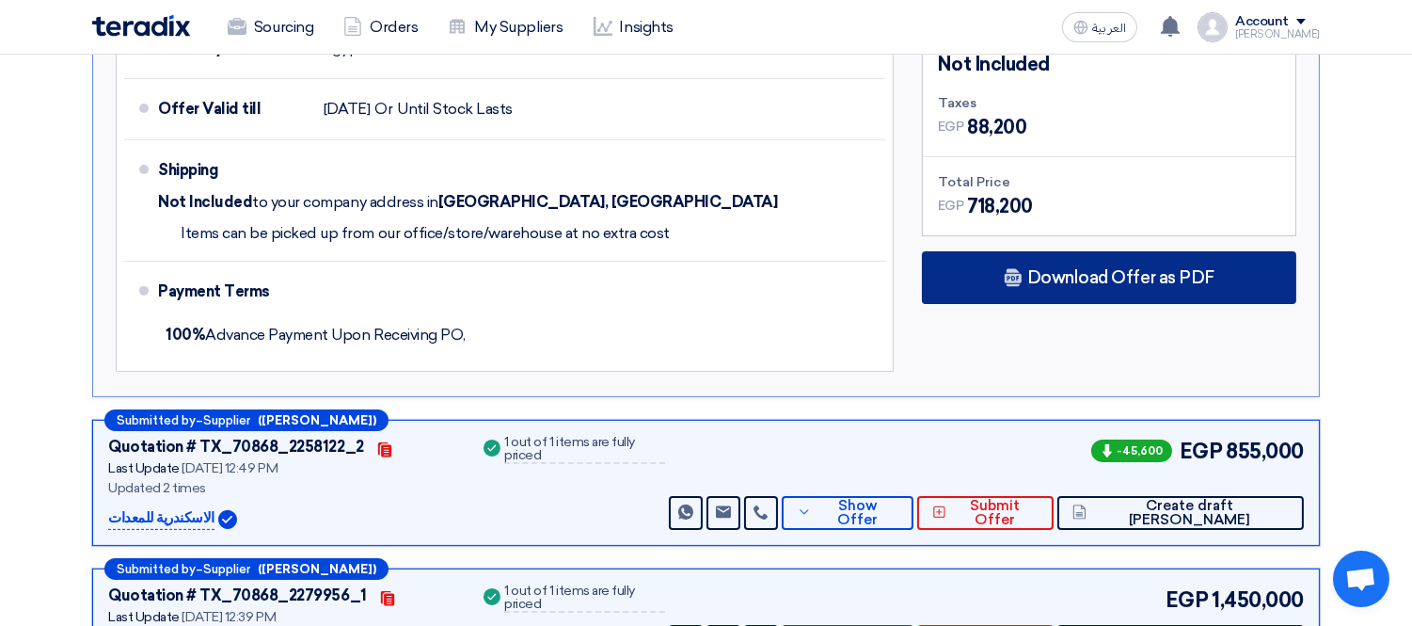
click at [1037, 282] on span "Download Offer as PDF" at bounding box center [1120, 277] width 187 height 17
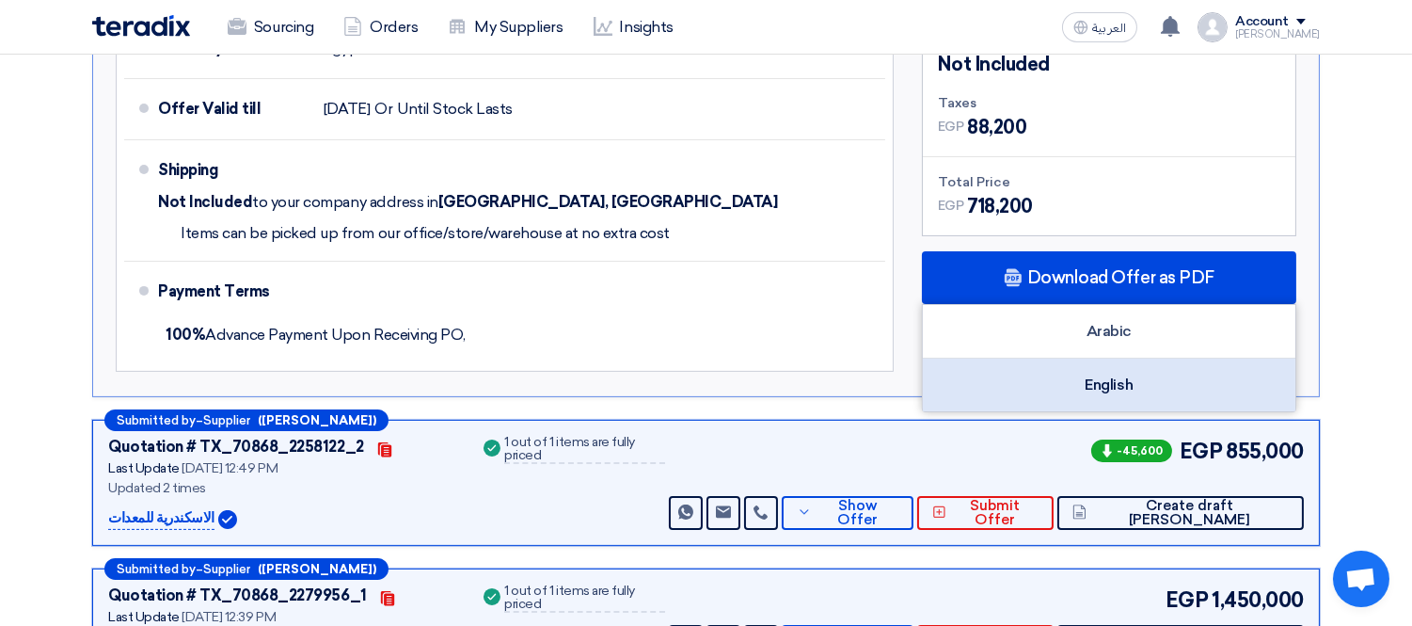
click at [1076, 379] on div "English" at bounding box center [1109, 384] width 372 height 53
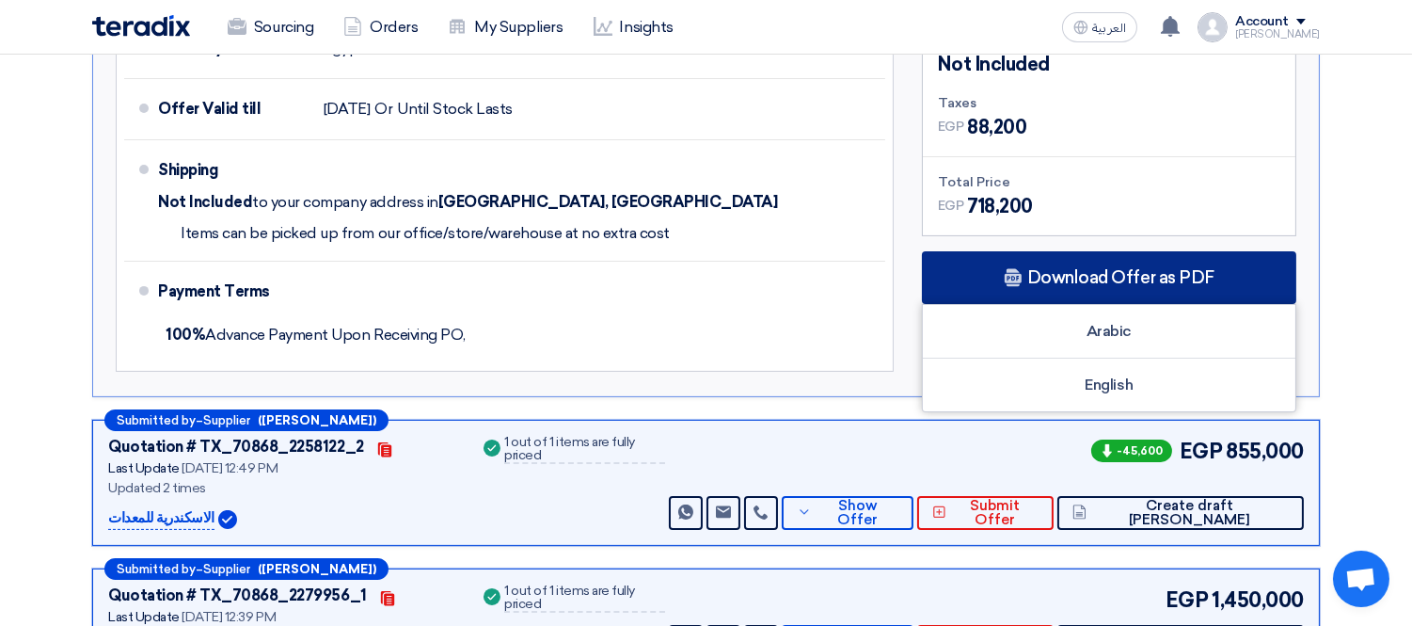
click at [1048, 285] on div "Download Offer as PDF" at bounding box center [1109, 277] width 374 height 53
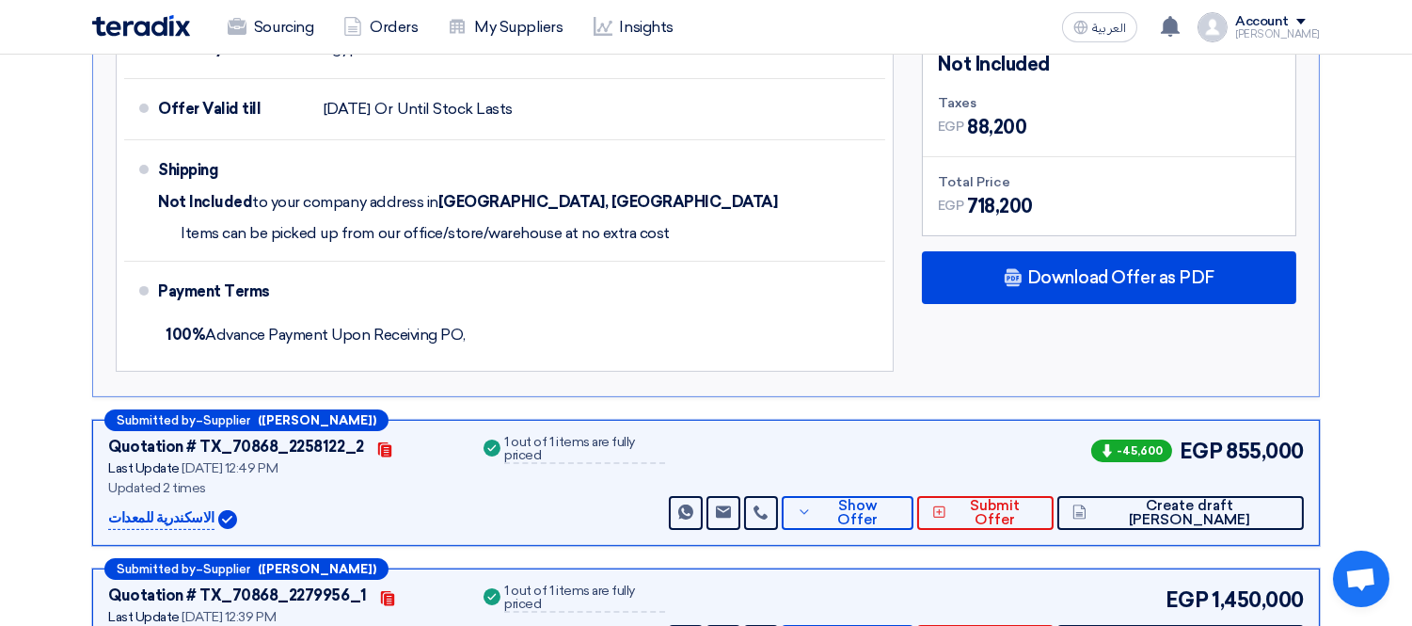
click at [164, 518] on p "الاسكندرية للمعدات" at bounding box center [161, 518] width 106 height 23
copy div "الاسكندرية للمعدات"
click at [898, 504] on span "Show Offer" at bounding box center [857, 513] width 82 height 28
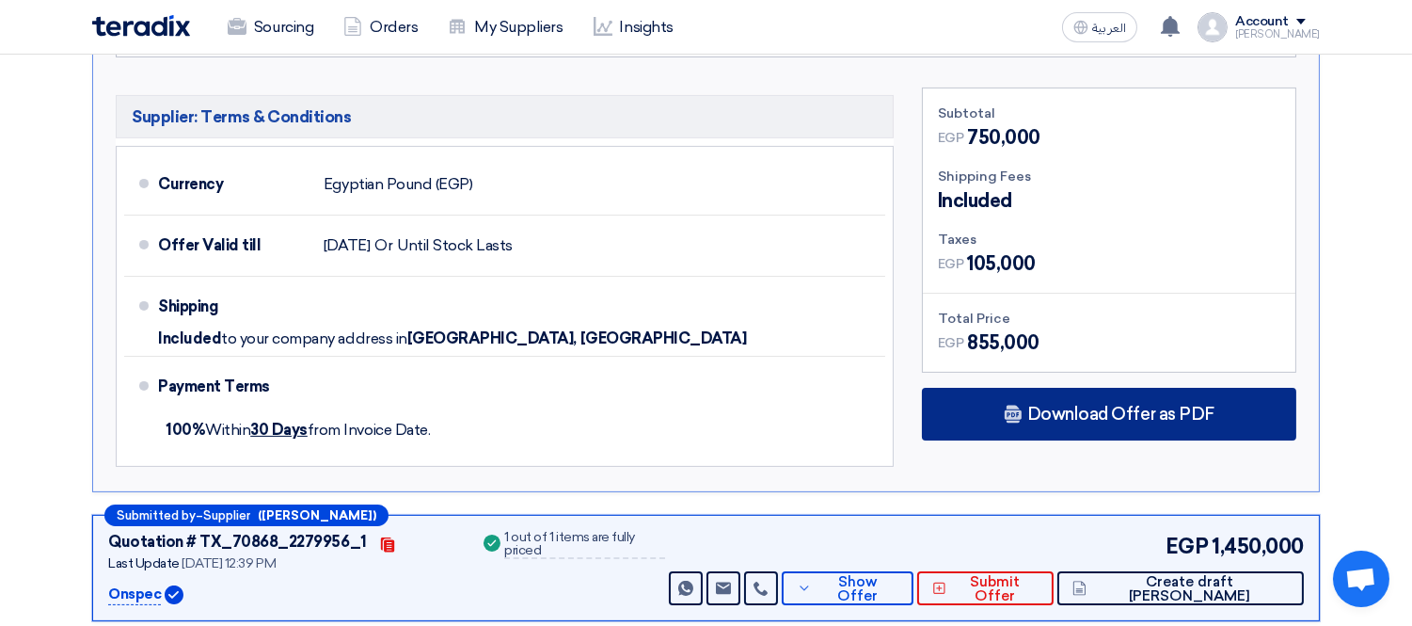
click at [1136, 412] on span "Download Offer as PDF" at bounding box center [1120, 413] width 187 height 17
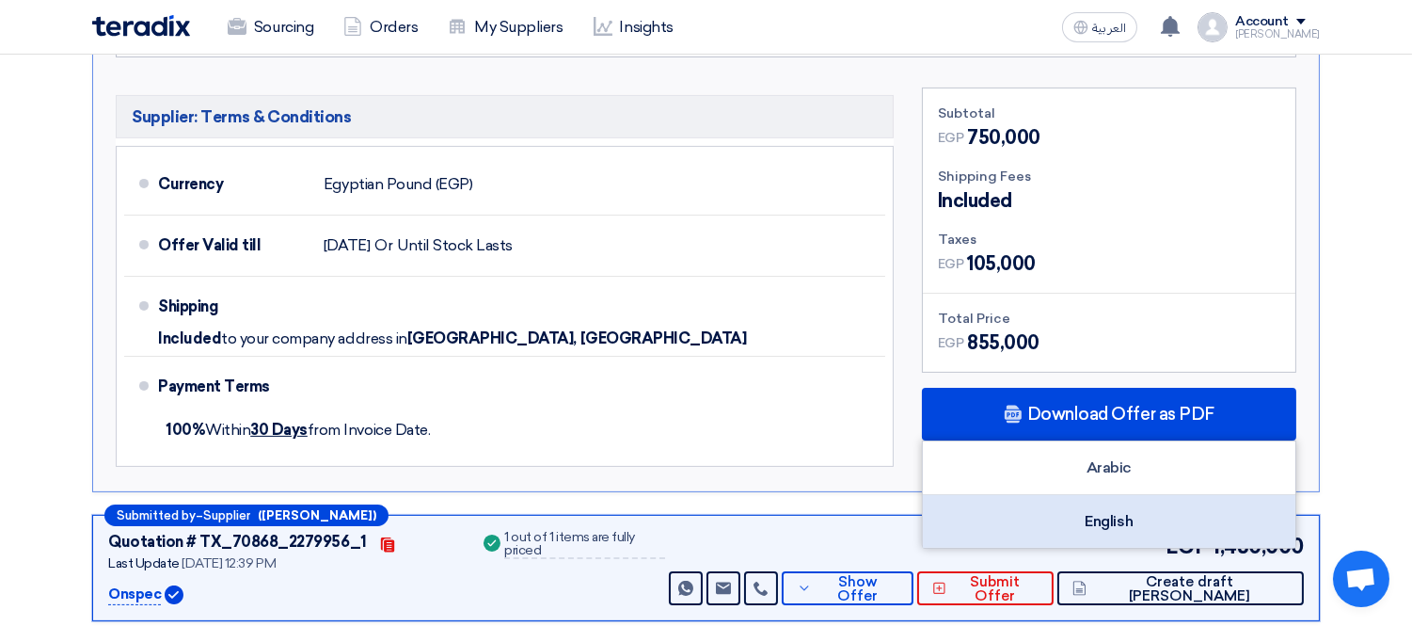
click at [1096, 512] on div "English" at bounding box center [1109, 521] width 372 height 53
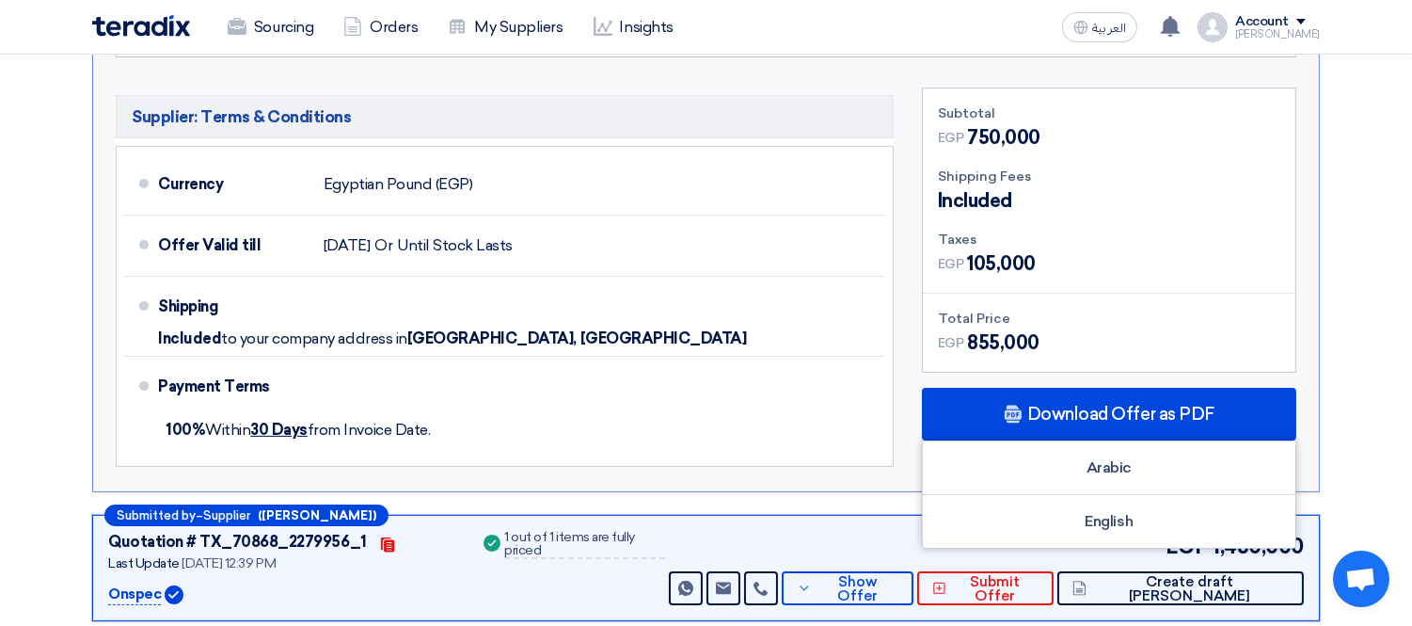
click at [134, 583] on p "Onspec" at bounding box center [134, 594] width 53 height 23
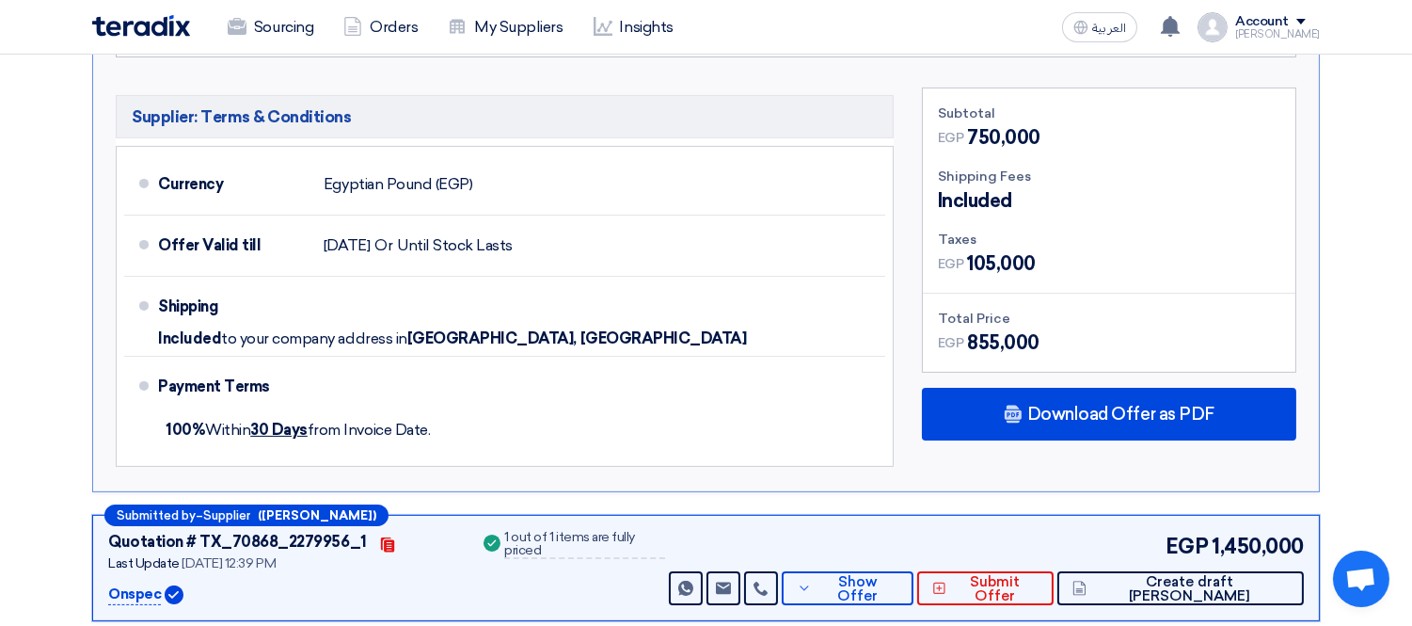
copy p "Onspec"
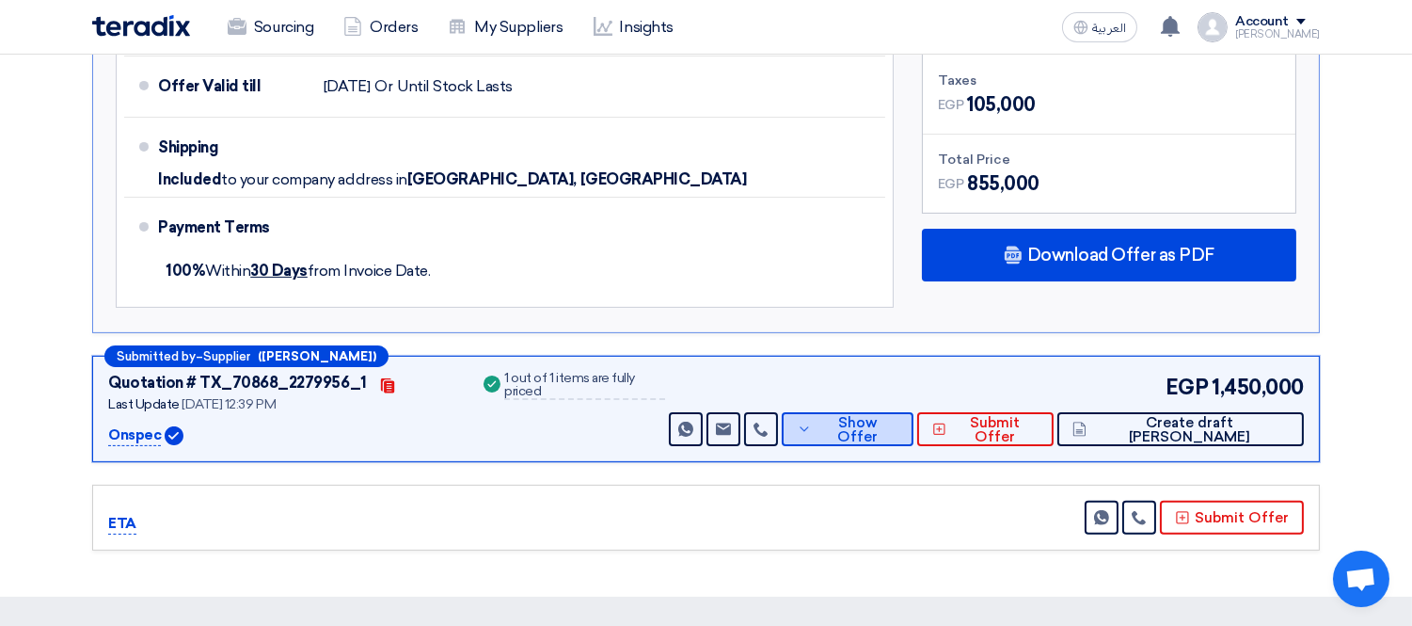
scroll to position [1169, 0]
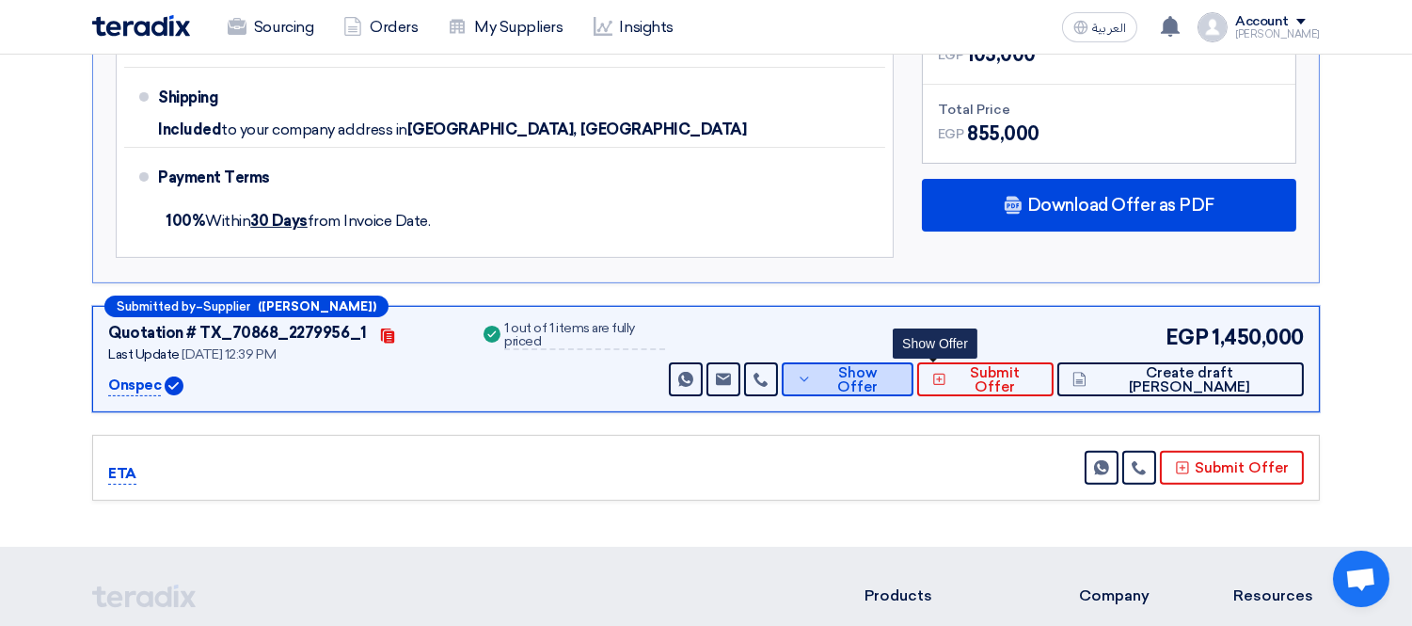
click at [898, 379] on span "Show Offer" at bounding box center [857, 380] width 82 height 28
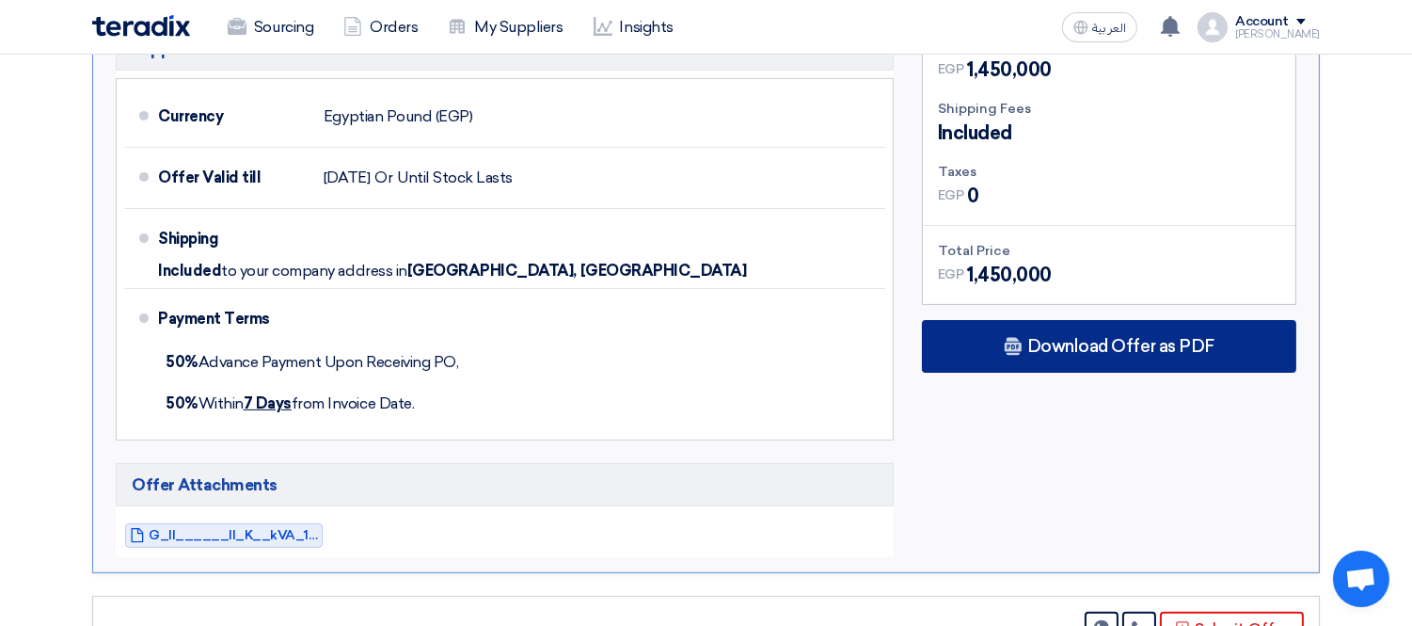
click at [1070, 342] on span "Download Offer as PDF" at bounding box center [1120, 346] width 187 height 17
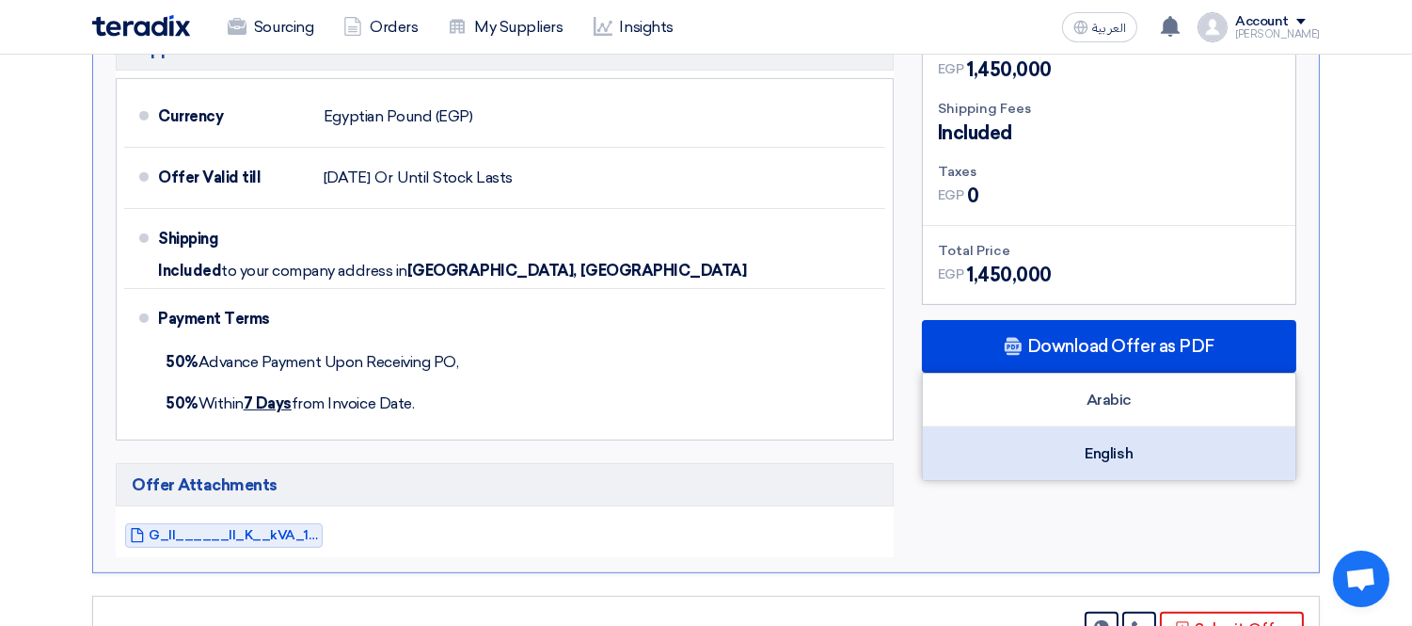
click at [1069, 440] on div "English" at bounding box center [1109, 453] width 372 height 53
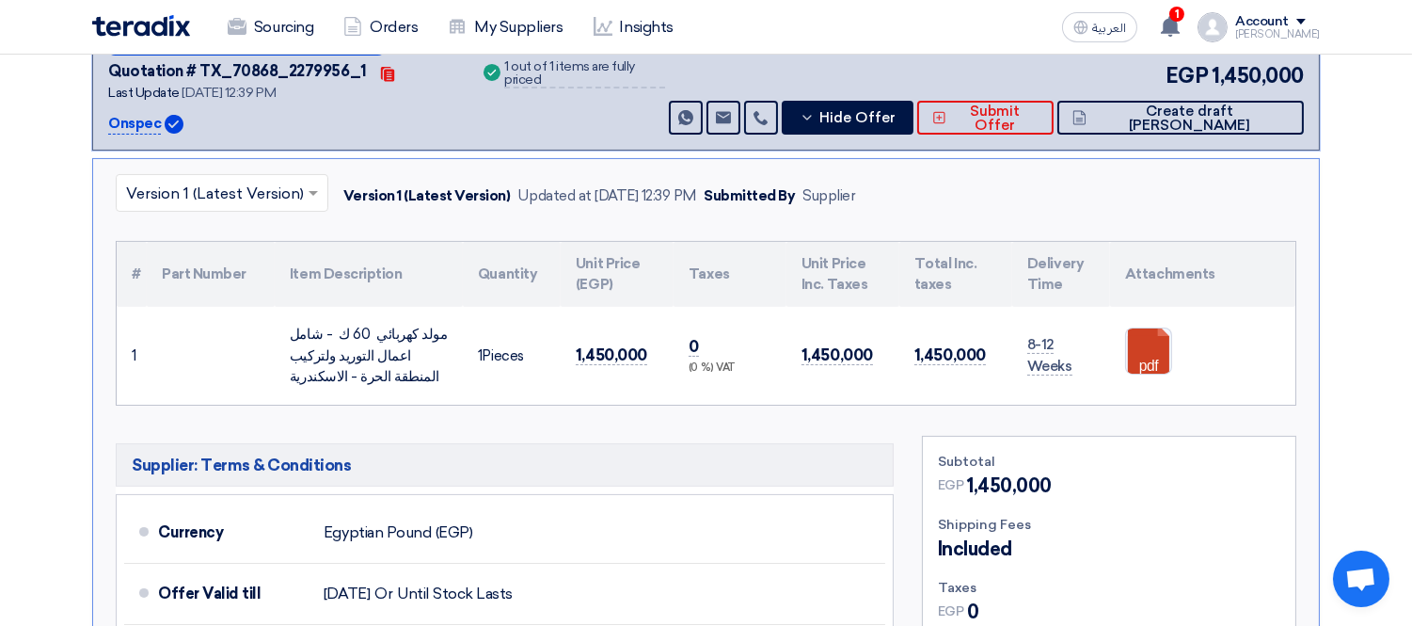
scroll to position [751, 0]
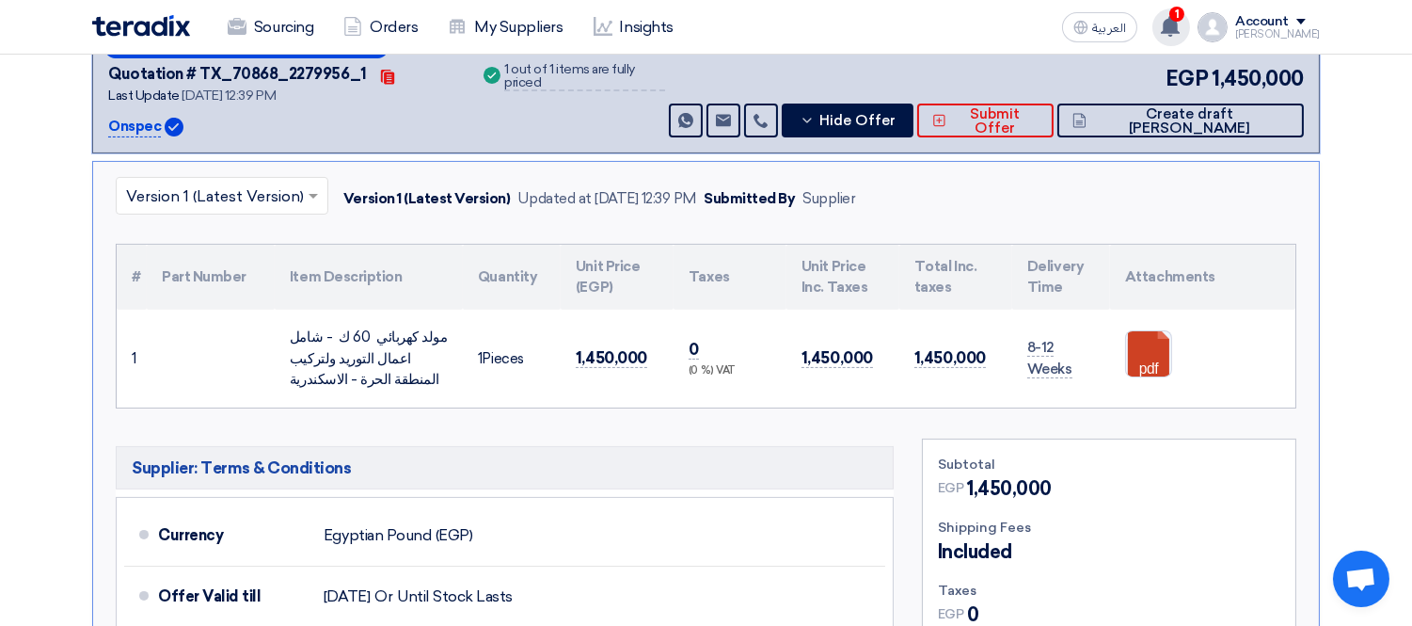
click at [1180, 30] on use at bounding box center [1170, 26] width 19 height 21
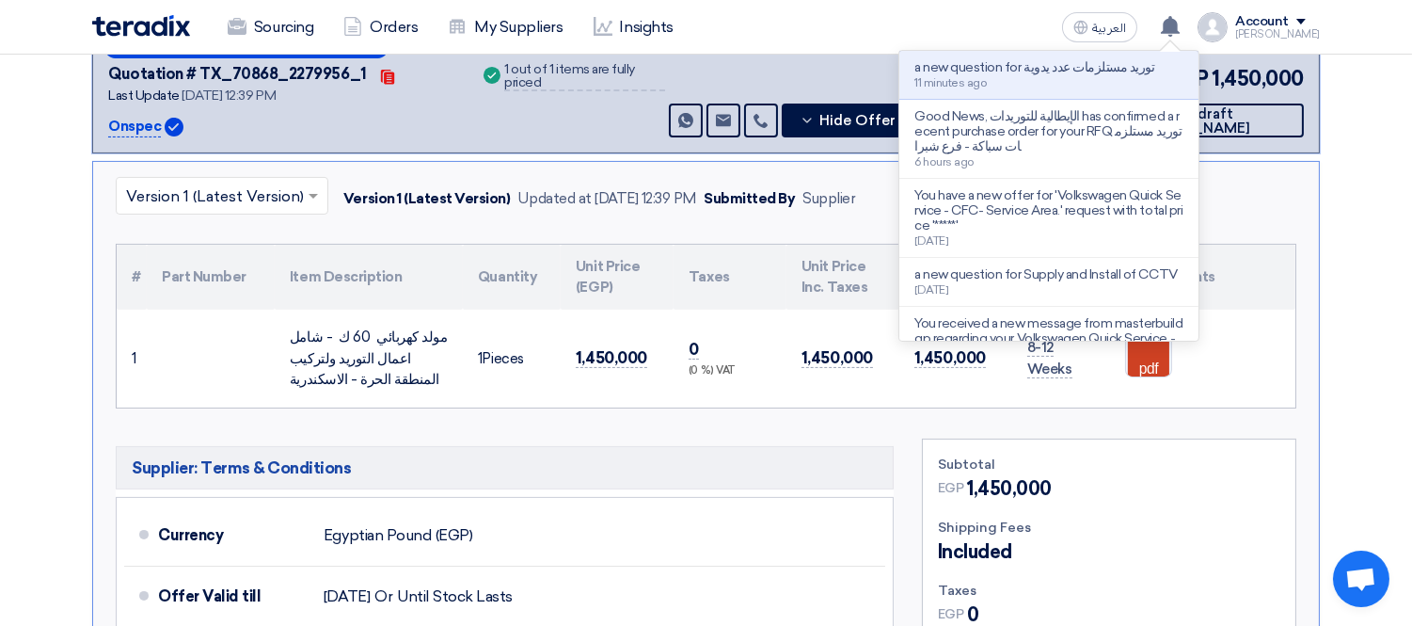
click at [1386, 264] on section "Received offers 5 Offers Excel Sheet Comparison Digital Offers Comparison Sort …" at bounding box center [706, 297] width 1412 height 1658
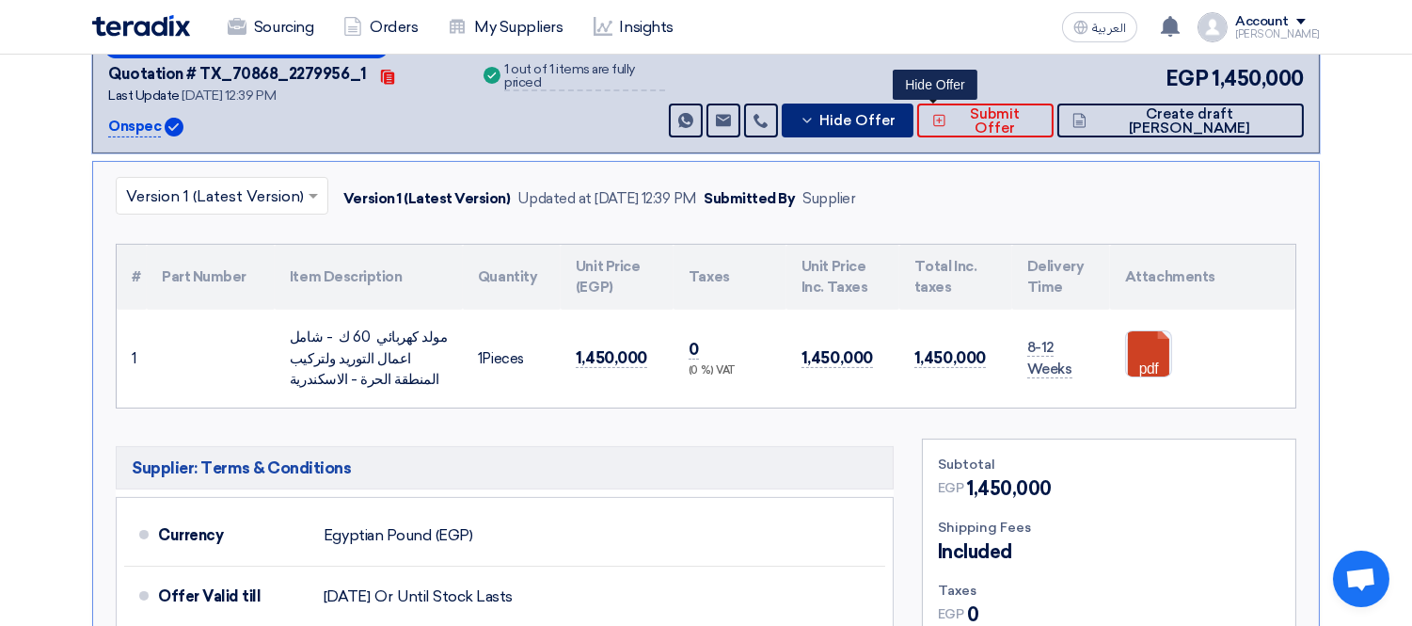
click at [895, 117] on span "Hide Offer" at bounding box center [857, 121] width 76 height 14
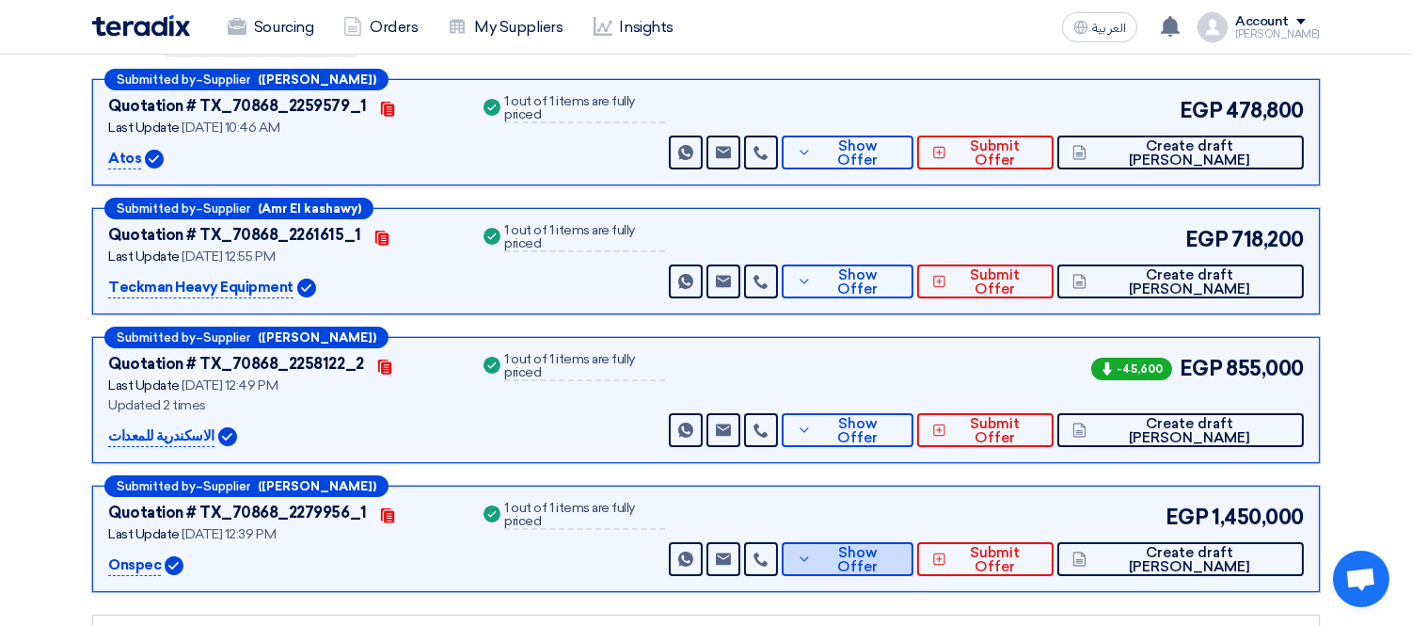
scroll to position [310, 0]
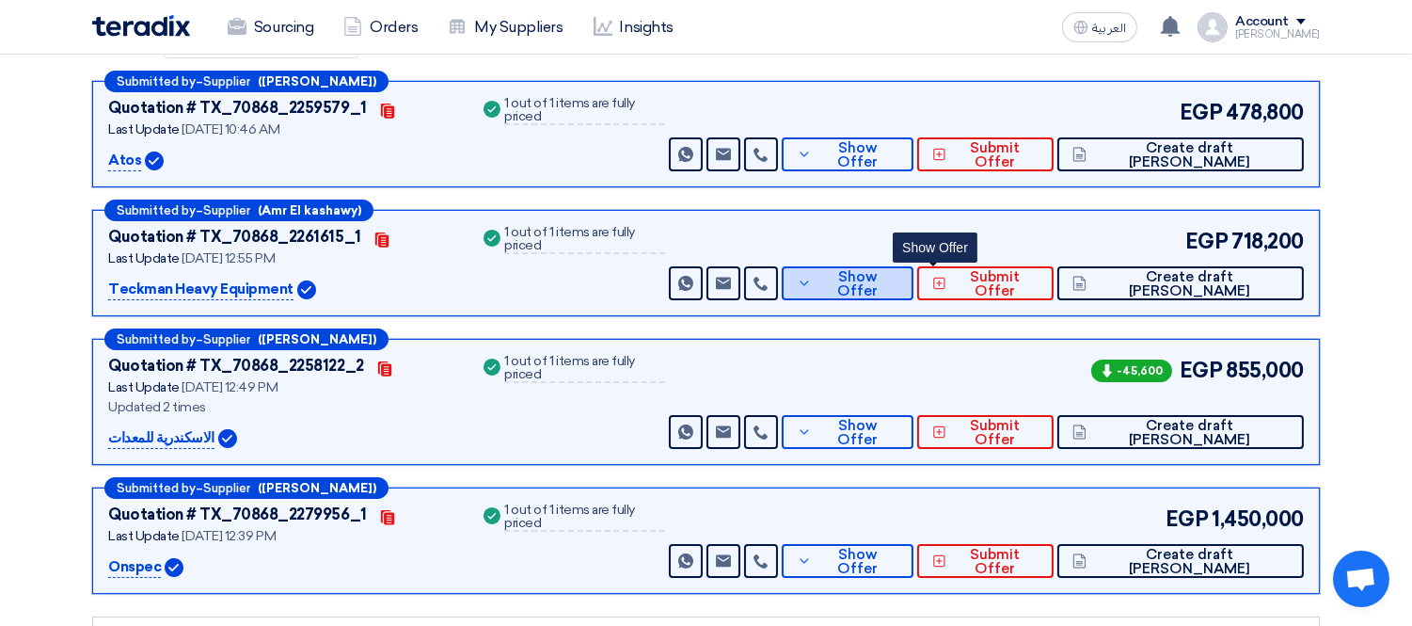
click at [898, 276] on span "Show Offer" at bounding box center [857, 284] width 82 height 28
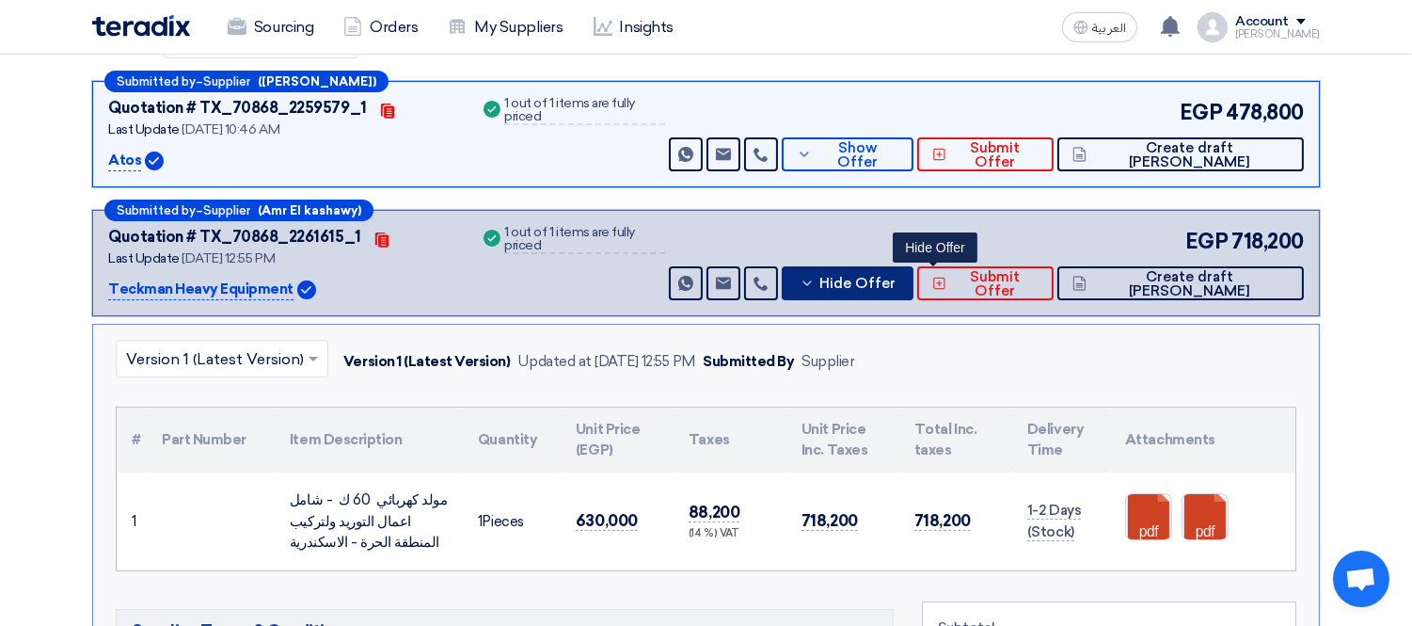
click at [895, 277] on span "Hide Offer" at bounding box center [857, 284] width 76 height 14
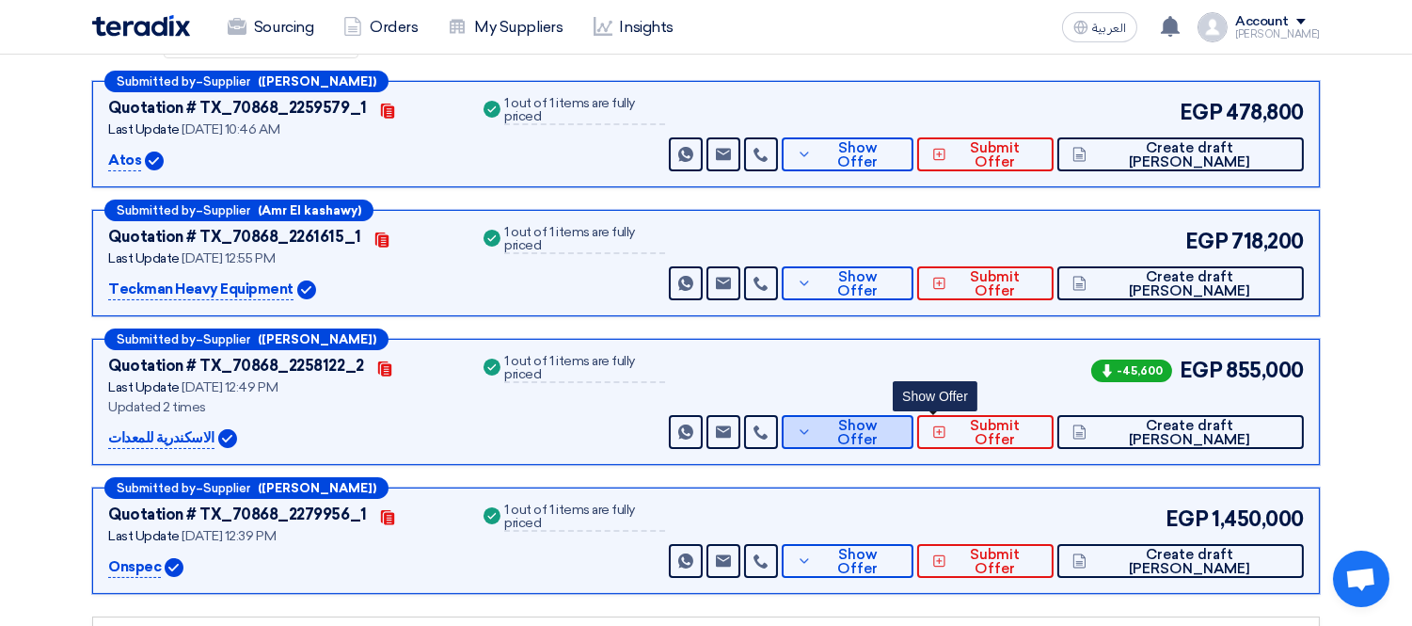
click at [898, 421] on span "Show Offer" at bounding box center [857, 433] width 82 height 28
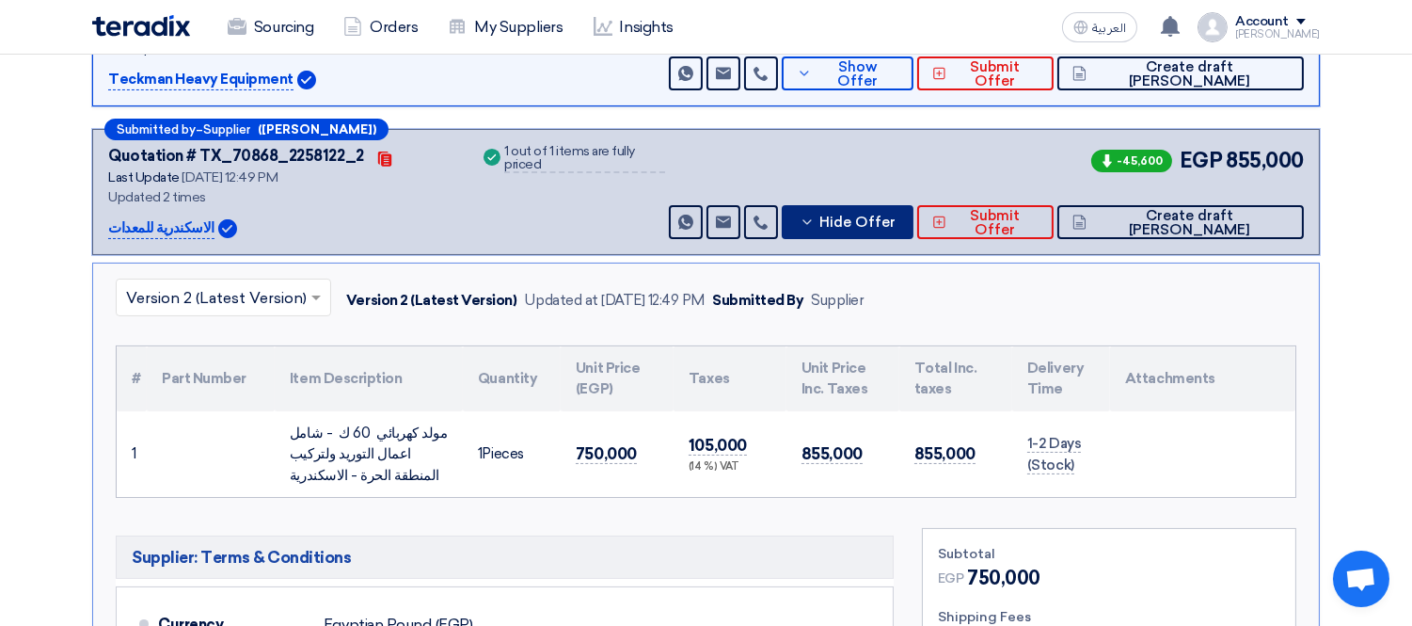
scroll to position [519, 0]
click at [913, 232] on button "Hide Offer" at bounding box center [848, 223] width 132 height 34
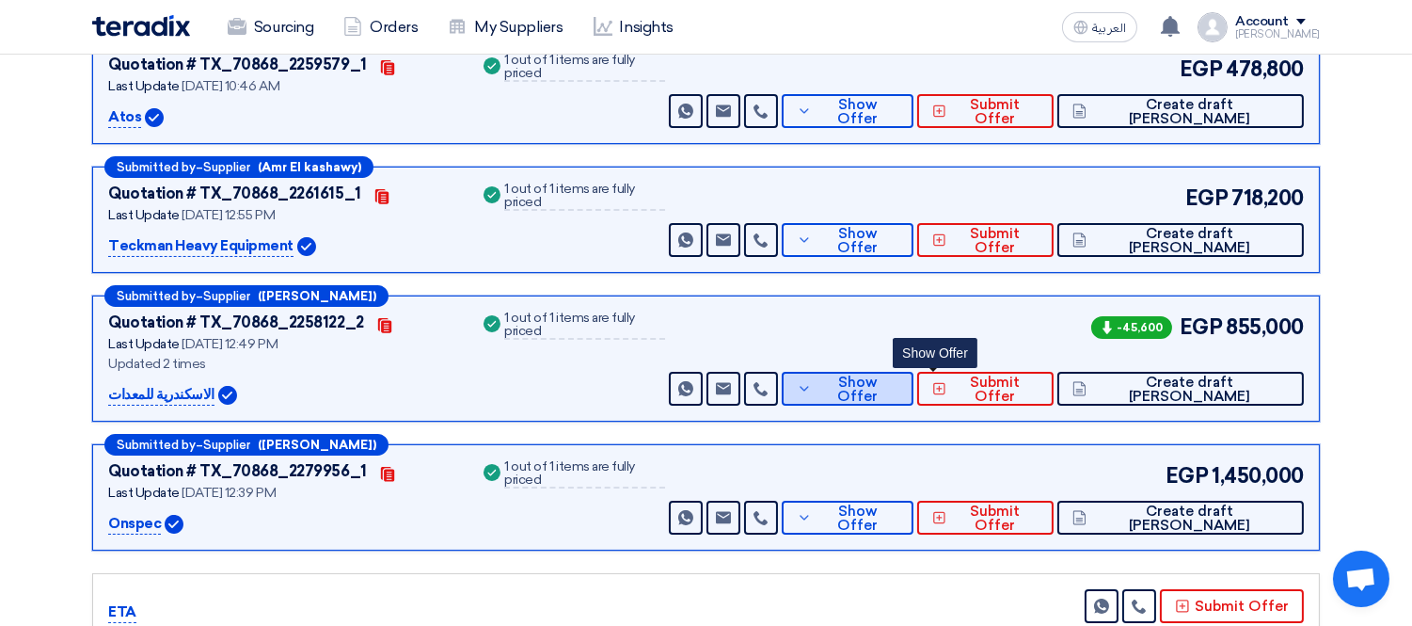
scroll to position [310, 0]
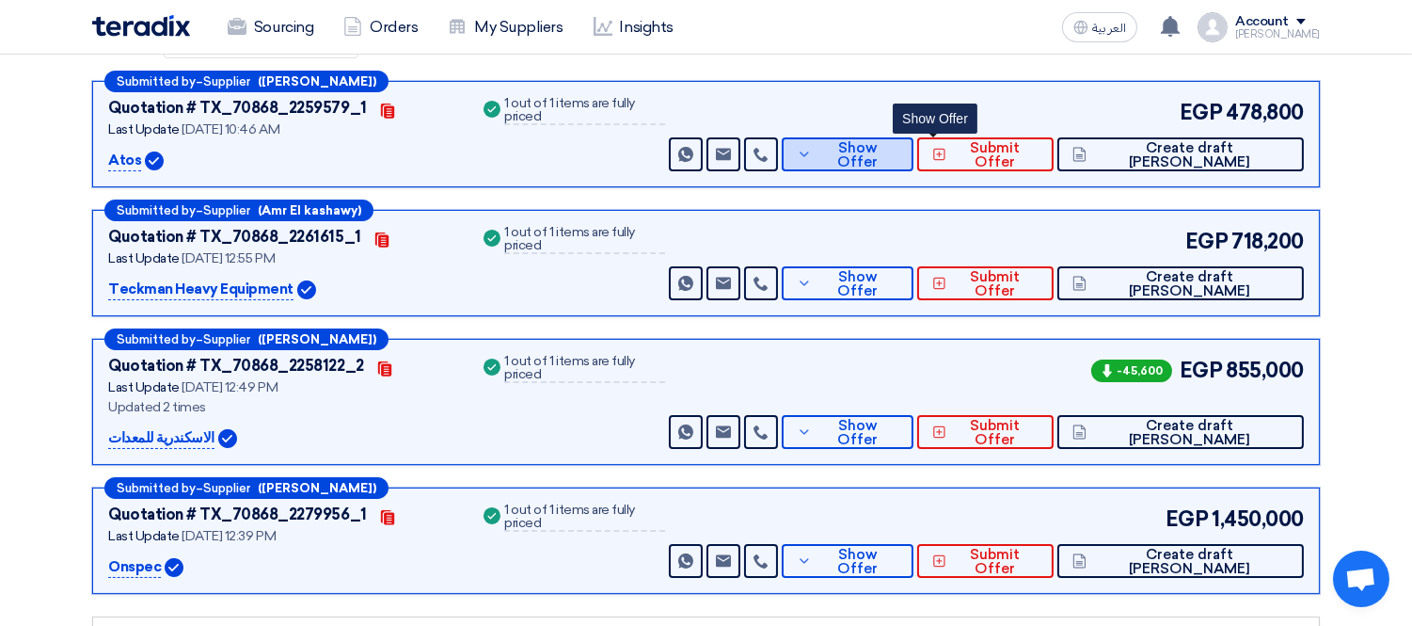
click at [898, 147] on span "Show Offer" at bounding box center [857, 155] width 82 height 28
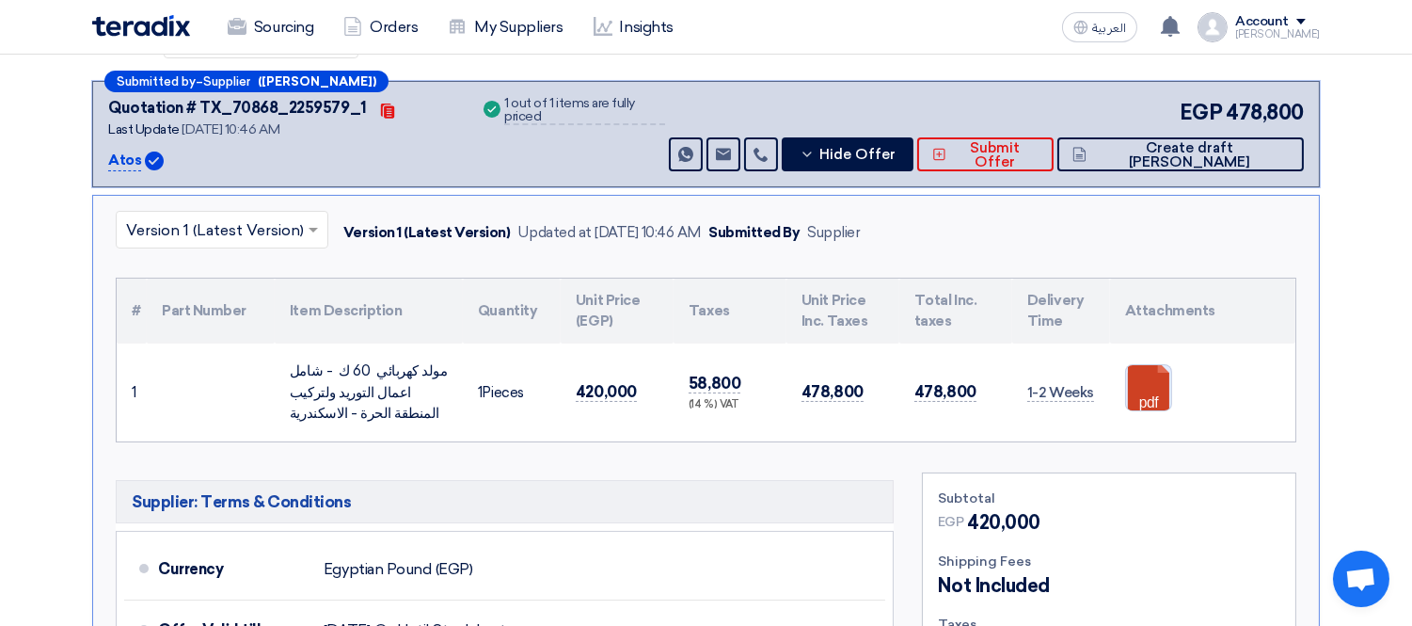
click at [1160, 384] on link at bounding box center [1201, 421] width 151 height 113
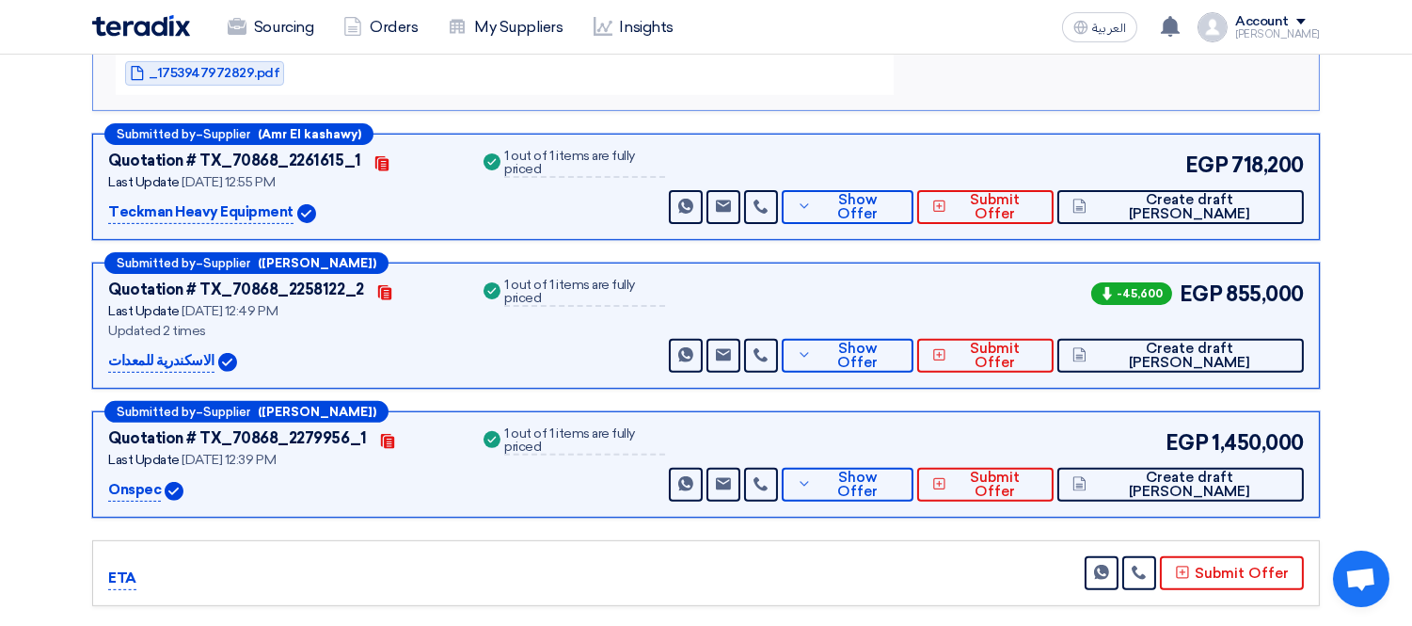
scroll to position [1355, 0]
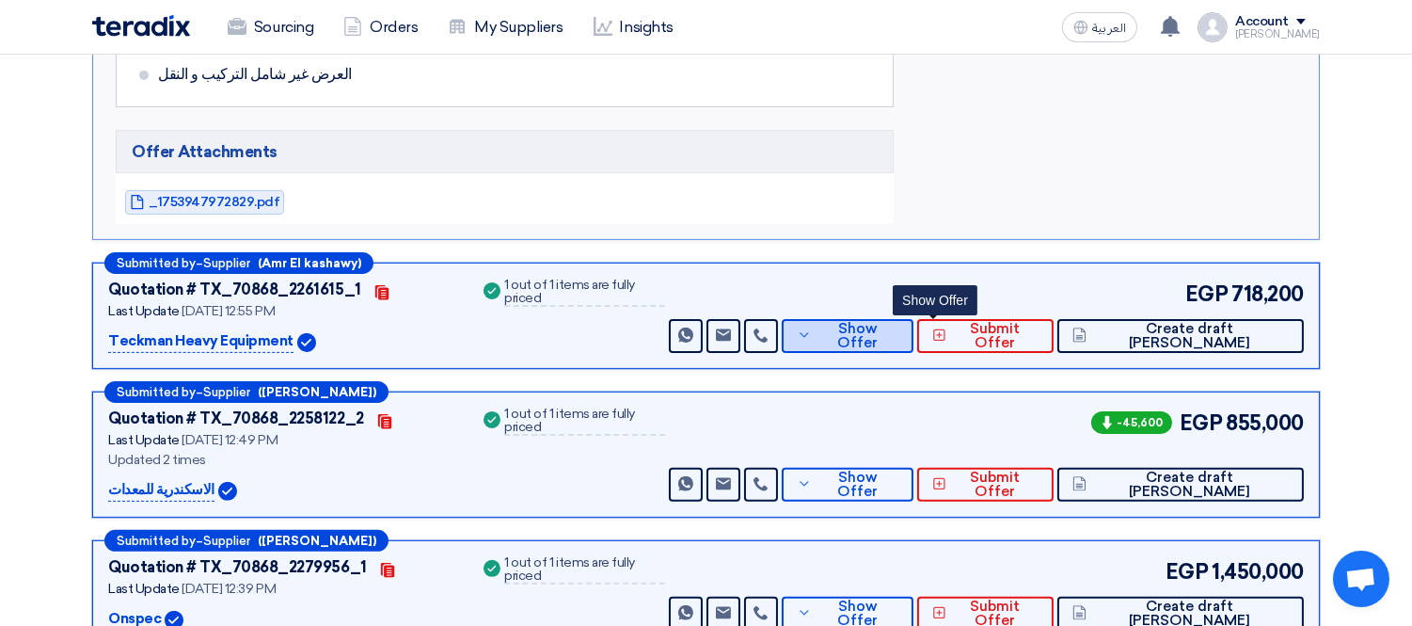
click at [898, 329] on span "Show Offer" at bounding box center [857, 336] width 82 height 28
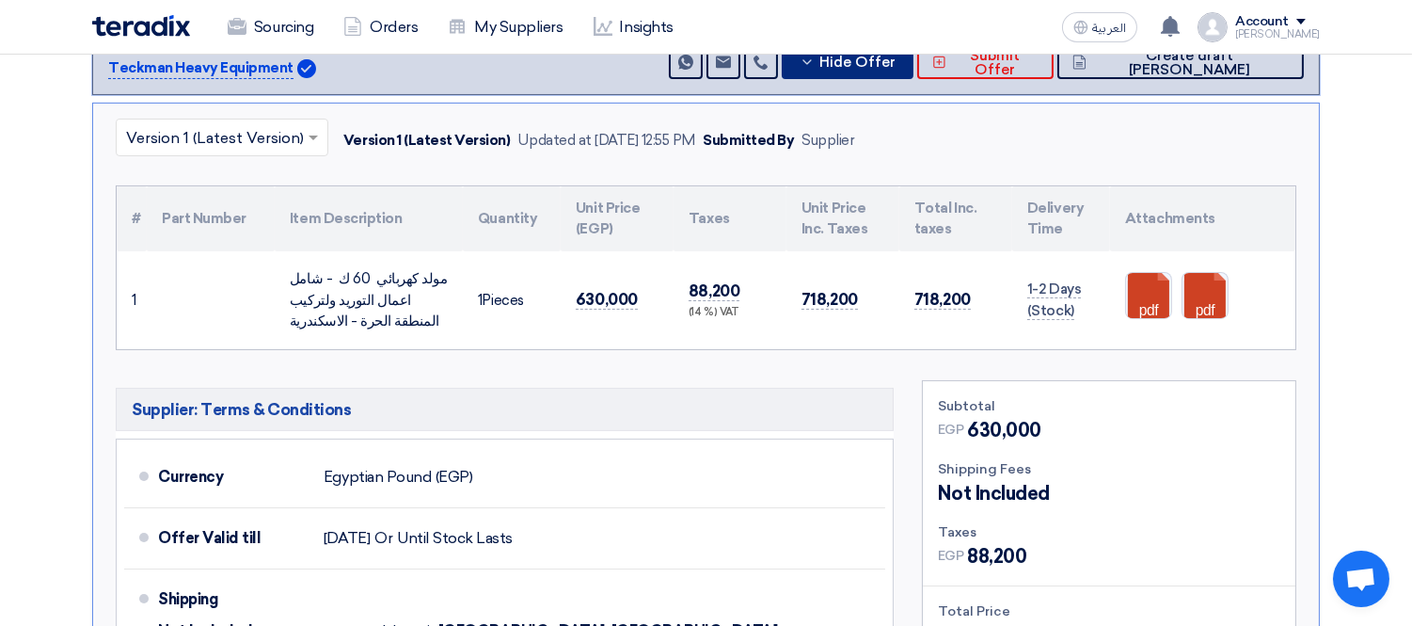
scroll to position [519, 0]
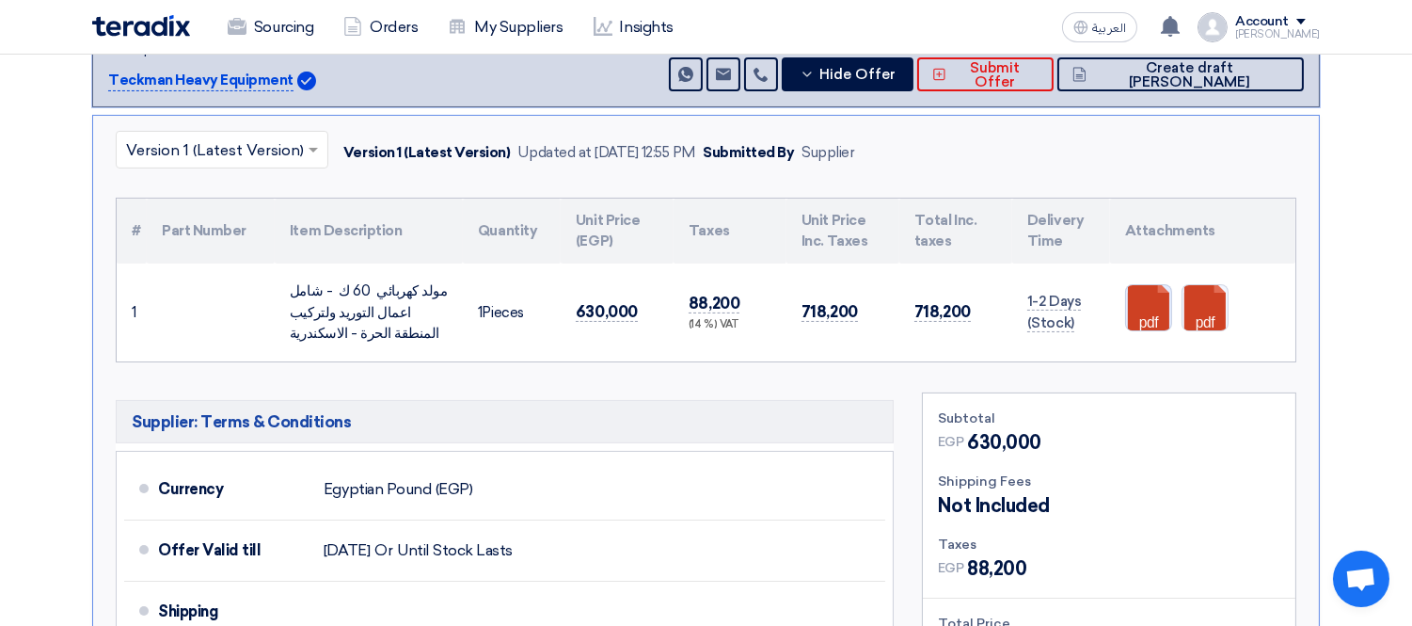
click at [1138, 303] on link at bounding box center [1201, 341] width 151 height 113
click at [913, 81] on button "Hide Offer" at bounding box center [848, 74] width 132 height 34
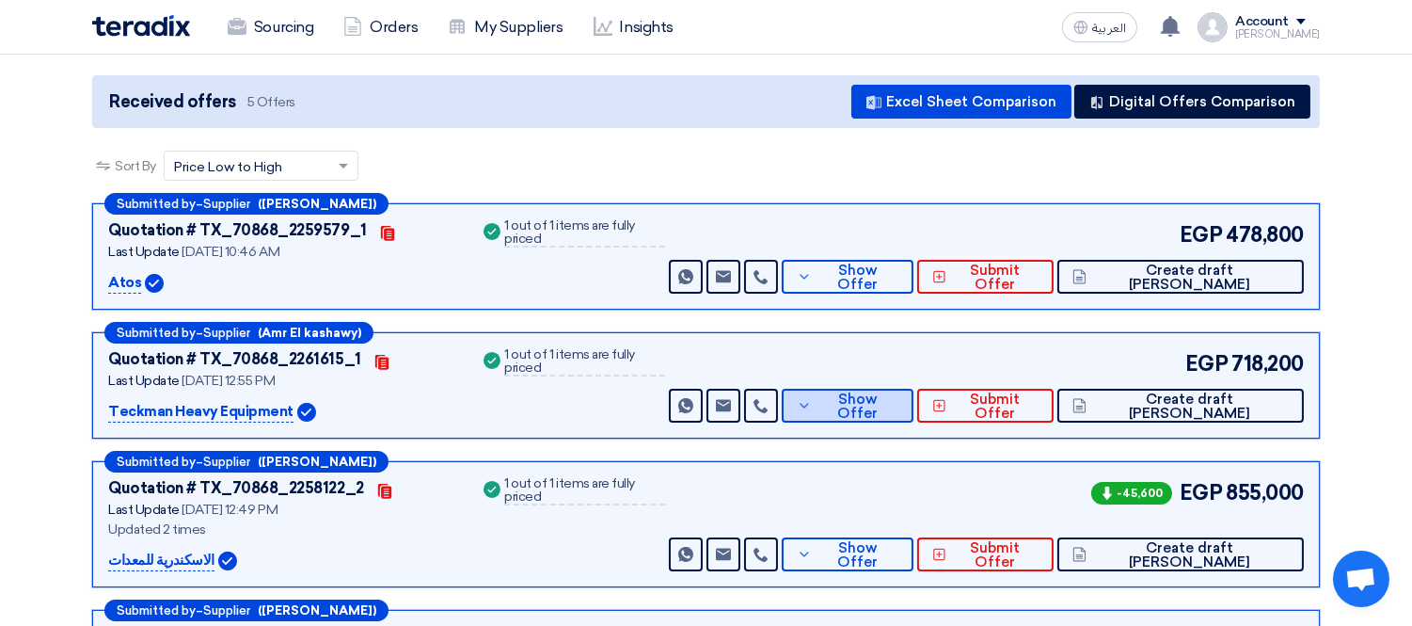
scroll to position [193, 0]
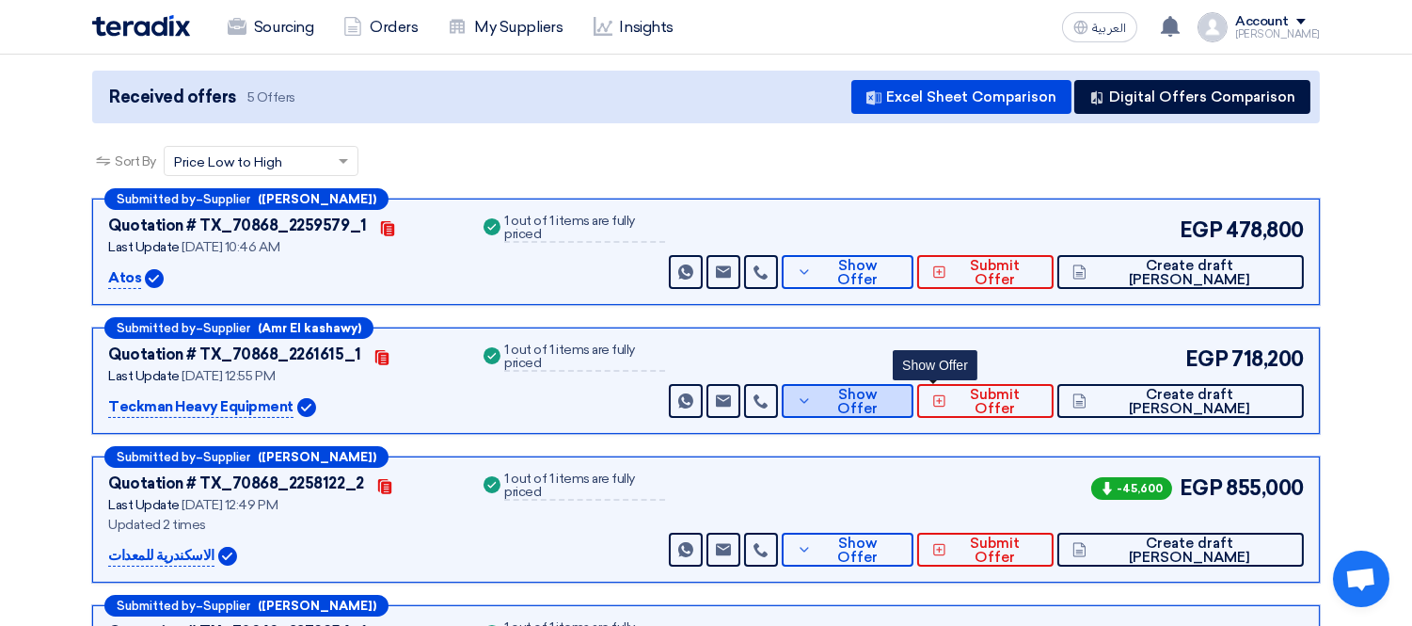
click at [898, 390] on span "Show Offer" at bounding box center [857, 402] width 82 height 28
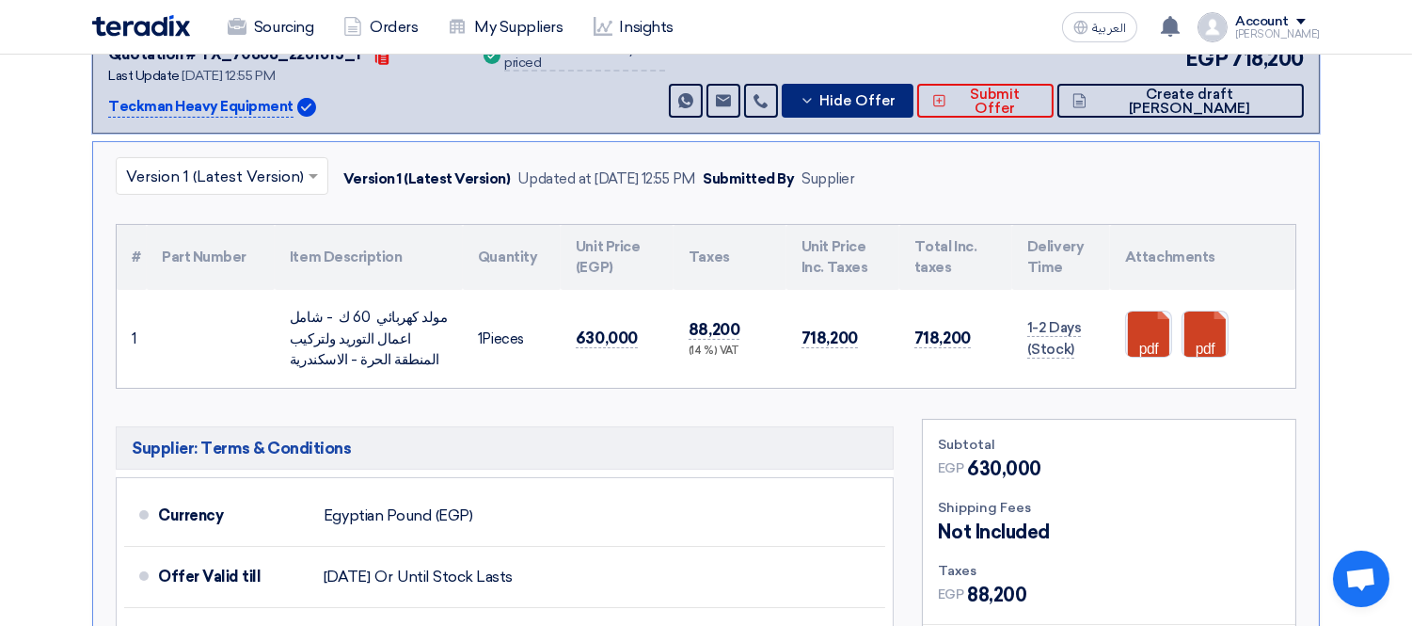
scroll to position [504, 0]
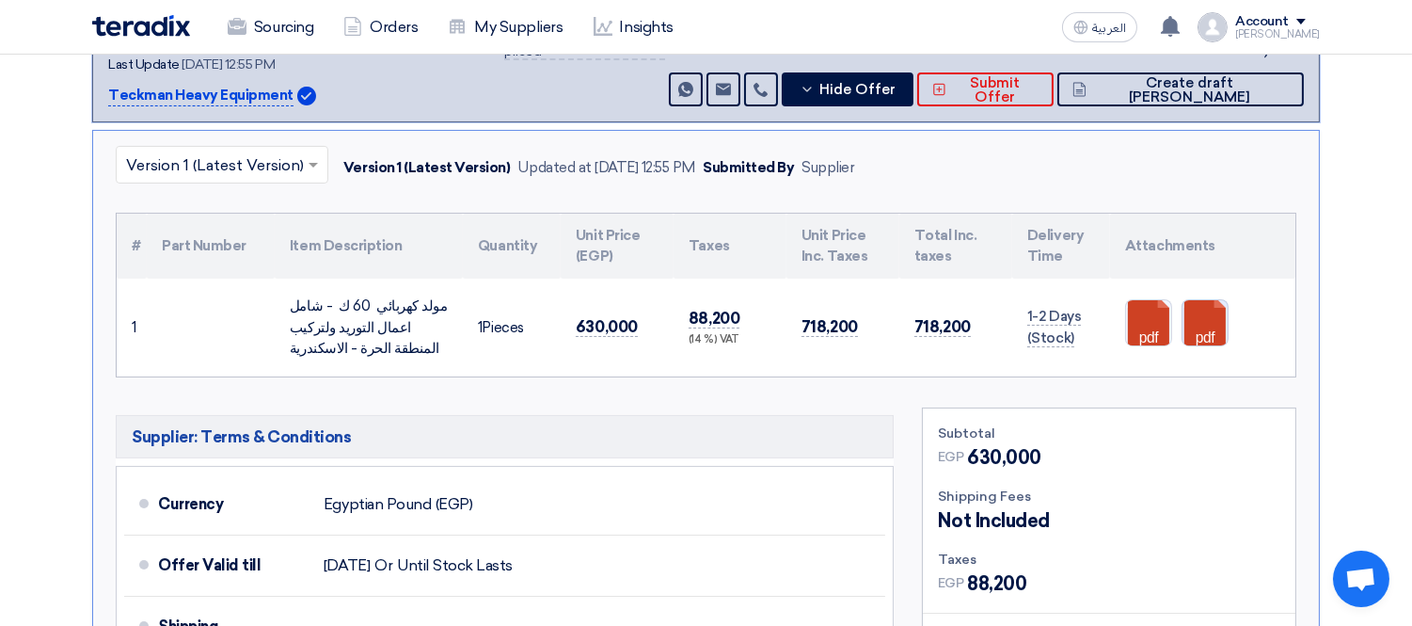
click at [1199, 311] on link at bounding box center [1257, 356] width 151 height 113
click at [1339, 277] on section "Received offers 5 Offers Excel Sheet Comparison Digital Offers Comparison Sort …" at bounding box center [706, 489] width 1412 height 1551
click at [778, 82] on link at bounding box center [761, 89] width 34 height 34
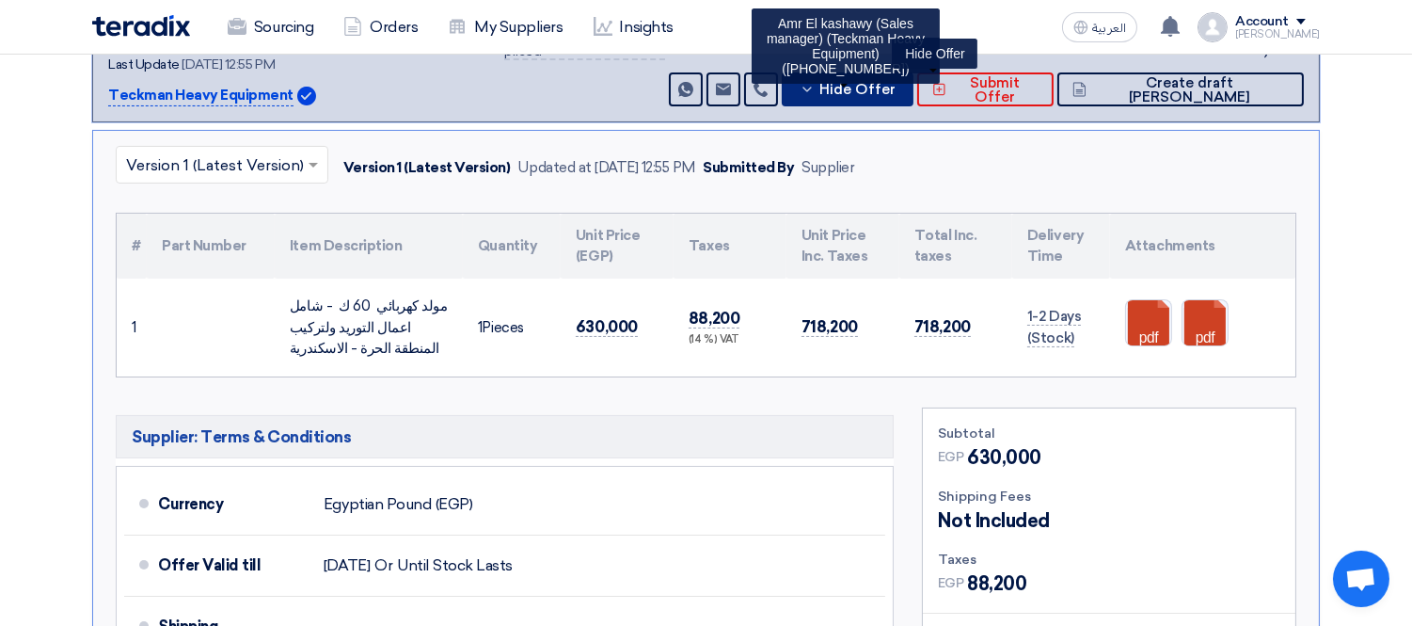
click at [895, 87] on span "Hide Offer" at bounding box center [857, 90] width 76 height 14
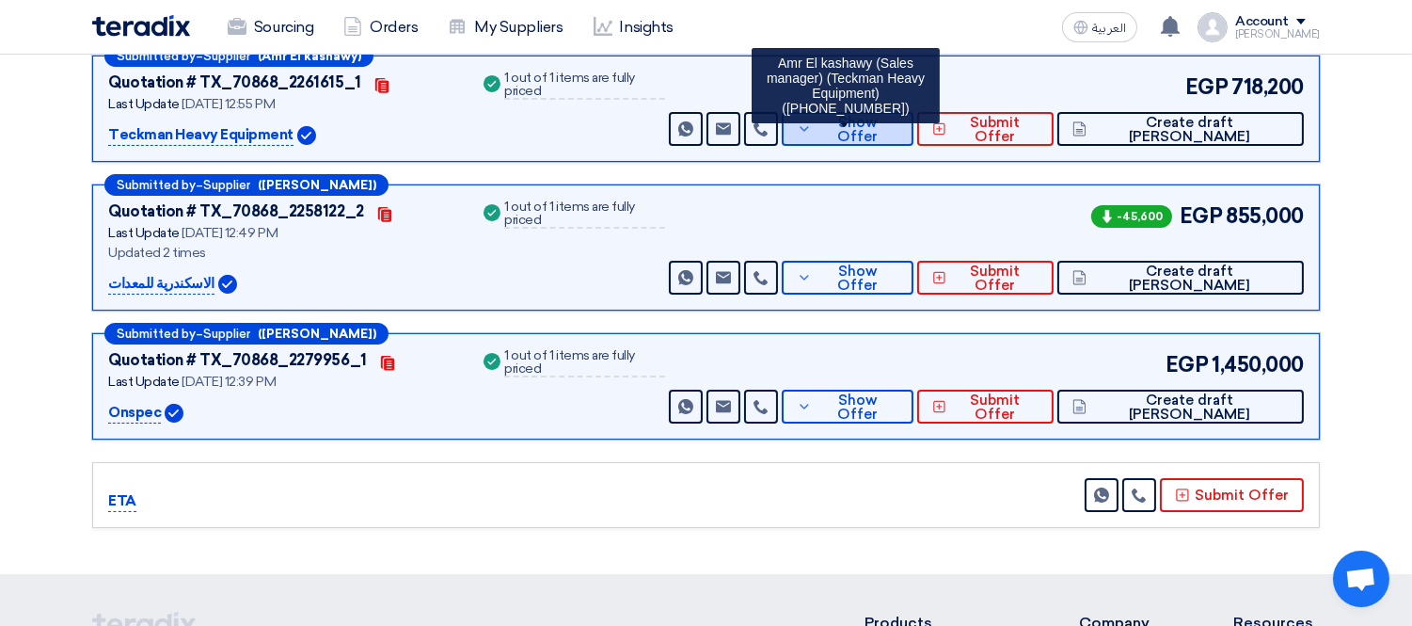
scroll to position [626, 0]
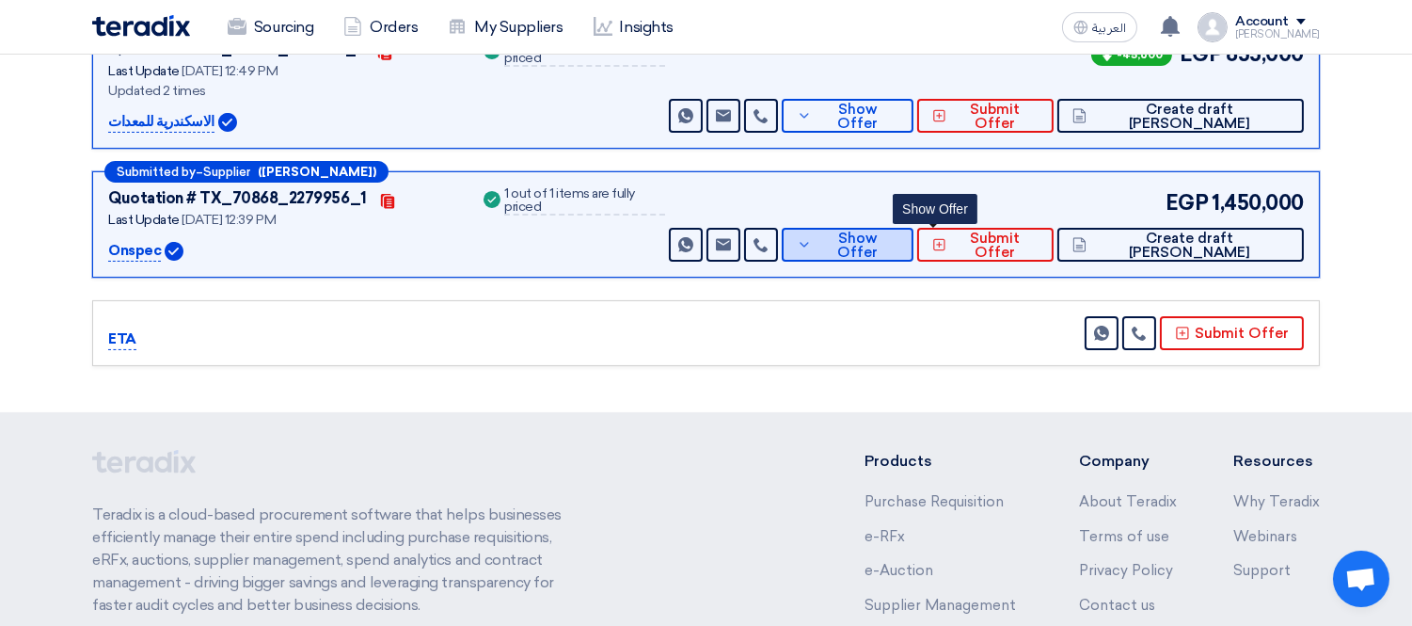
click at [898, 237] on span "Show Offer" at bounding box center [857, 245] width 82 height 28
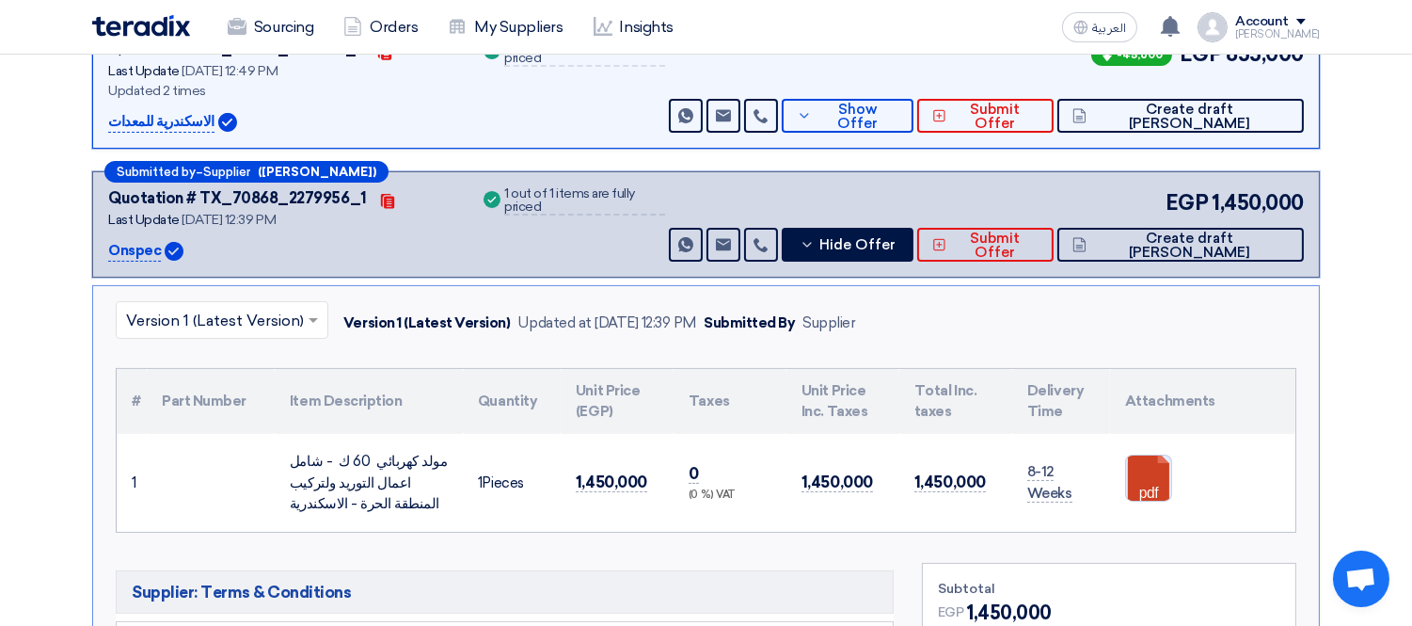
click at [1149, 468] on link at bounding box center [1201, 511] width 151 height 113
click at [895, 238] on span "Hide Offer" at bounding box center [857, 245] width 76 height 14
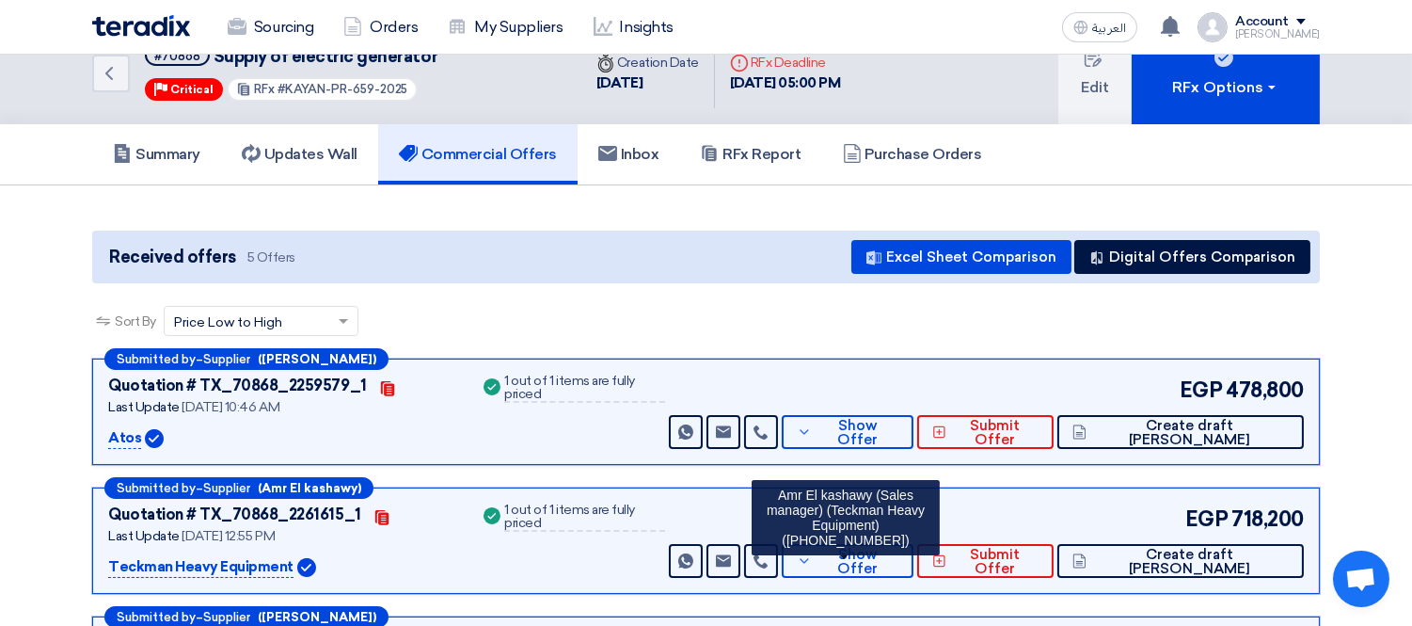
scroll to position [0, 0]
